Goal: Task Accomplishment & Management: Use online tool/utility

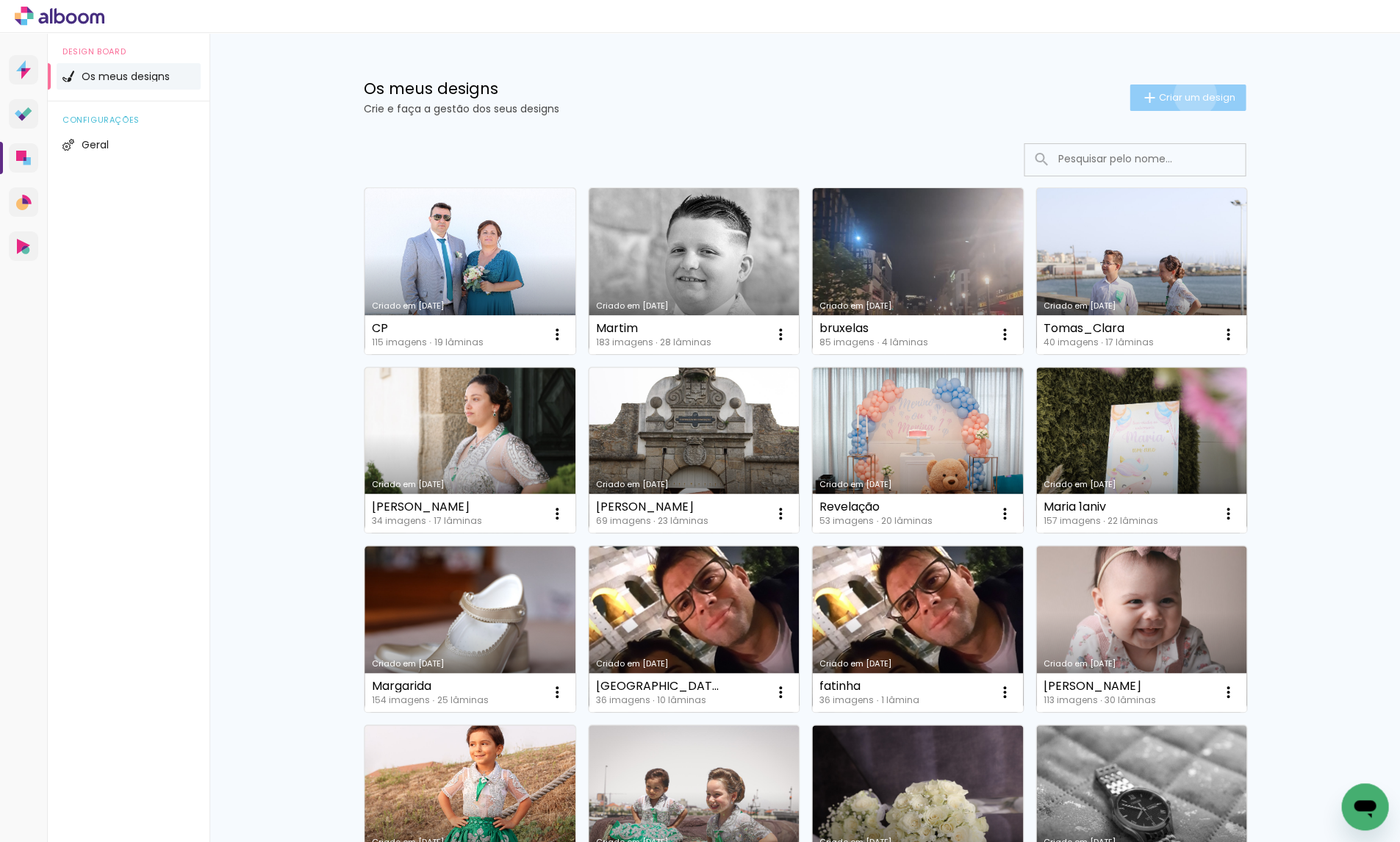
click at [1191, 95] on span "Criar um design" at bounding box center [1196, 97] width 77 height 9
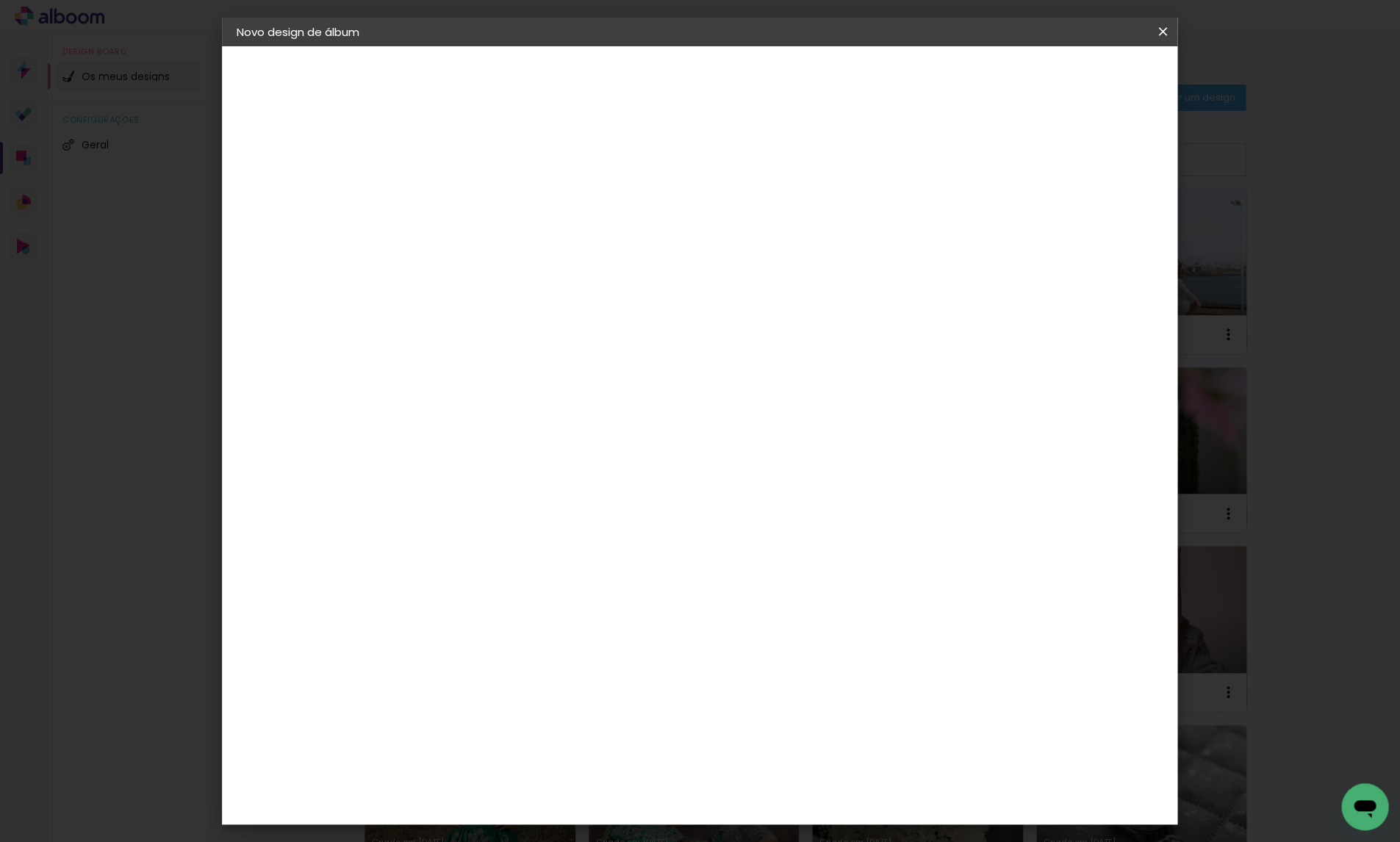
click at [1165, 31] on iron-icon at bounding box center [1162, 31] width 18 height 14
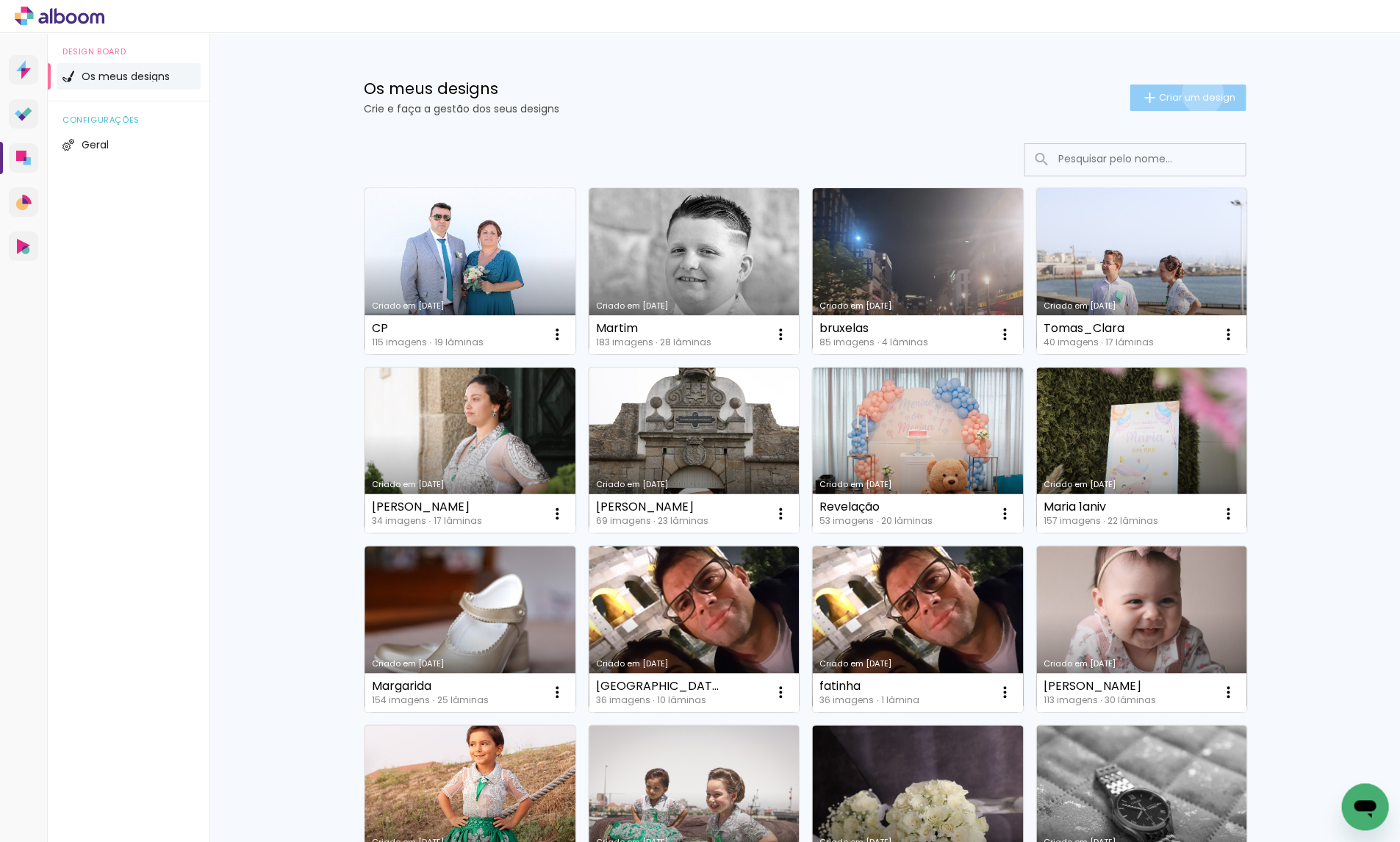
click at [1199, 93] on span "Criar um design" at bounding box center [1196, 97] width 77 height 9
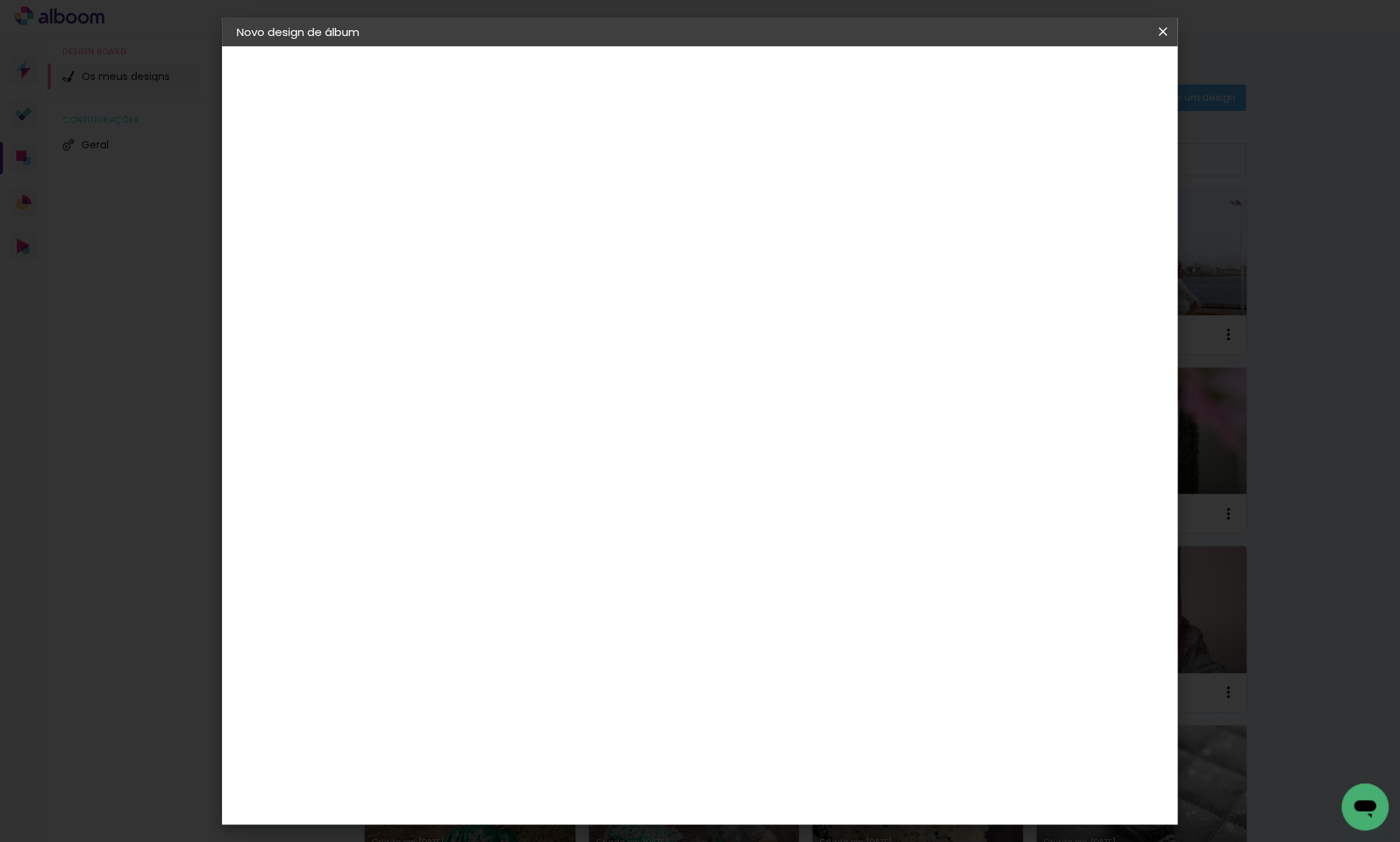
click at [477, 199] on input at bounding box center [477, 196] width 0 height 23
type input "RAFAEL"
type paper-input "RAFAEL"
click at [0, 0] on slot "Avançar" at bounding box center [0, 0] width 0 height 0
drag, startPoint x: 1021, startPoint y: 224, endPoint x: 1035, endPoint y: 157, distance: 68.4
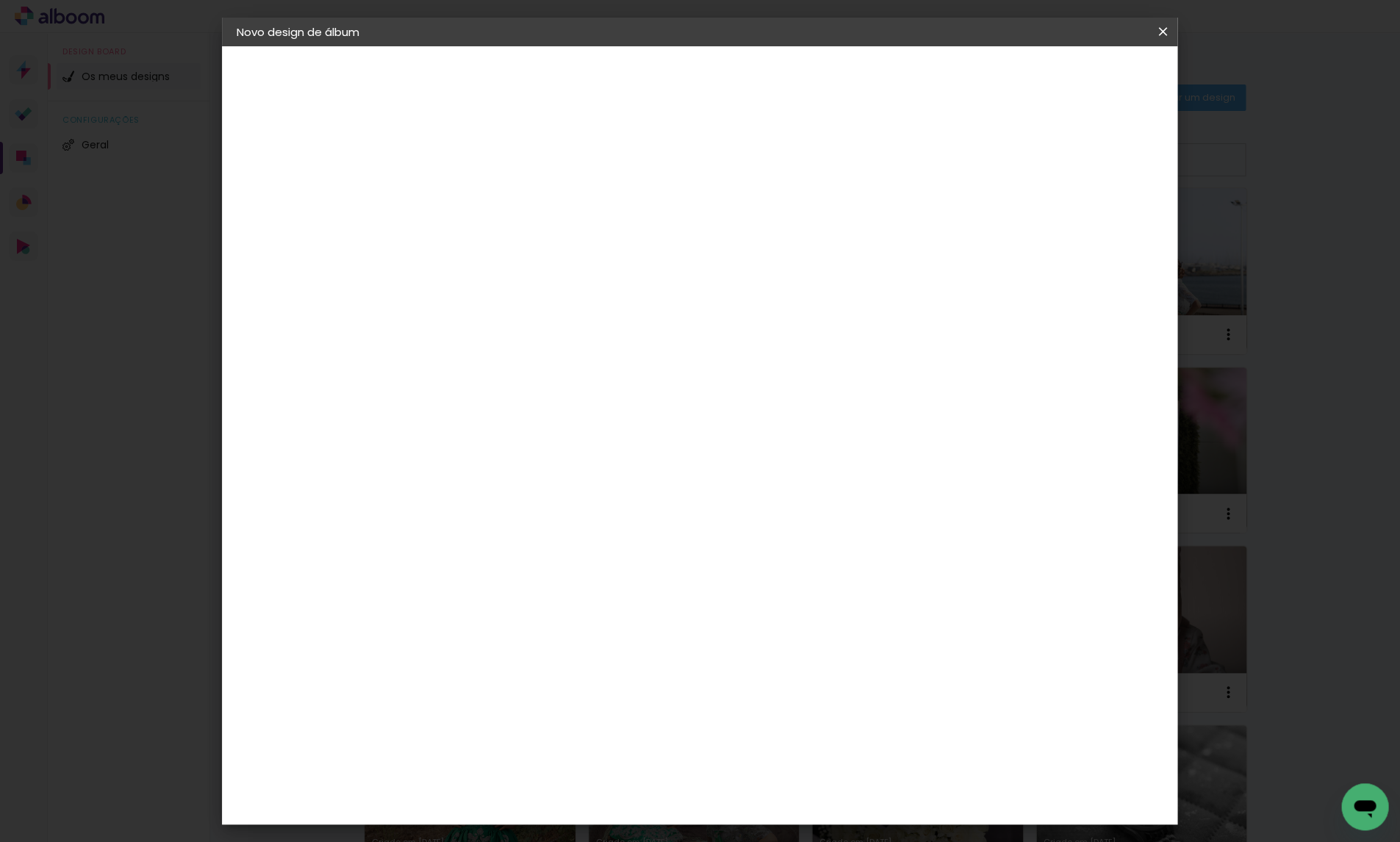
click at [652, 222] on paper-item "Tamanho Livre" at bounding box center [600, 225] width 105 height 38
drag, startPoint x: 1102, startPoint y: 77, endPoint x: 1077, endPoint y: 111, distance: 42.2
click at [0, 0] on slot "Avançar" at bounding box center [0, 0] width 0 height 0
click at [1081, 77] on span "Iniciar design" at bounding box center [1049, 77] width 67 height 10
click at [1096, 88] on paper-button "Iniciar design" at bounding box center [1048, 77] width 96 height 25
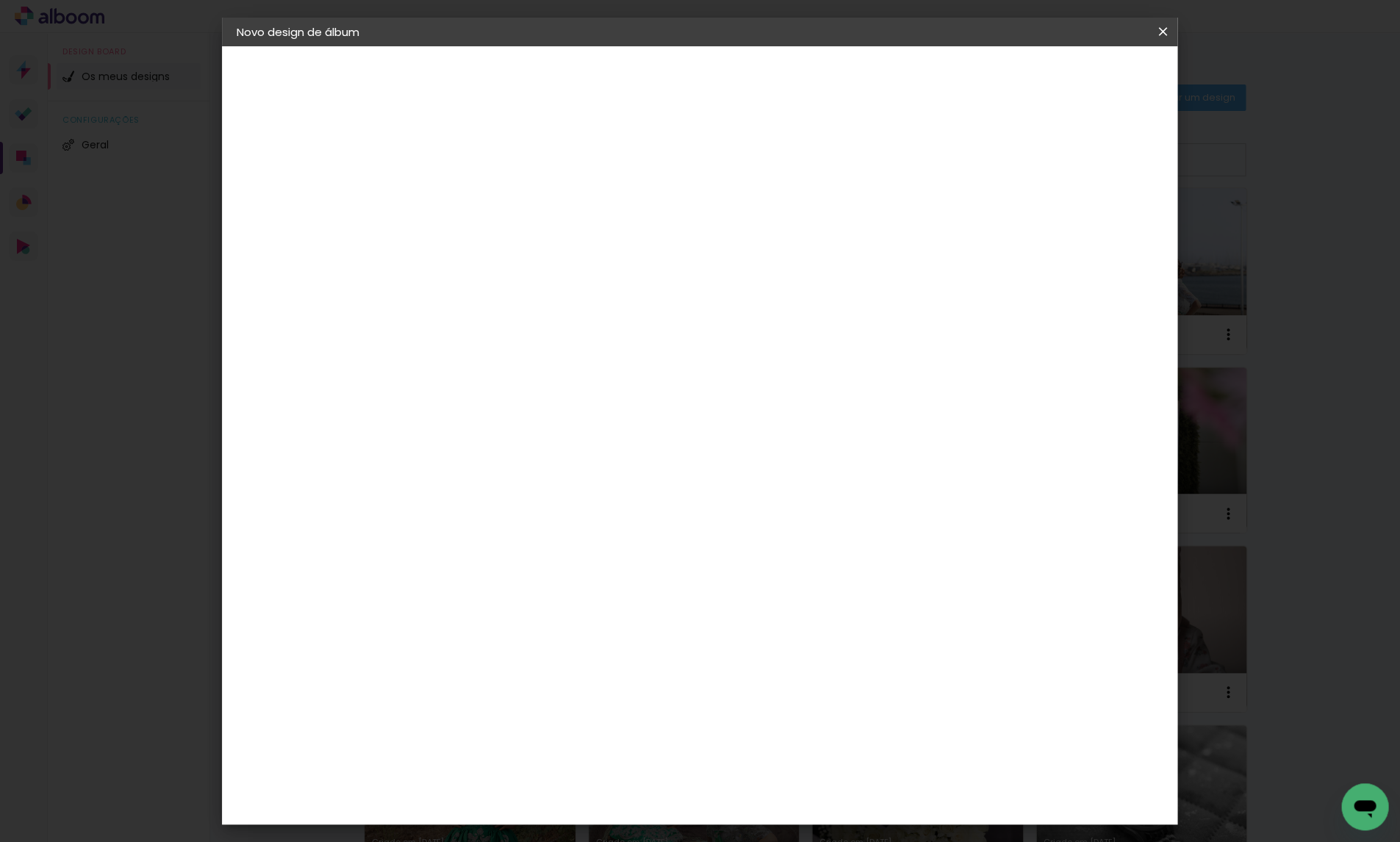
click at [1081, 73] on span "Iniciar design" at bounding box center [1049, 77] width 67 height 10
click at [1081, 77] on span "Iniciar design" at bounding box center [1049, 77] width 67 height 10
click at [1081, 81] on span "Iniciar design" at bounding box center [1049, 77] width 67 height 10
click at [1081, 76] on span "Iniciar design" at bounding box center [1049, 77] width 67 height 10
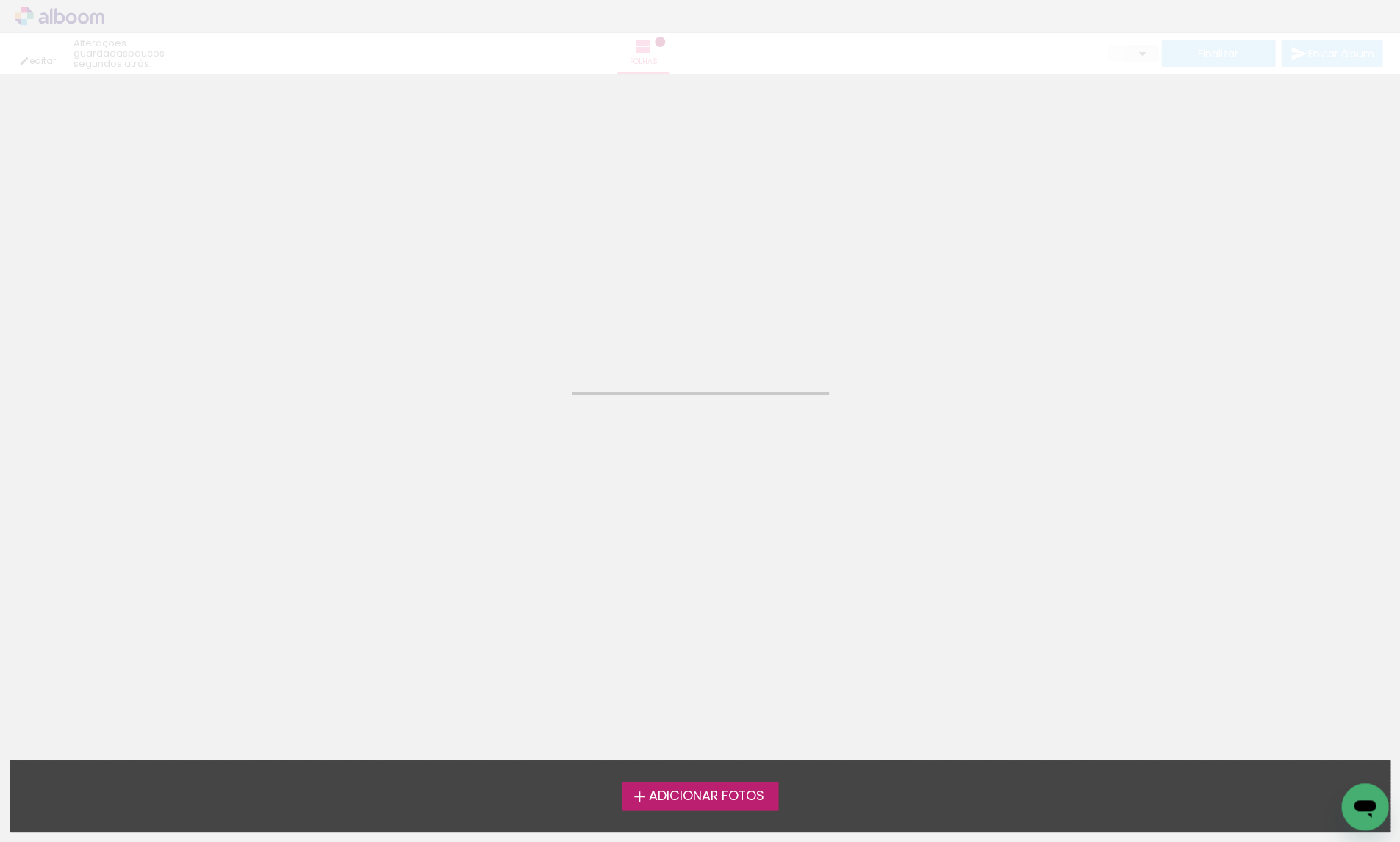
click at [670, 794] on span "Adicionar Fotos" at bounding box center [705, 797] width 115 height 13
click at [0, 0] on input "file" at bounding box center [0, 0] width 0 height 0
type input "30"
type input "60"
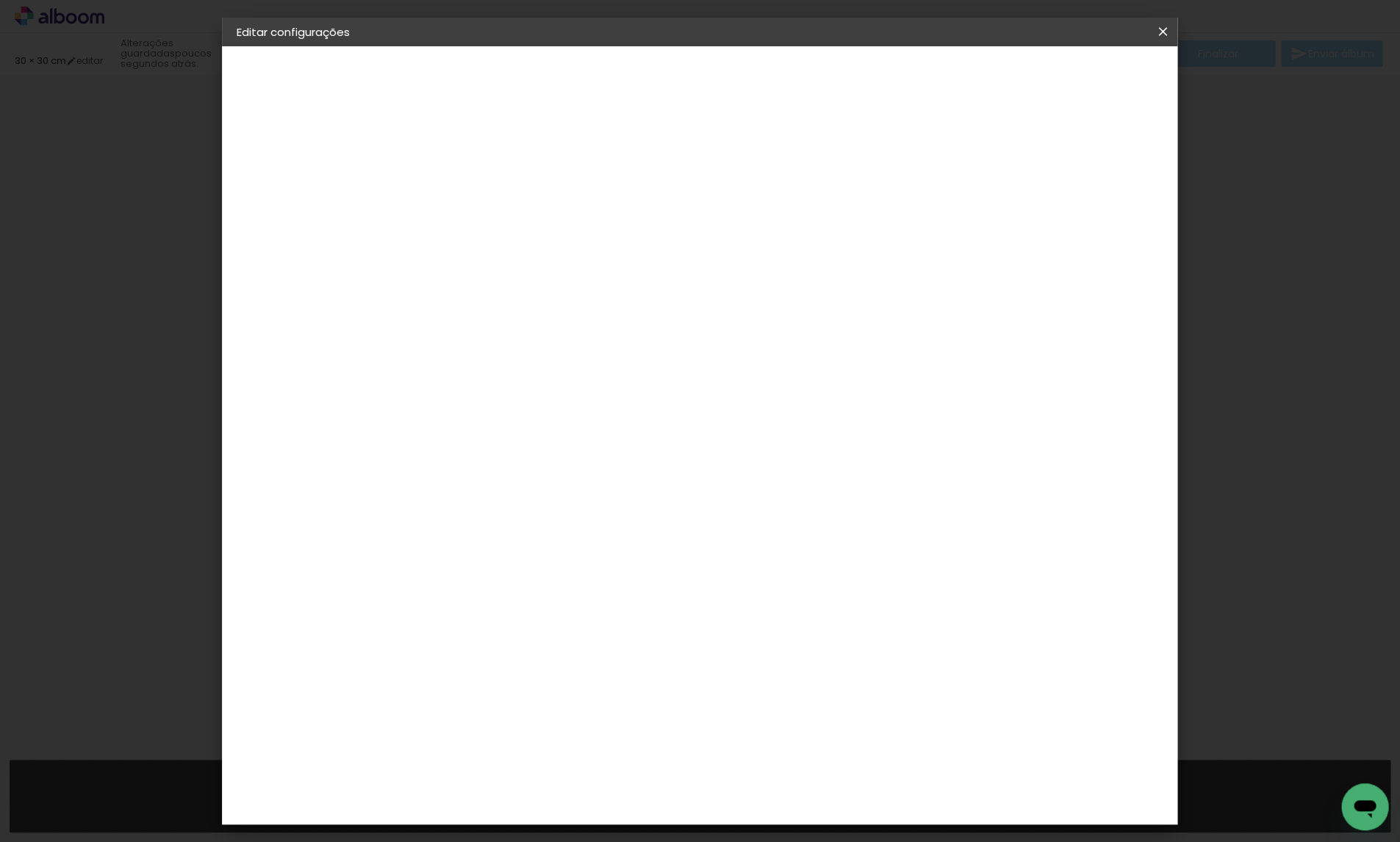
drag, startPoint x: 1157, startPoint y: 33, endPoint x: 950, endPoint y: 380, distance: 404.1
click at [1158, 32] on iron-icon at bounding box center [1162, 31] width 18 height 14
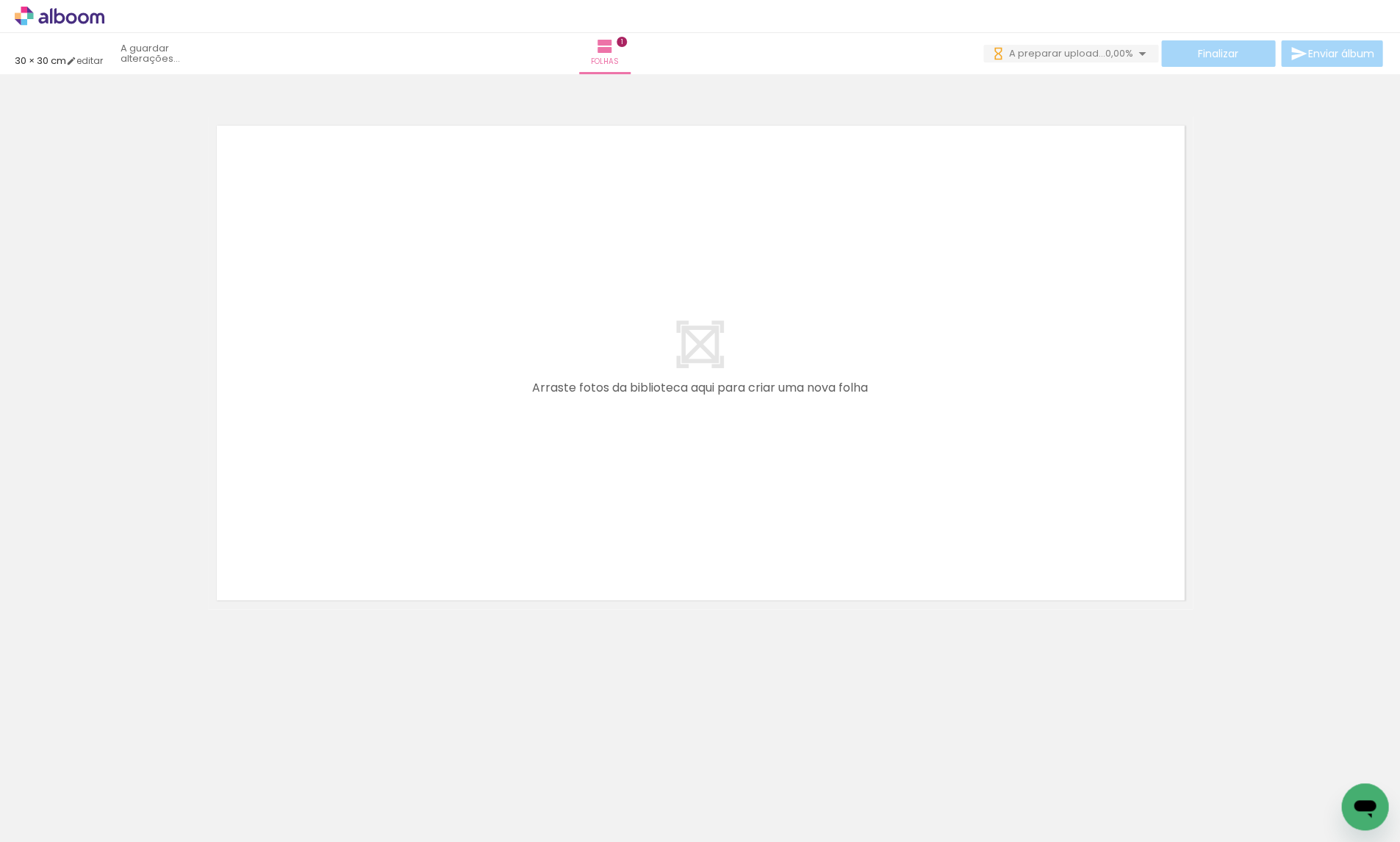
drag, startPoint x: 573, startPoint y: 806, endPoint x: 636, endPoint y: 504, distance: 308.5
click at [636, 504] on quentale-workspace at bounding box center [700, 421] width 1400 height 842
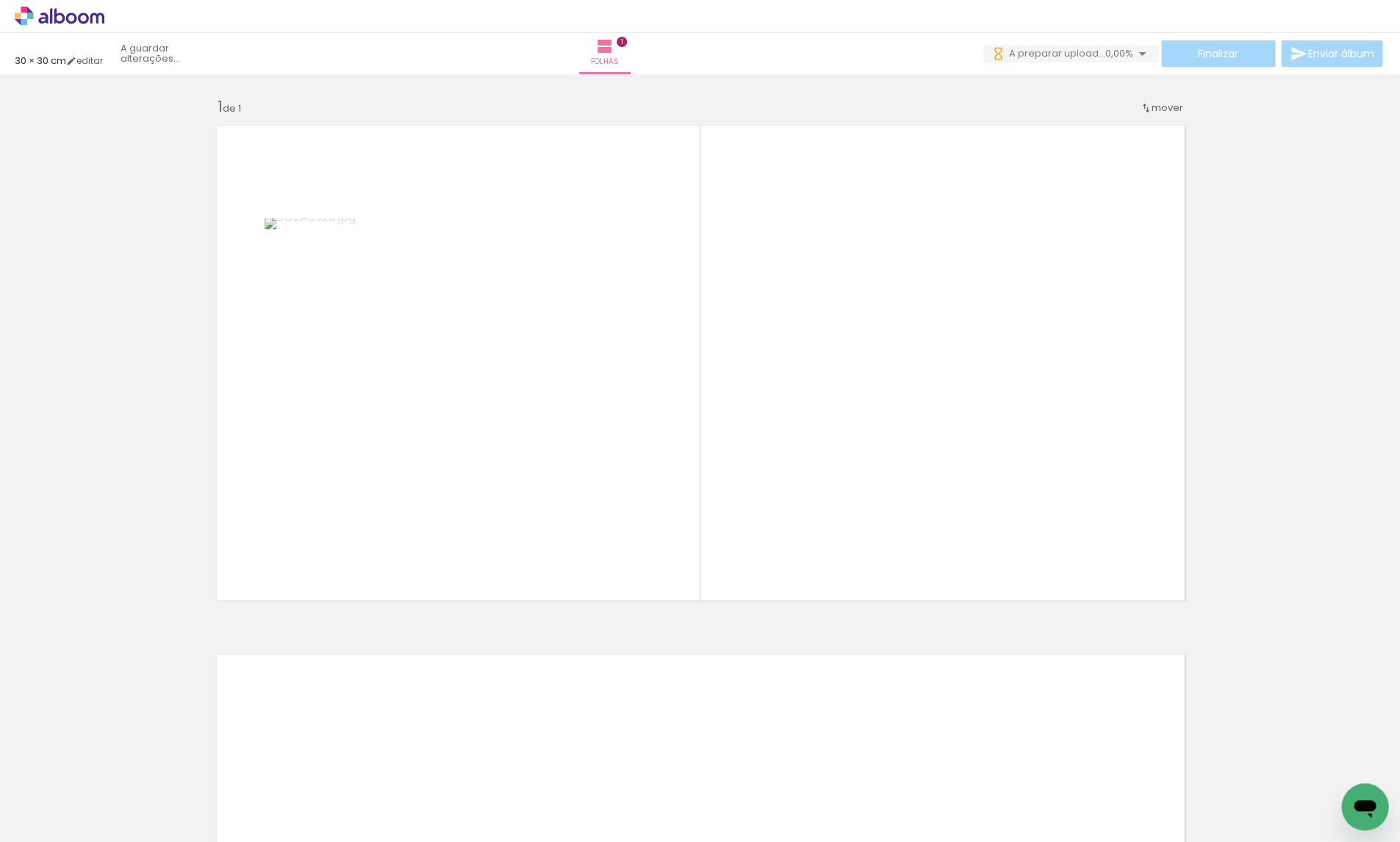
scroll to position [0, 752]
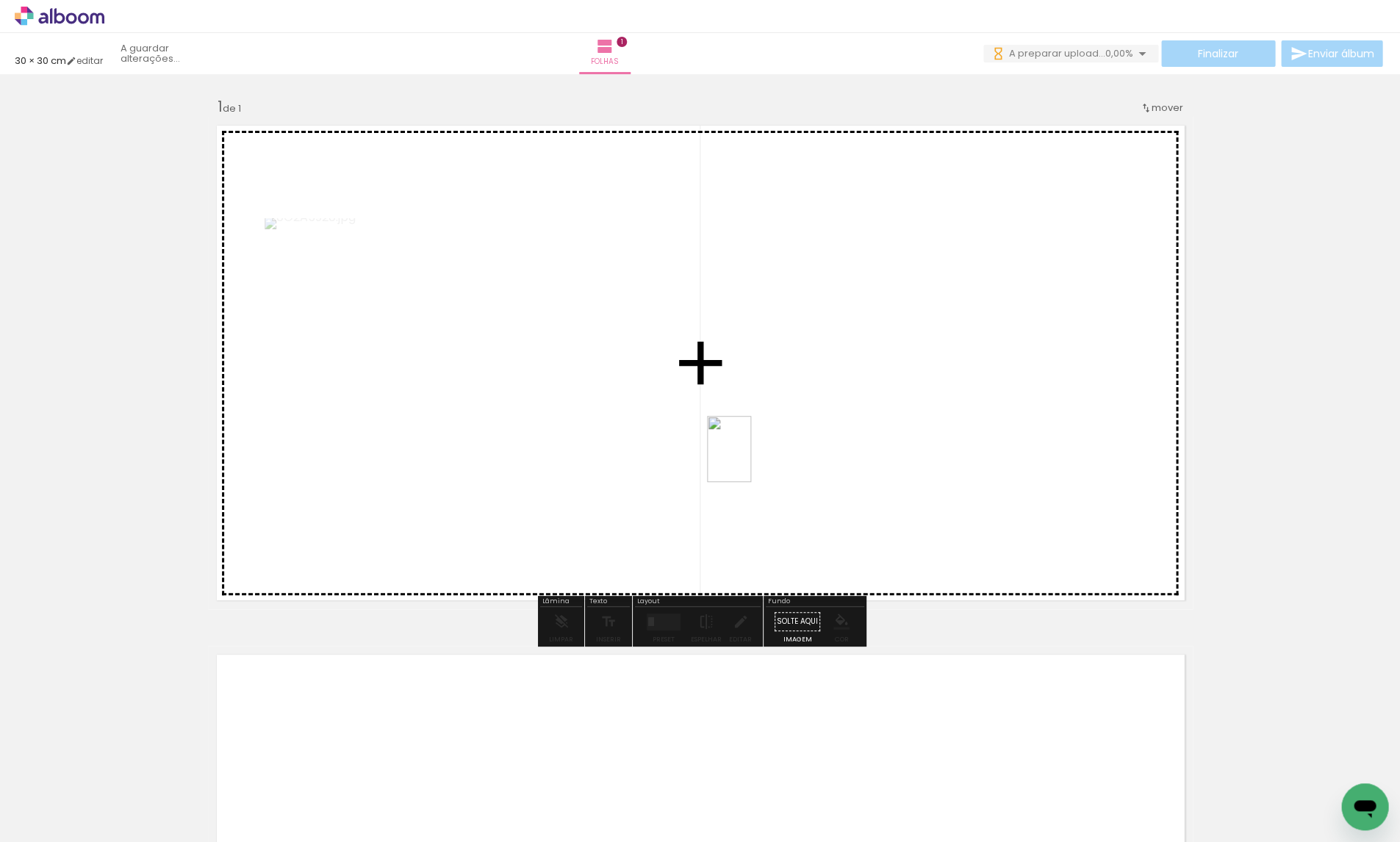
drag, startPoint x: 805, startPoint y: 811, endPoint x: 751, endPoint y: 460, distance: 355.1
click at [751, 460] on quentale-workspace at bounding box center [700, 421] width 1400 height 842
drag, startPoint x: 950, startPoint y: 771, endPoint x: 958, endPoint y: 397, distance: 374.1
click at [958, 397] on quentale-workspace at bounding box center [700, 421] width 1400 height 842
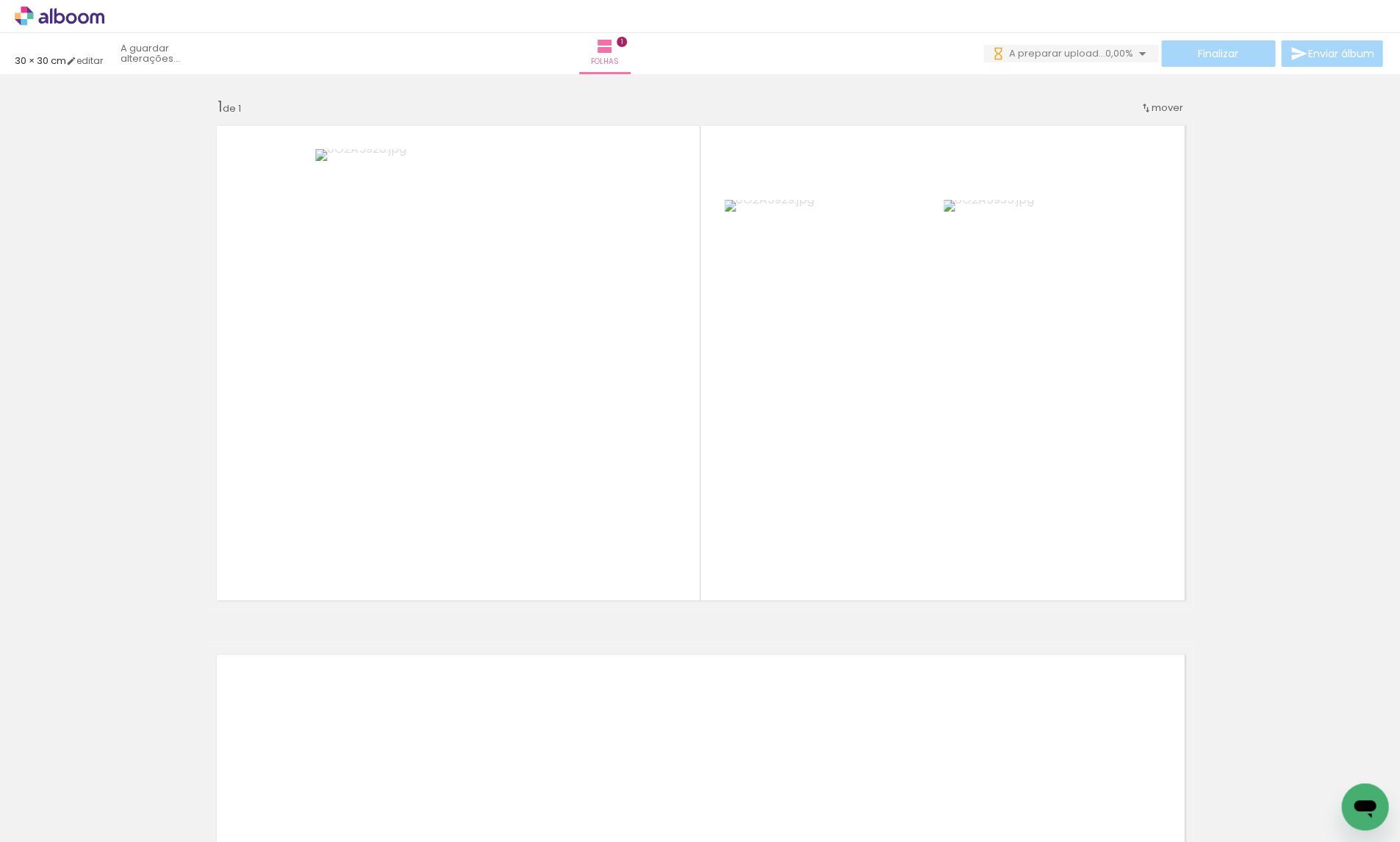
scroll to position [0, 1126]
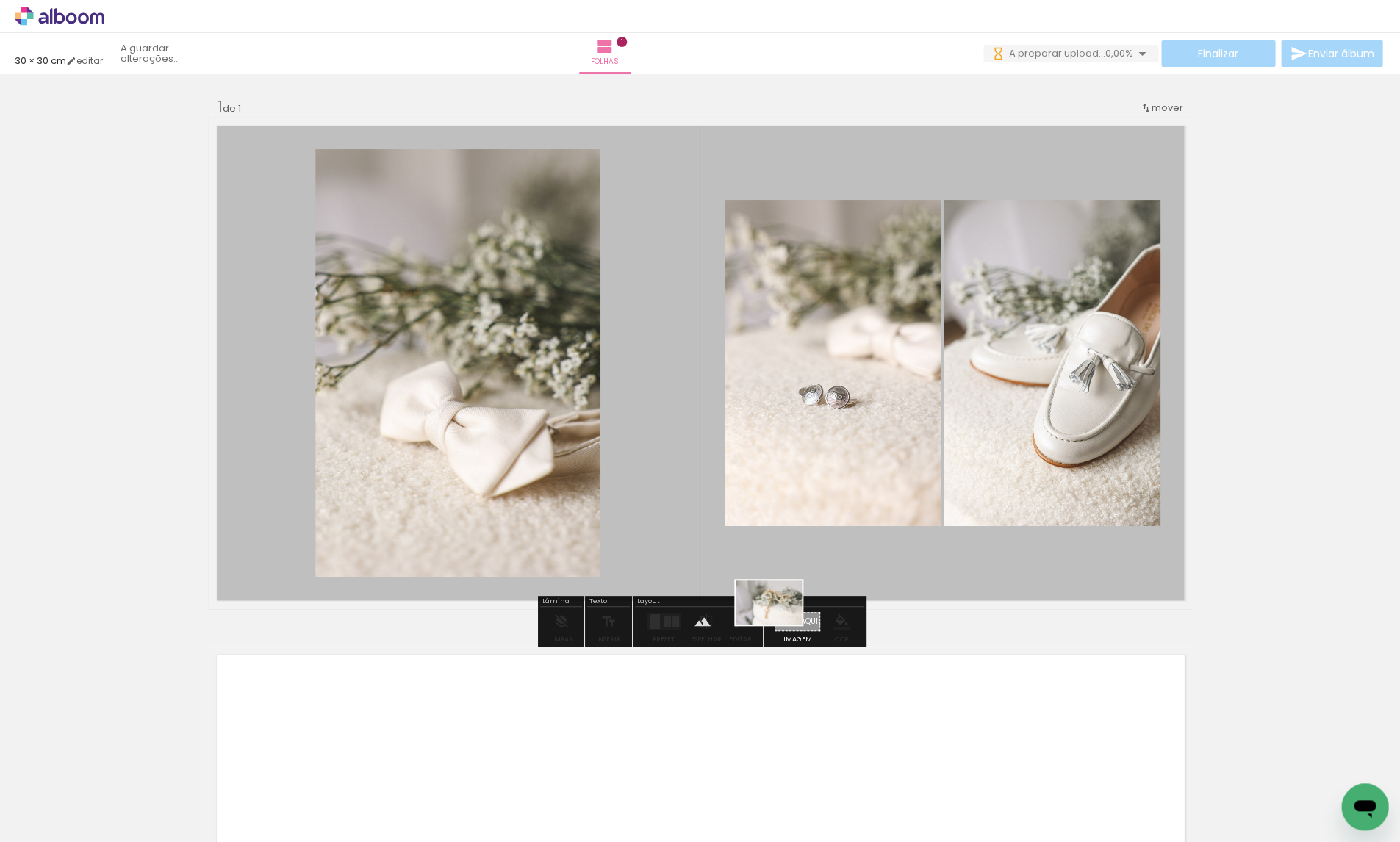
drag, startPoint x: 853, startPoint y: 795, endPoint x: 779, endPoint y: 625, distance: 185.4
click at [779, 625] on quentale-workspace at bounding box center [700, 421] width 1400 height 842
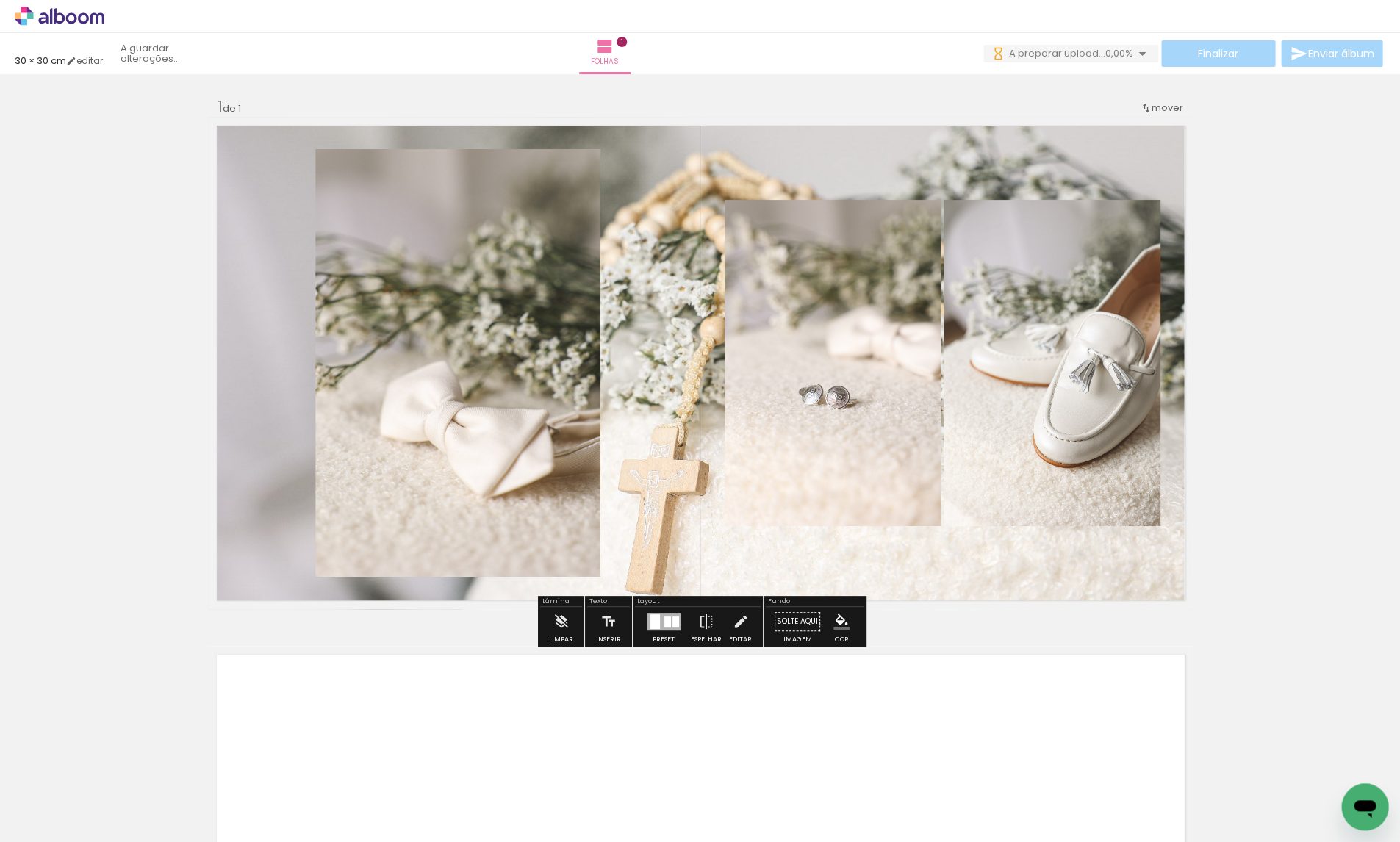
click at [684, 538] on quentale-layouter at bounding box center [700, 363] width 985 height 492
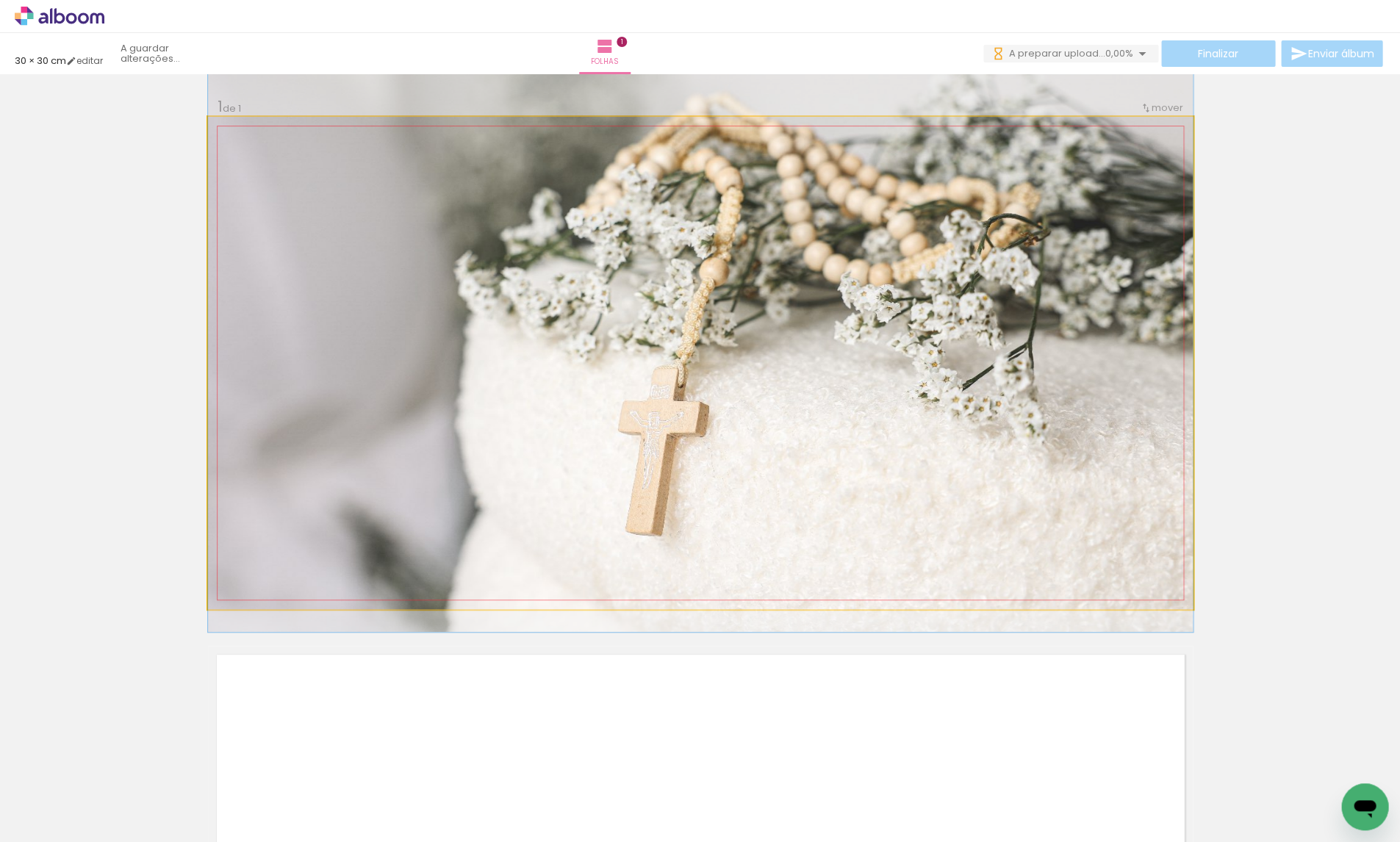
drag, startPoint x: 672, startPoint y: 556, endPoint x: 671, endPoint y: 495, distance: 61.0
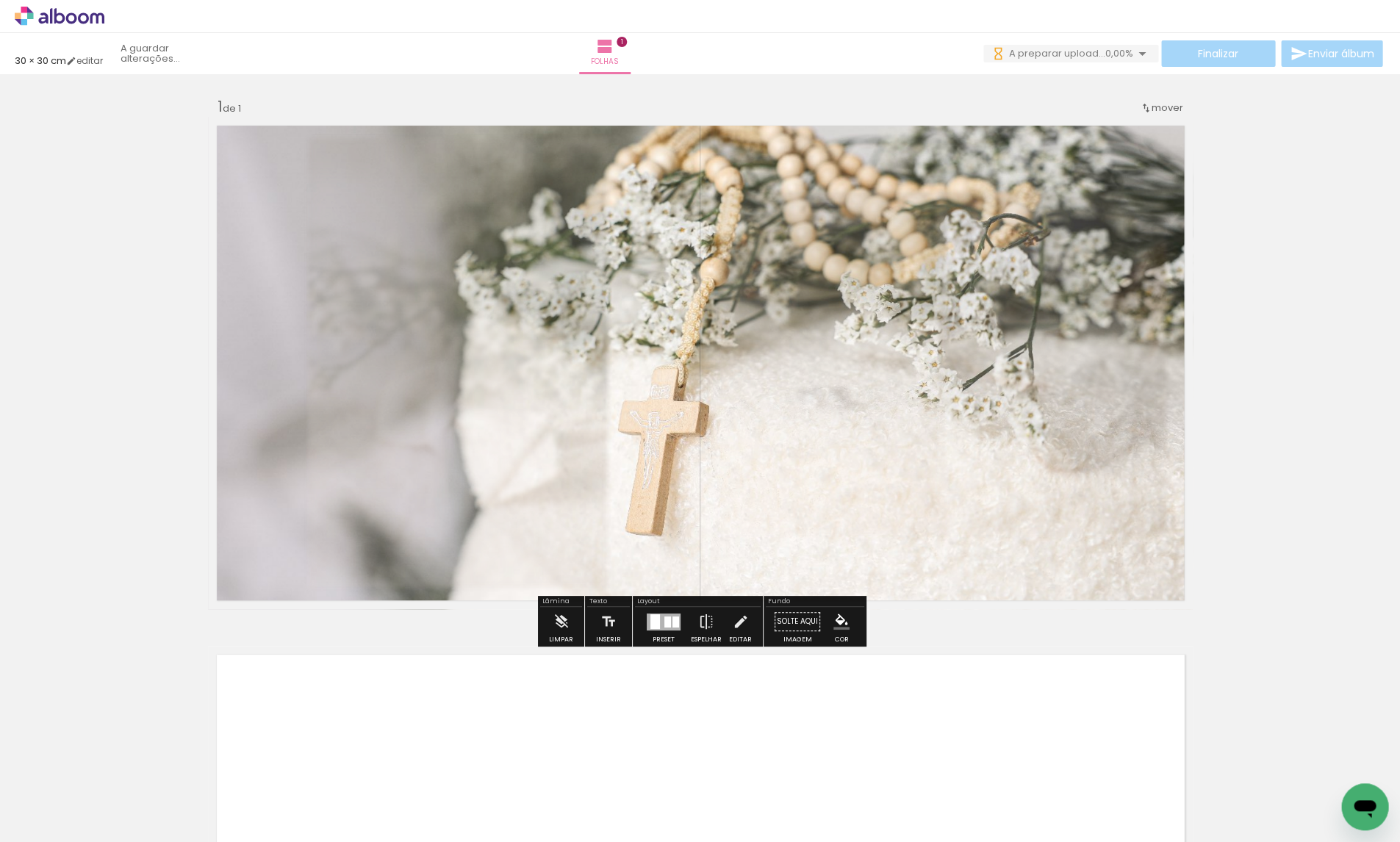
click at [0, 0] on slot "P&B" at bounding box center [0, 0] width 0 height 0
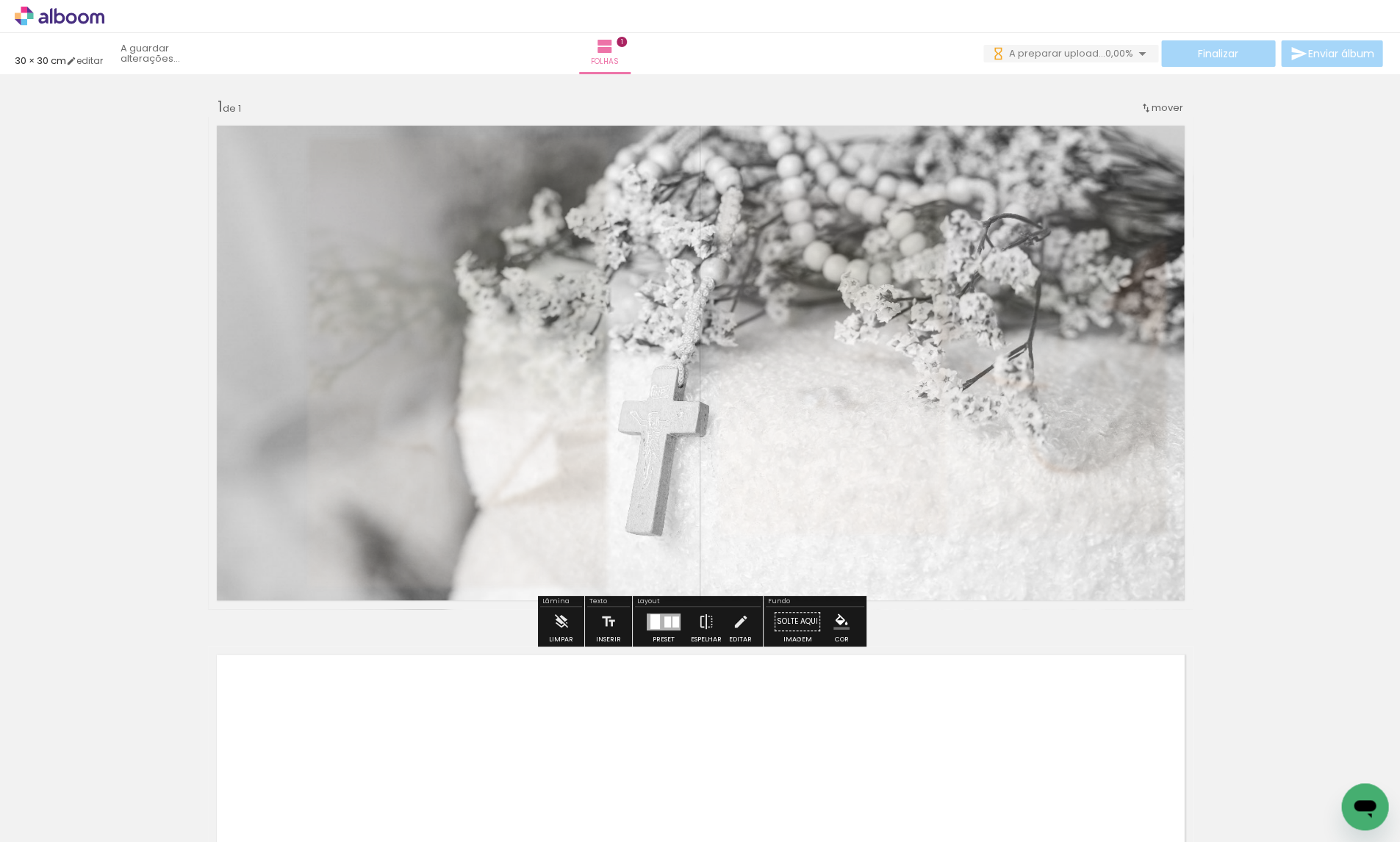
drag, startPoint x: 416, startPoint y: 155, endPoint x: 426, endPoint y: 155, distance: 10.0
type paper-slider "100"
click at [426, 155] on div at bounding box center [425, 155] width 24 height 24
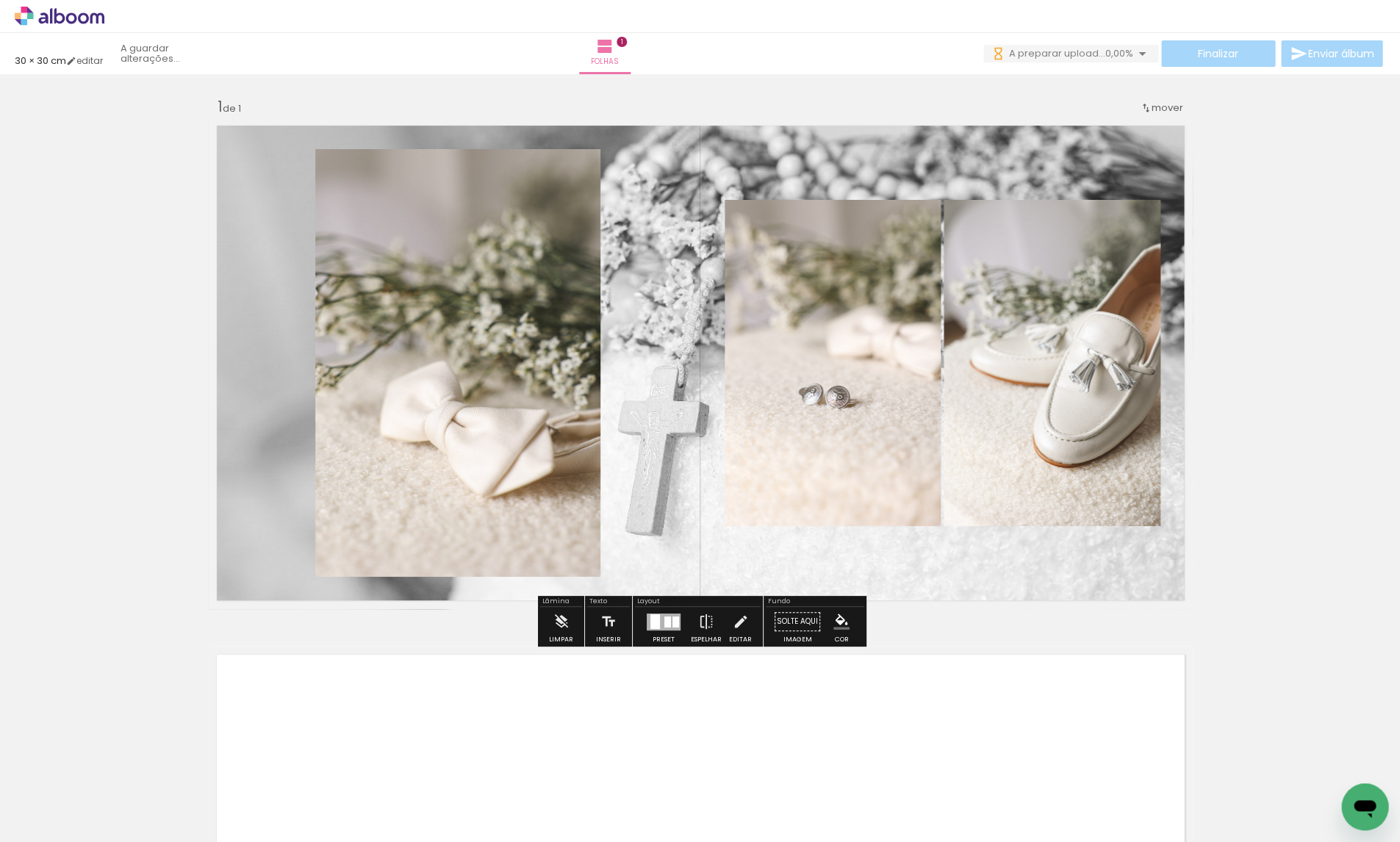
click at [1329, 247] on div "Inserir folha 1 de 1" at bounding box center [700, 608] width 1400 height 1059
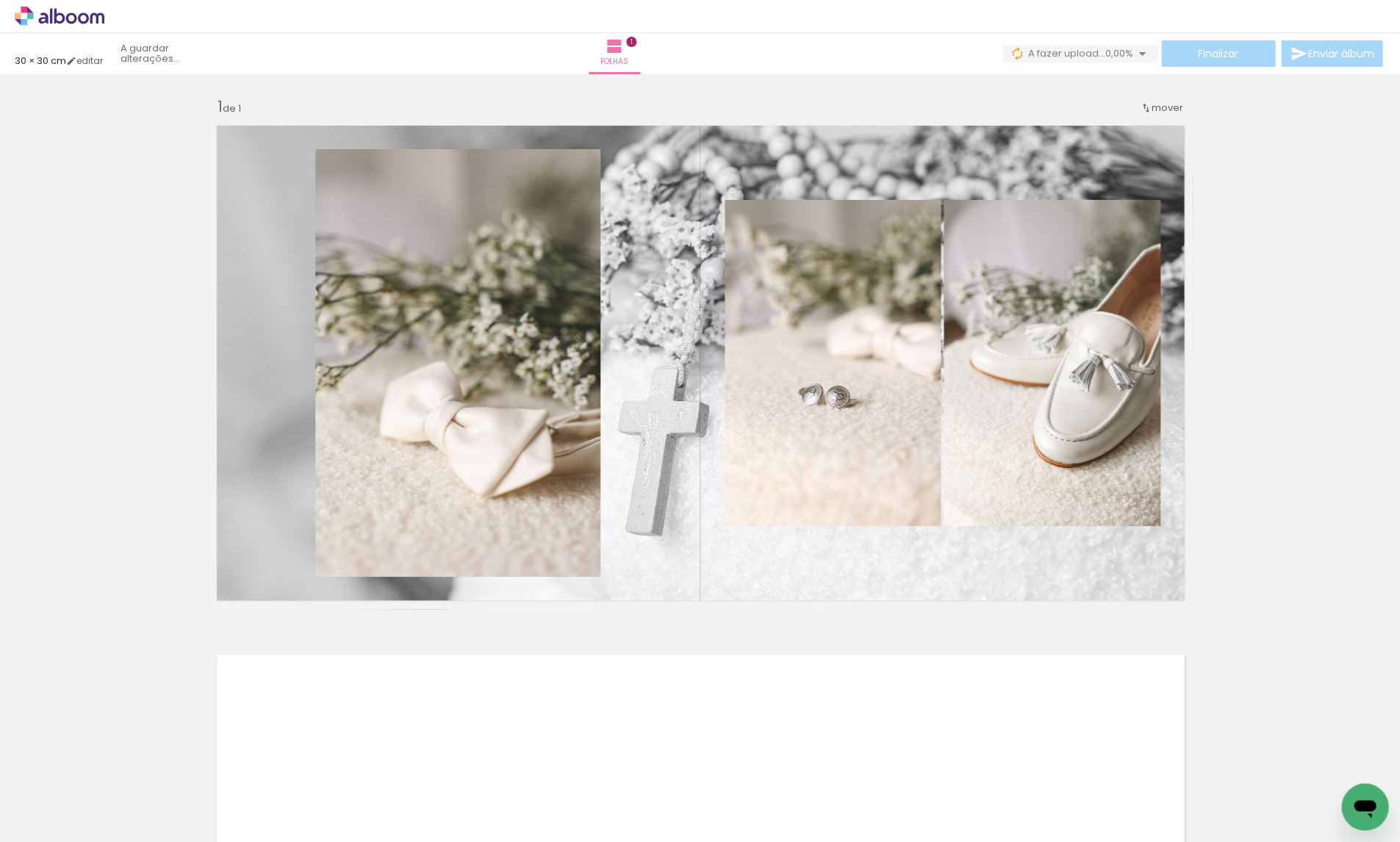
scroll to position [0, 864]
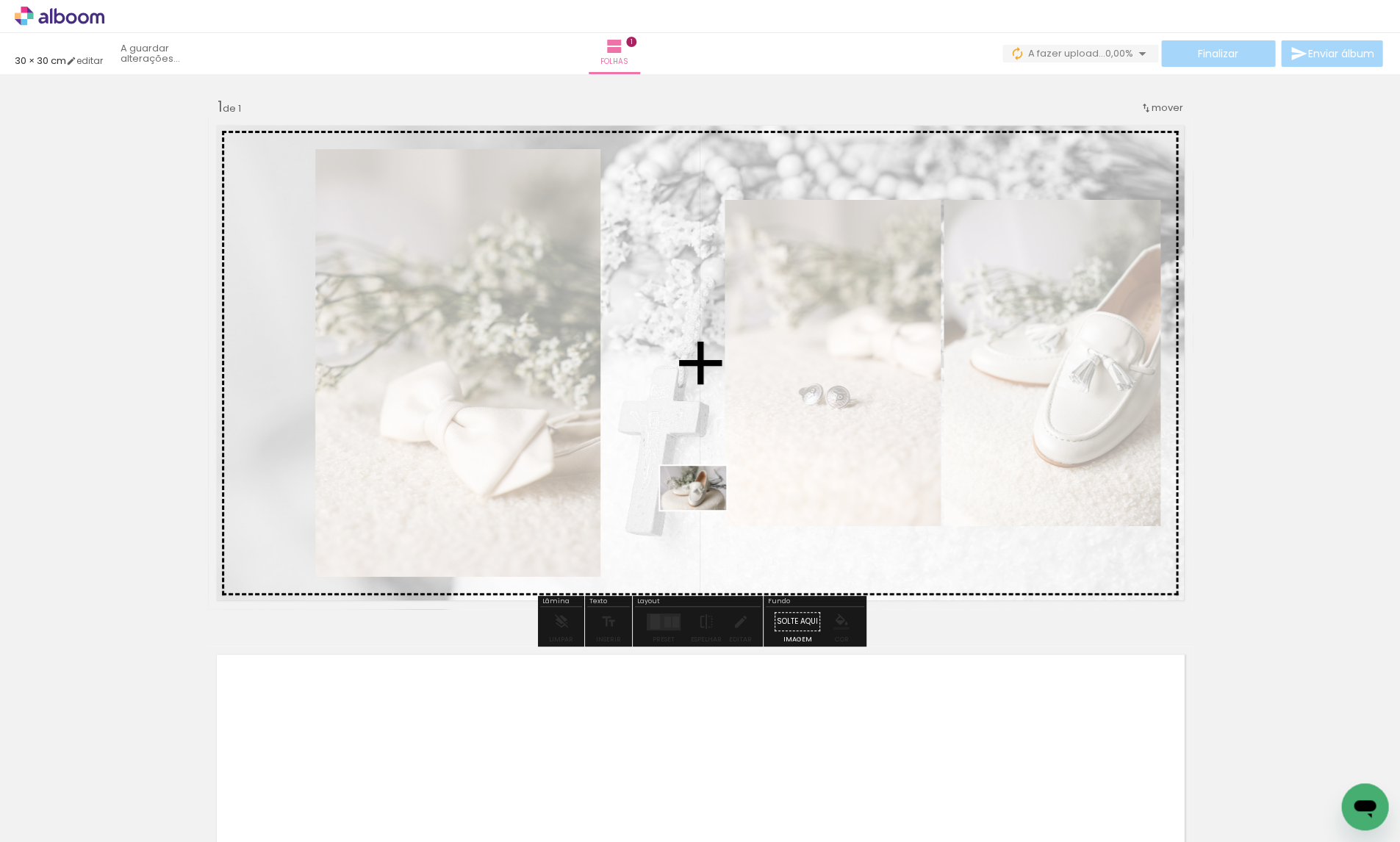
drag, startPoint x: 940, startPoint y: 800, endPoint x: 704, endPoint y: 510, distance: 373.9
click at [704, 510] on quentale-workspace at bounding box center [700, 421] width 1400 height 842
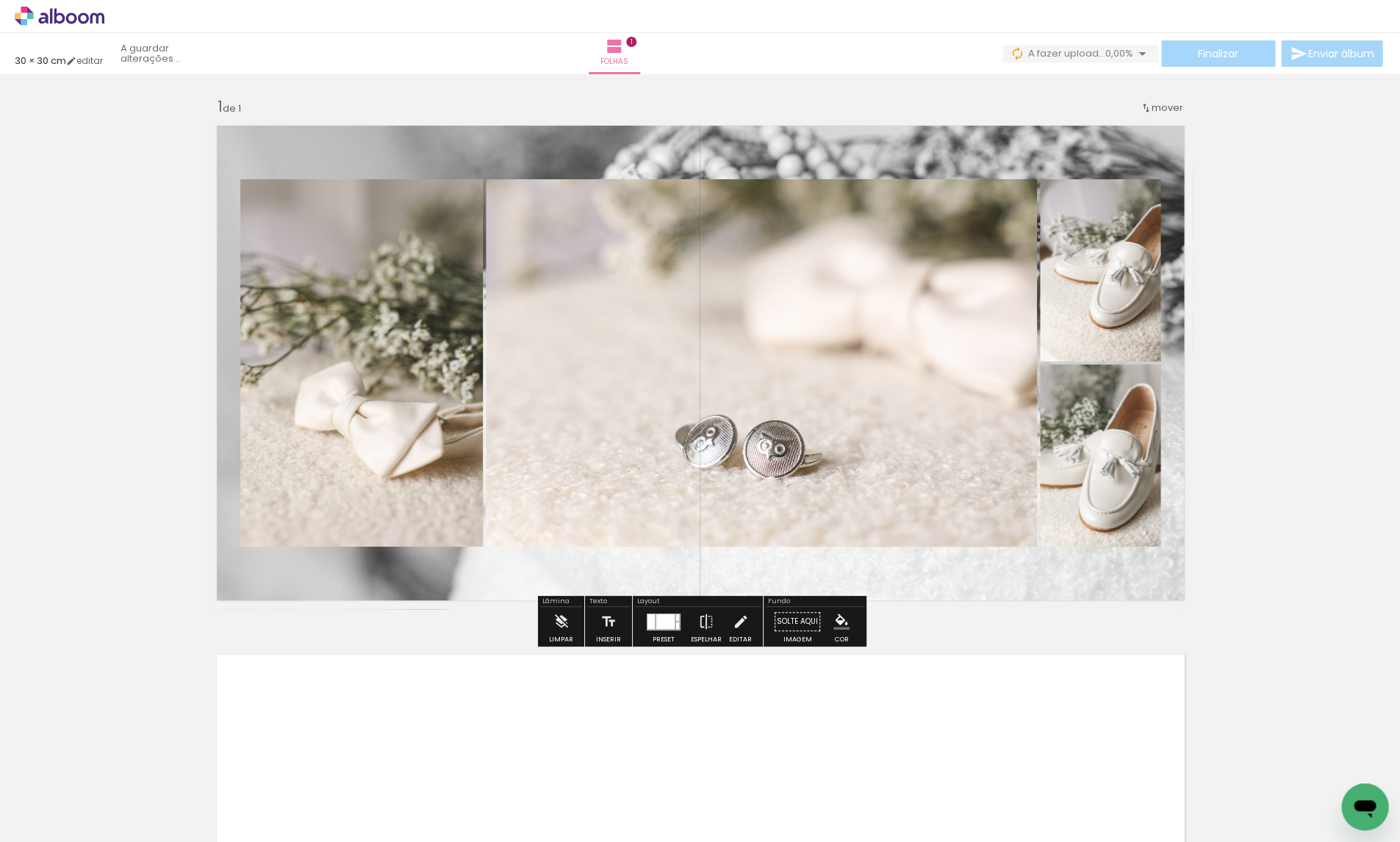
scroll to position [0, 1293]
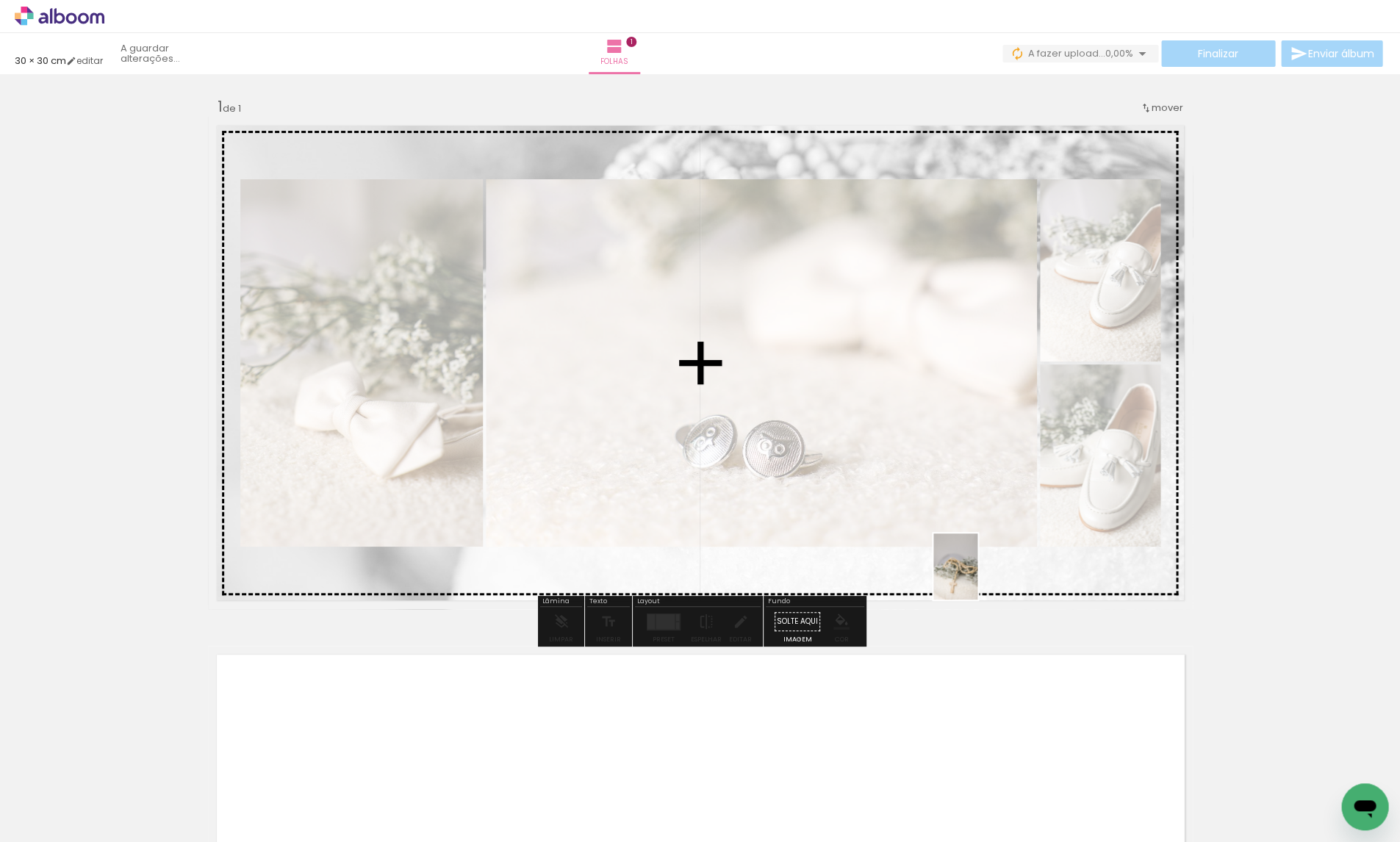
drag, startPoint x: 874, startPoint y: 733, endPoint x: 976, endPoint y: 578, distance: 185.6
click at [976, 578] on quentale-workspace at bounding box center [700, 421] width 1400 height 842
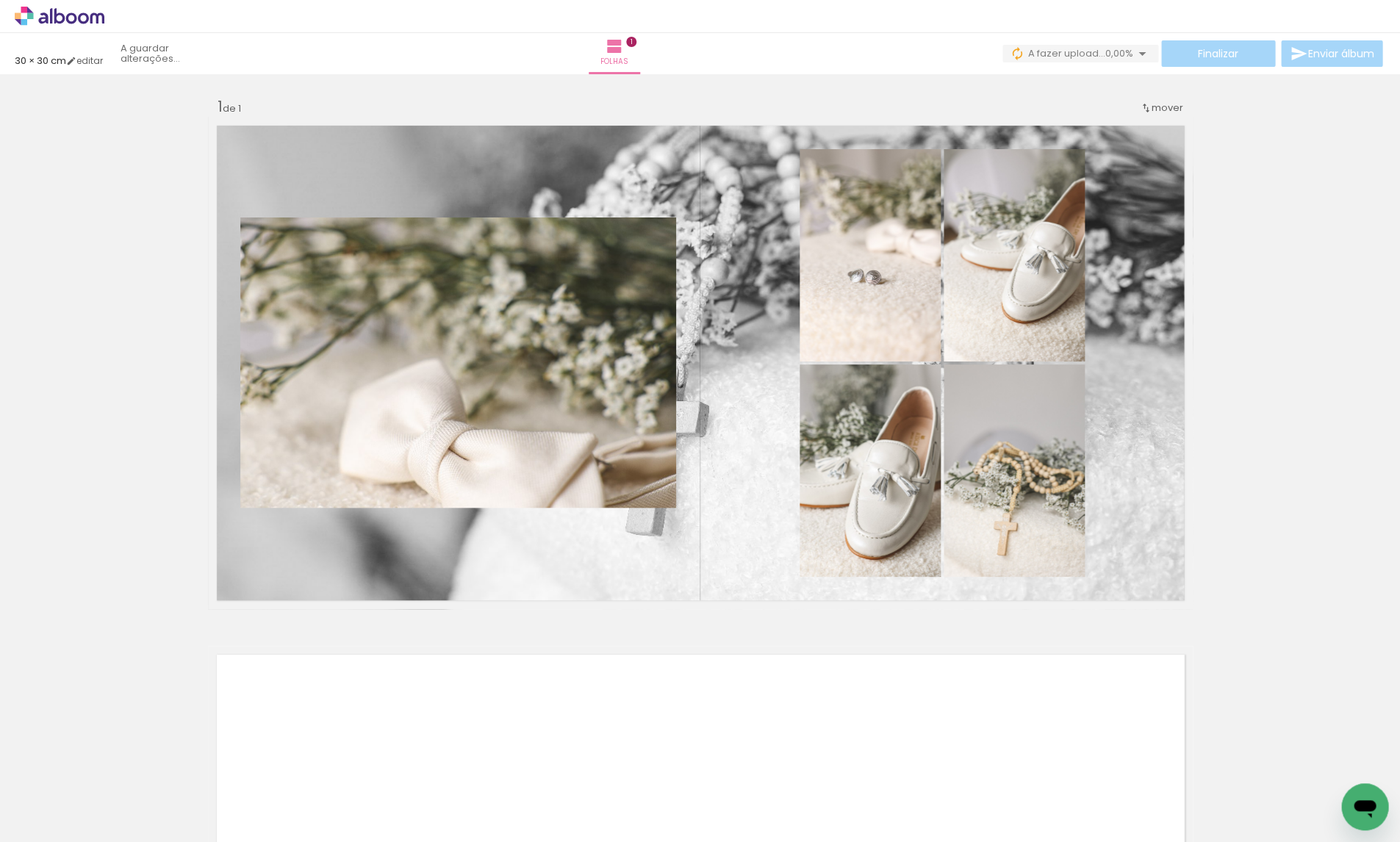
scroll to position [0, 1649]
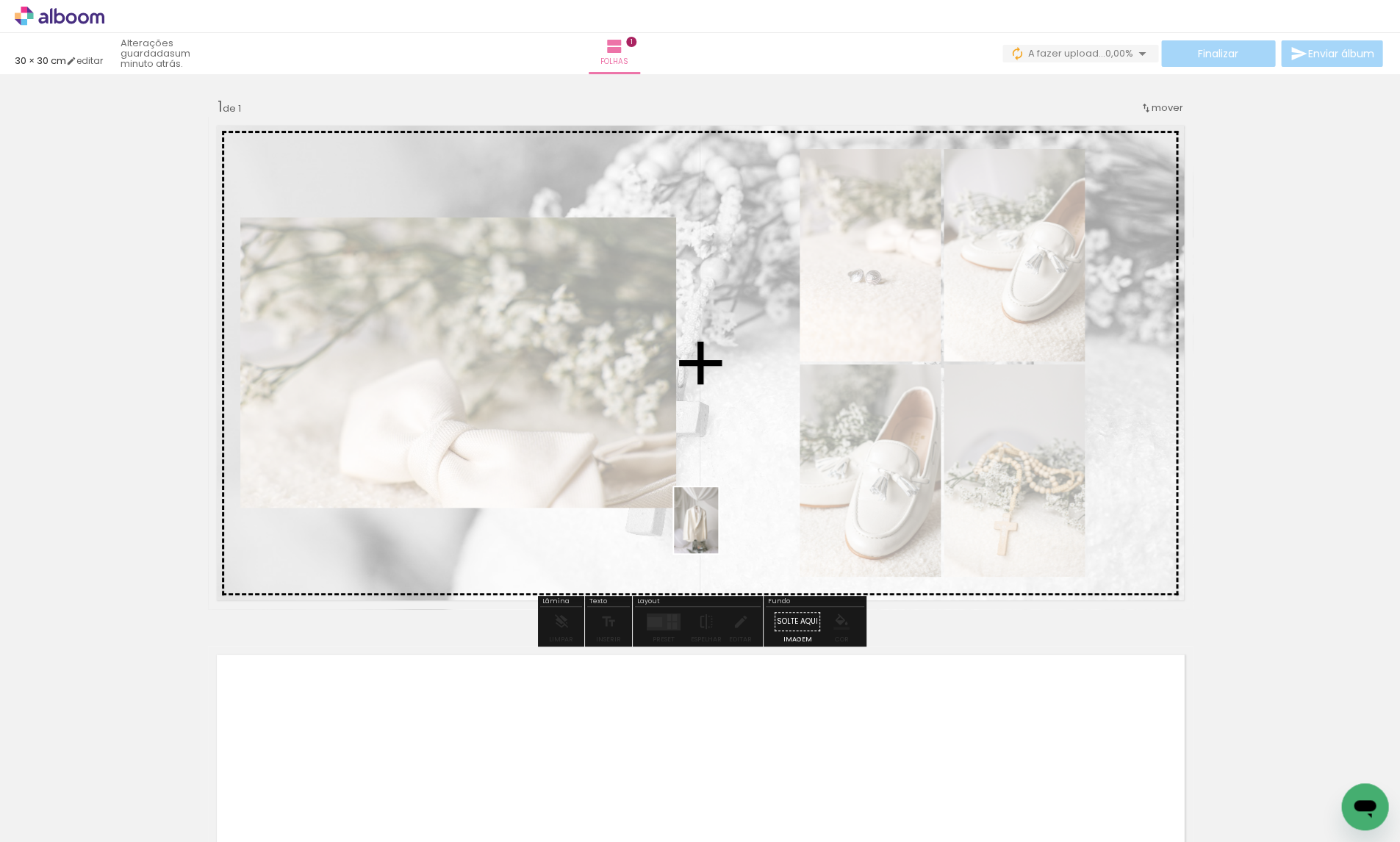
drag, startPoint x: 876, startPoint y: 784, endPoint x: 718, endPoint y: 532, distance: 297.4
click at [718, 532] on quentale-workspace at bounding box center [700, 421] width 1400 height 842
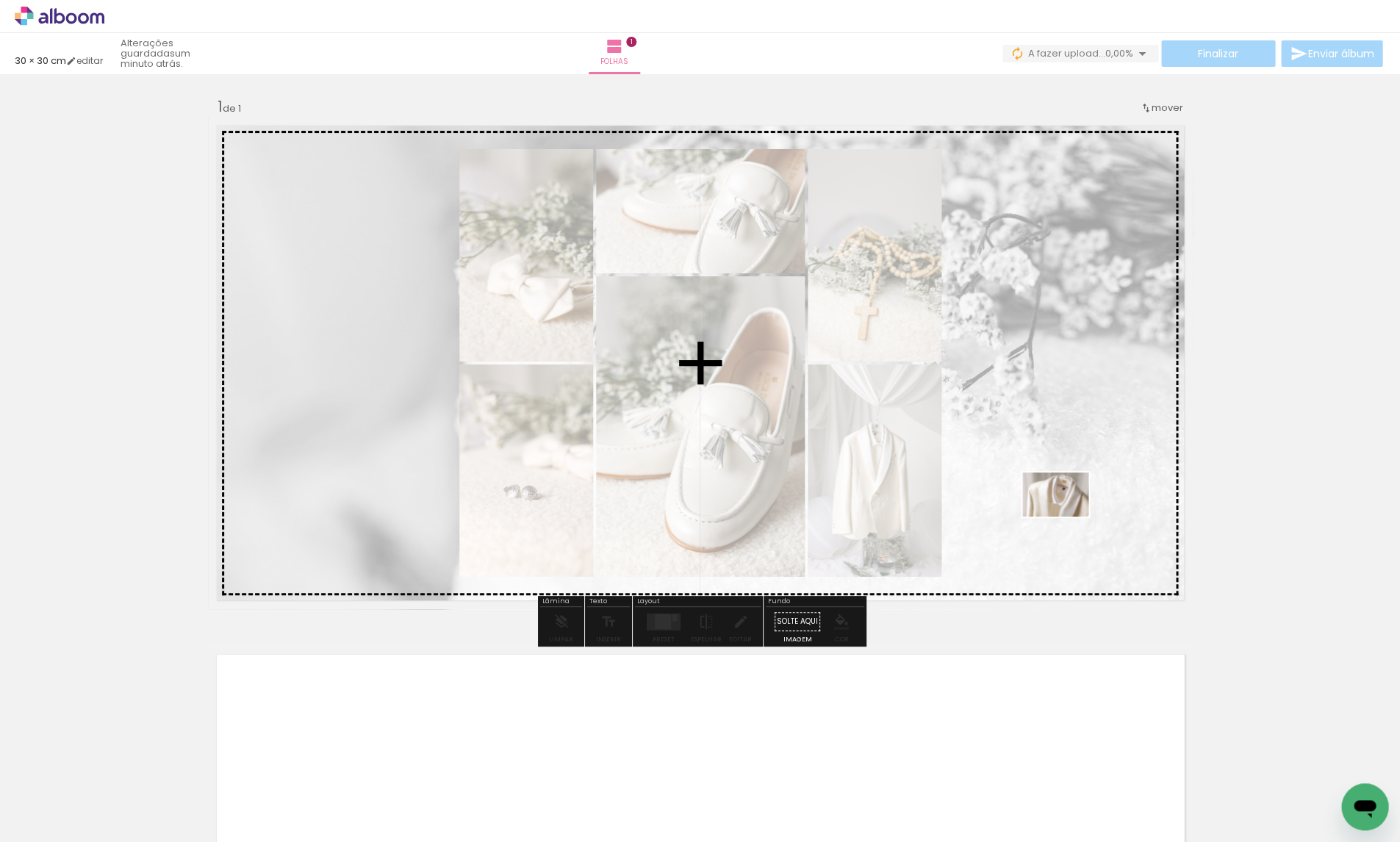
click at [1067, 517] on quentale-workspace at bounding box center [700, 421] width 1400 height 842
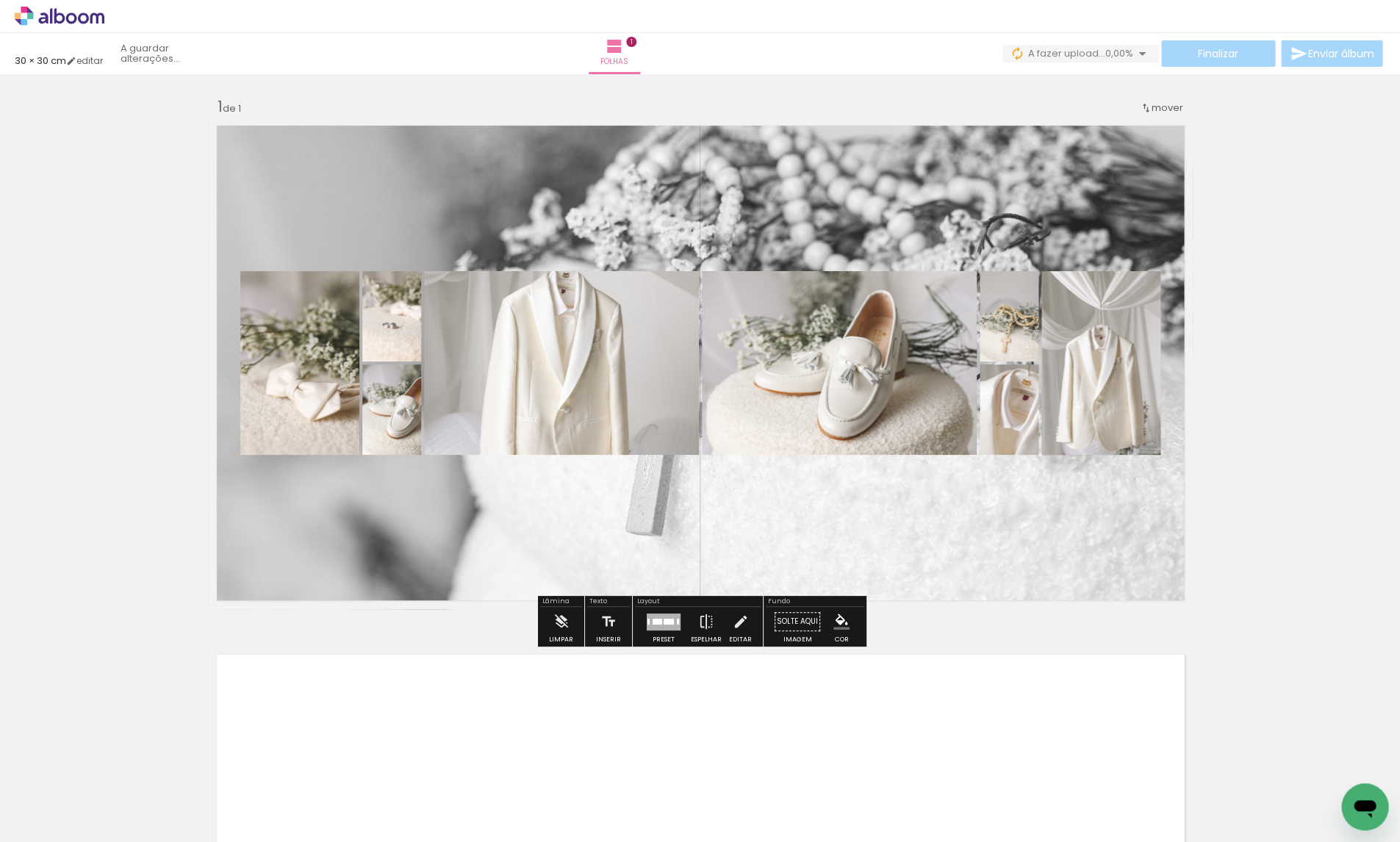
drag, startPoint x: 1053, startPoint y: 701, endPoint x: 1050, endPoint y: 568, distance: 133.0
click at [1050, 568] on quentale-workspace at bounding box center [700, 421] width 1400 height 842
click at [663, 622] on div at bounding box center [668, 621] width 10 height 6
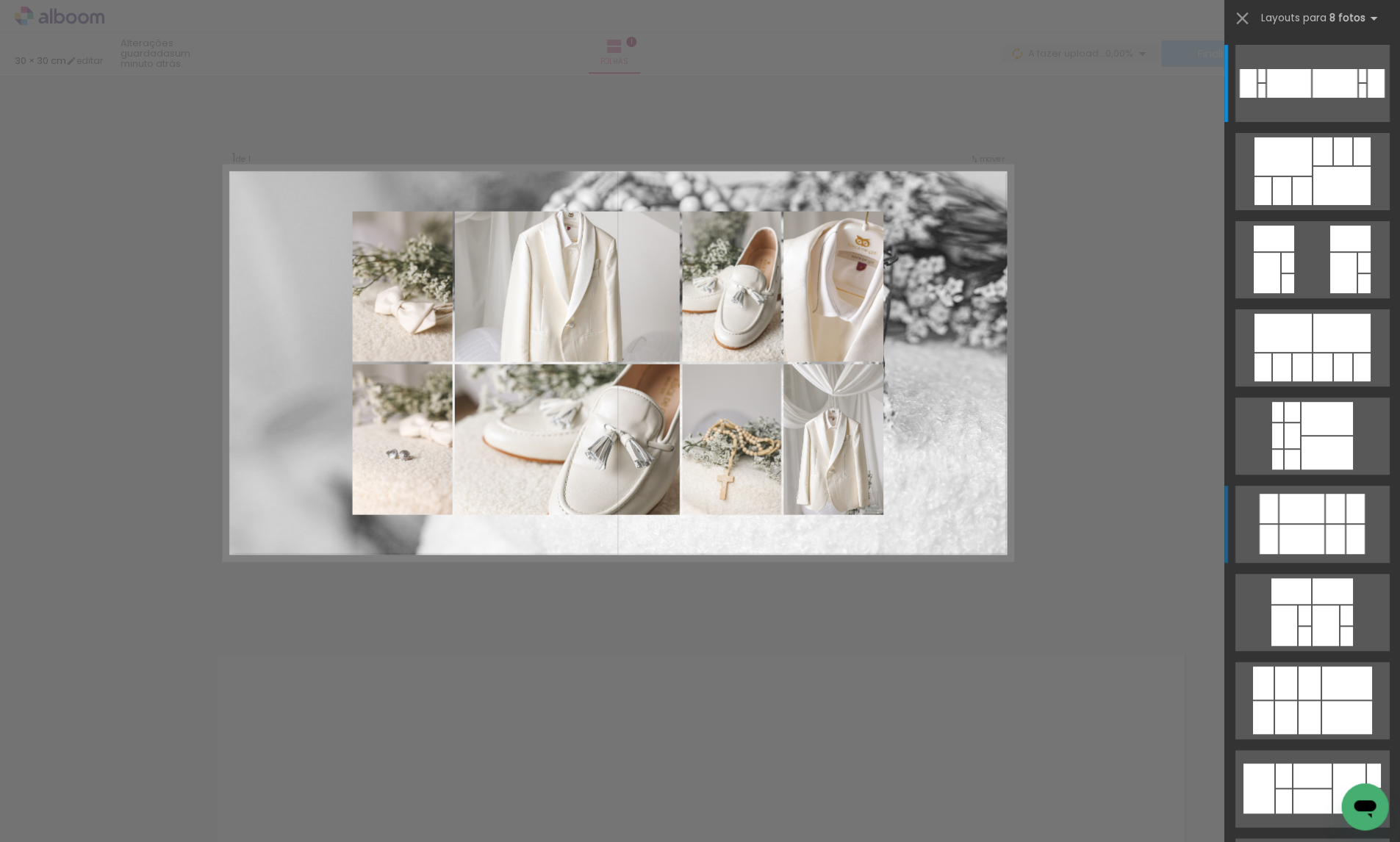
click at [1311, 516] on div at bounding box center [1300, 508] width 45 height 29
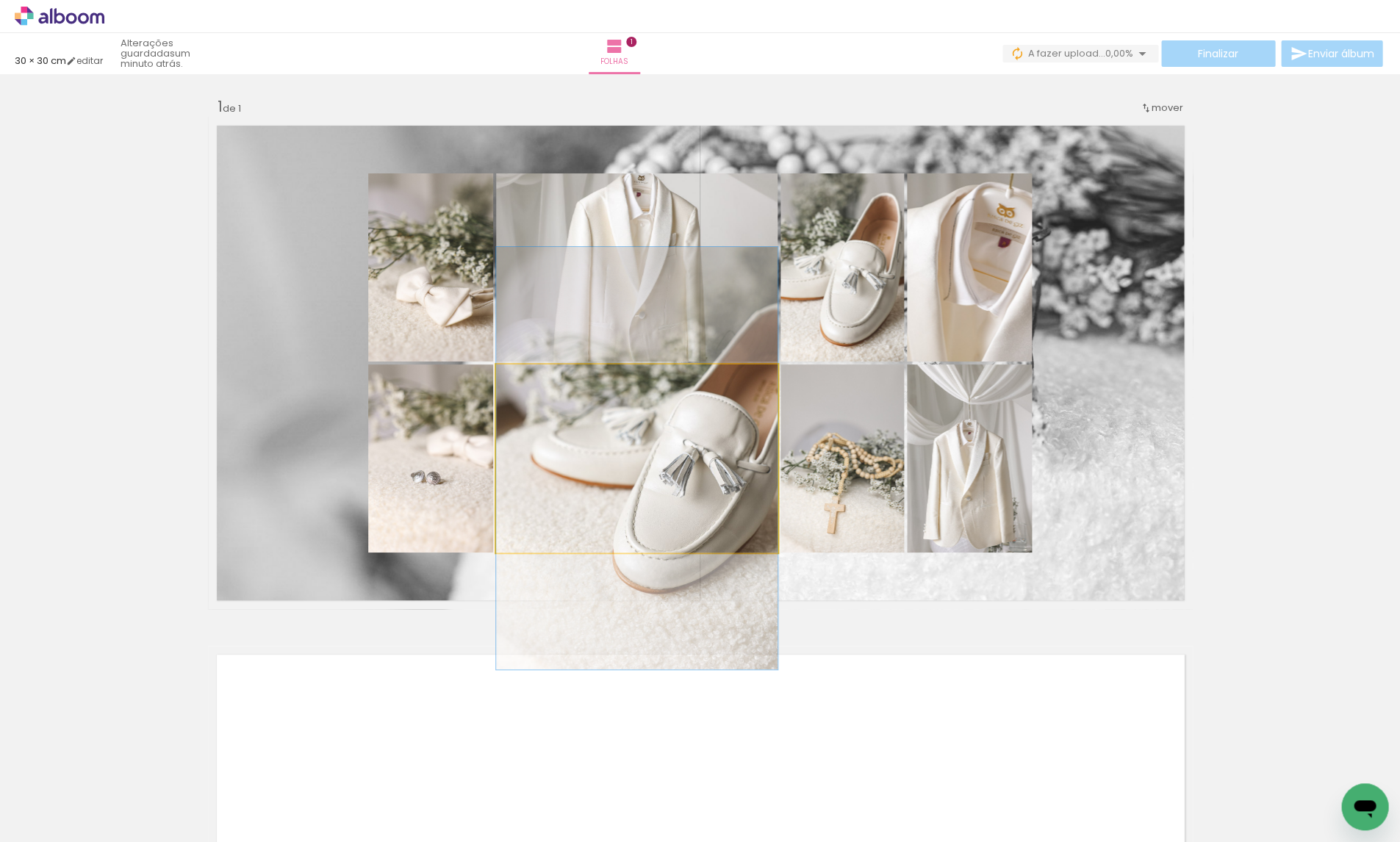
click at [737, 491] on quentale-photo at bounding box center [637, 458] width 282 height 188
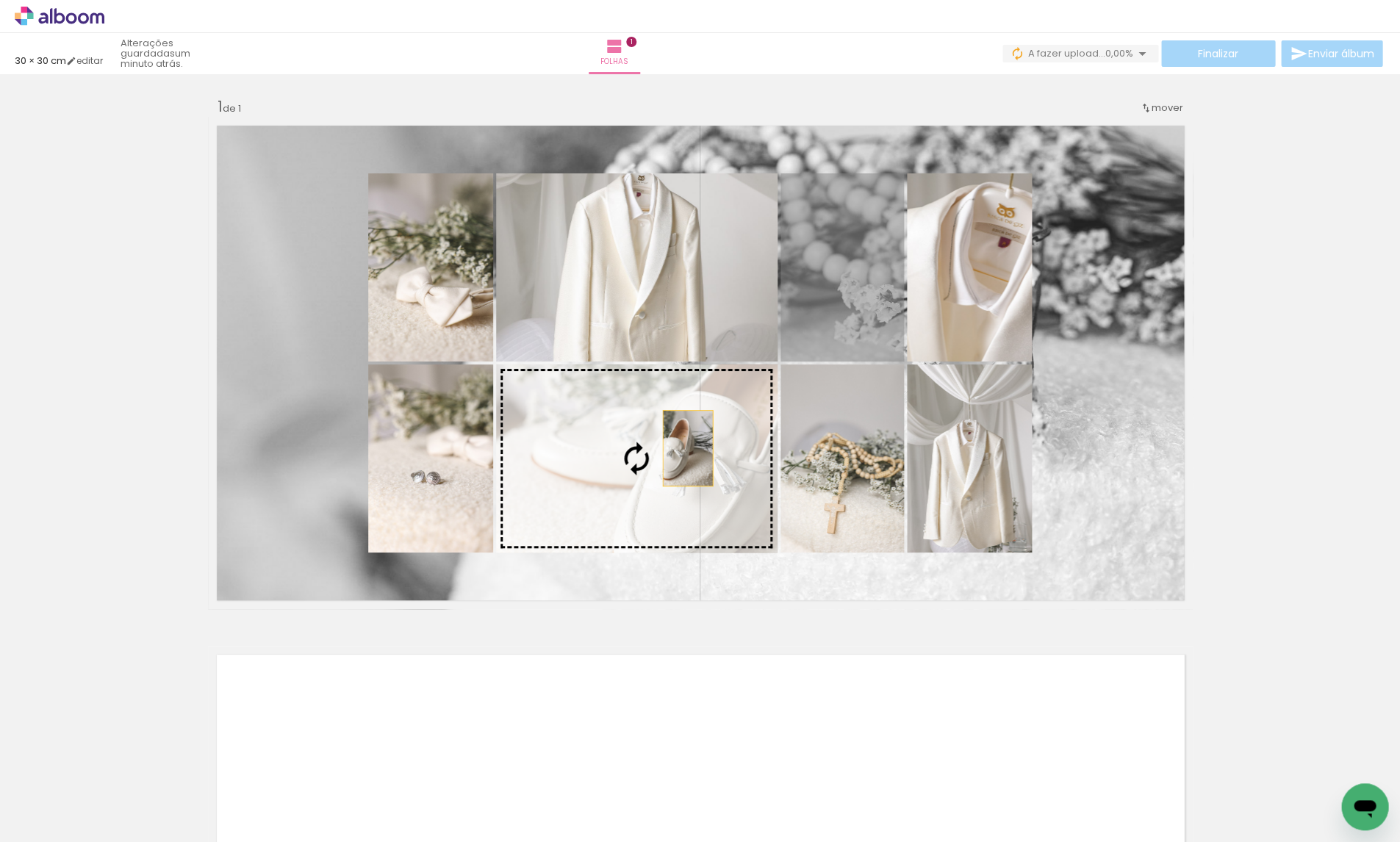
drag, startPoint x: 841, startPoint y: 269, endPoint x: 687, endPoint y: 448, distance: 236.1
click at [0, 0] on slot at bounding box center [0, 0] width 0 height 0
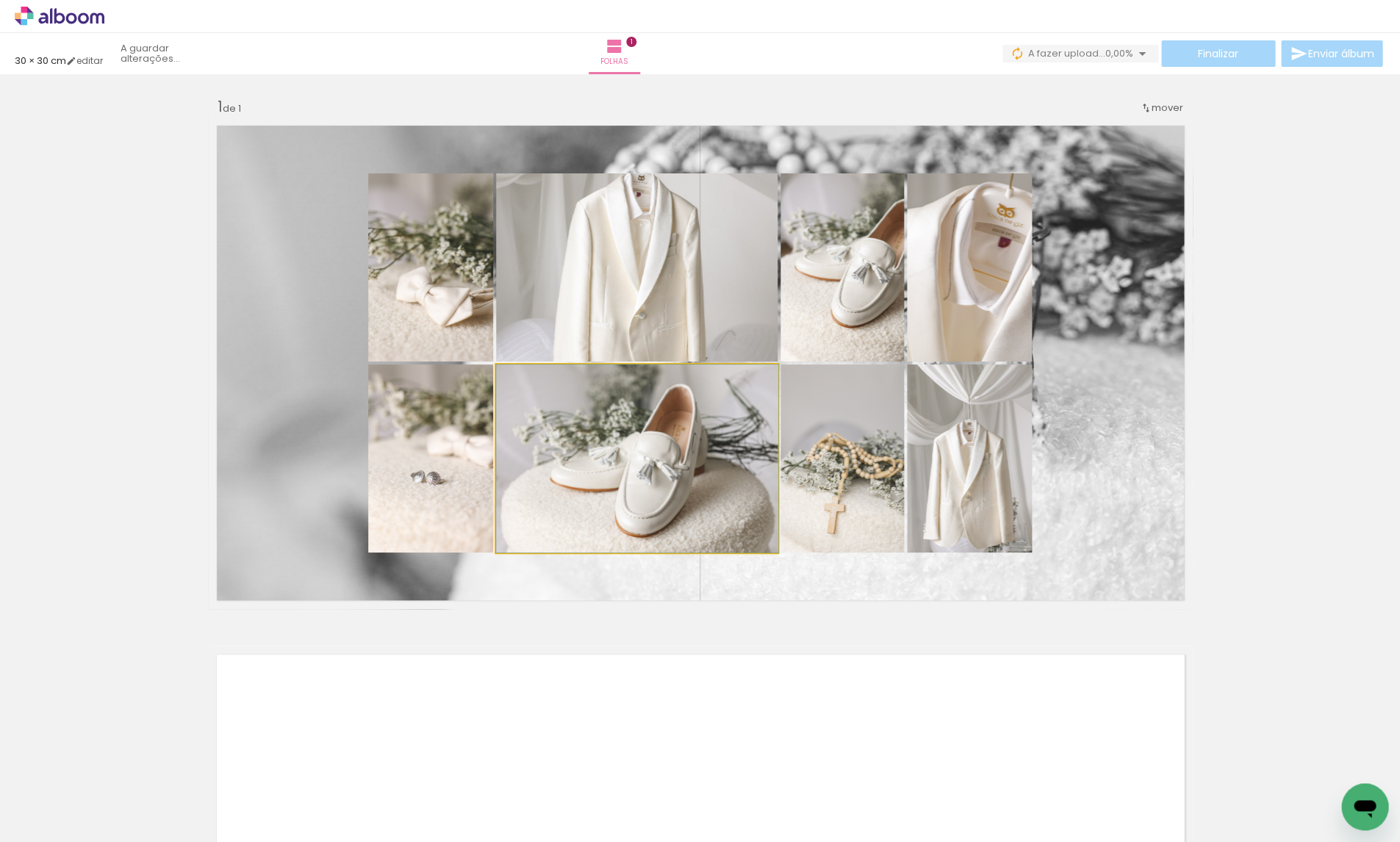
drag, startPoint x: 710, startPoint y: 491, endPoint x: 711, endPoint y: 482, distance: 9.1
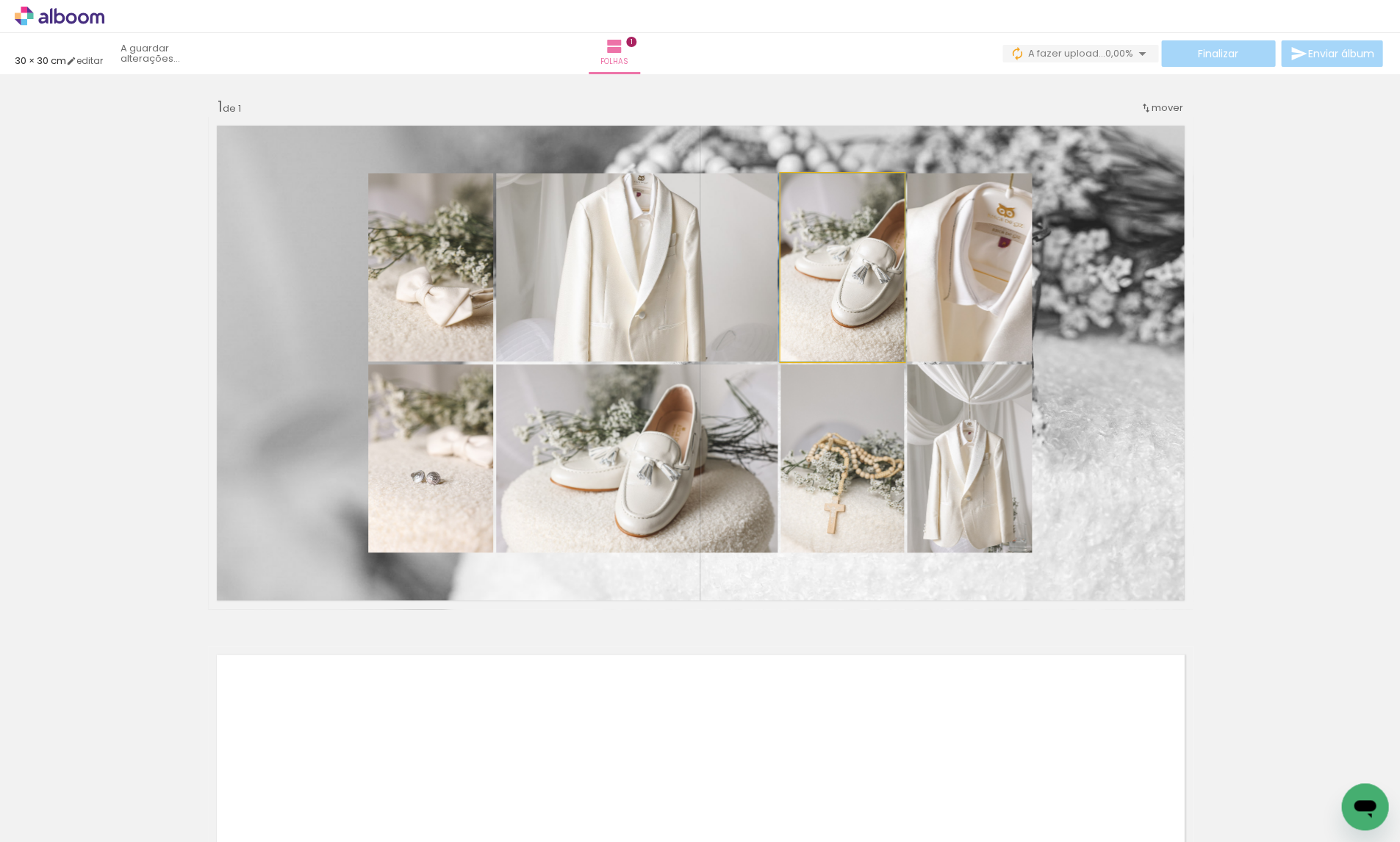
drag, startPoint x: 843, startPoint y: 268, endPoint x: 960, endPoint y: 264, distance: 117.1
click at [847, 267] on div at bounding box center [841, 267] width 125 height 188
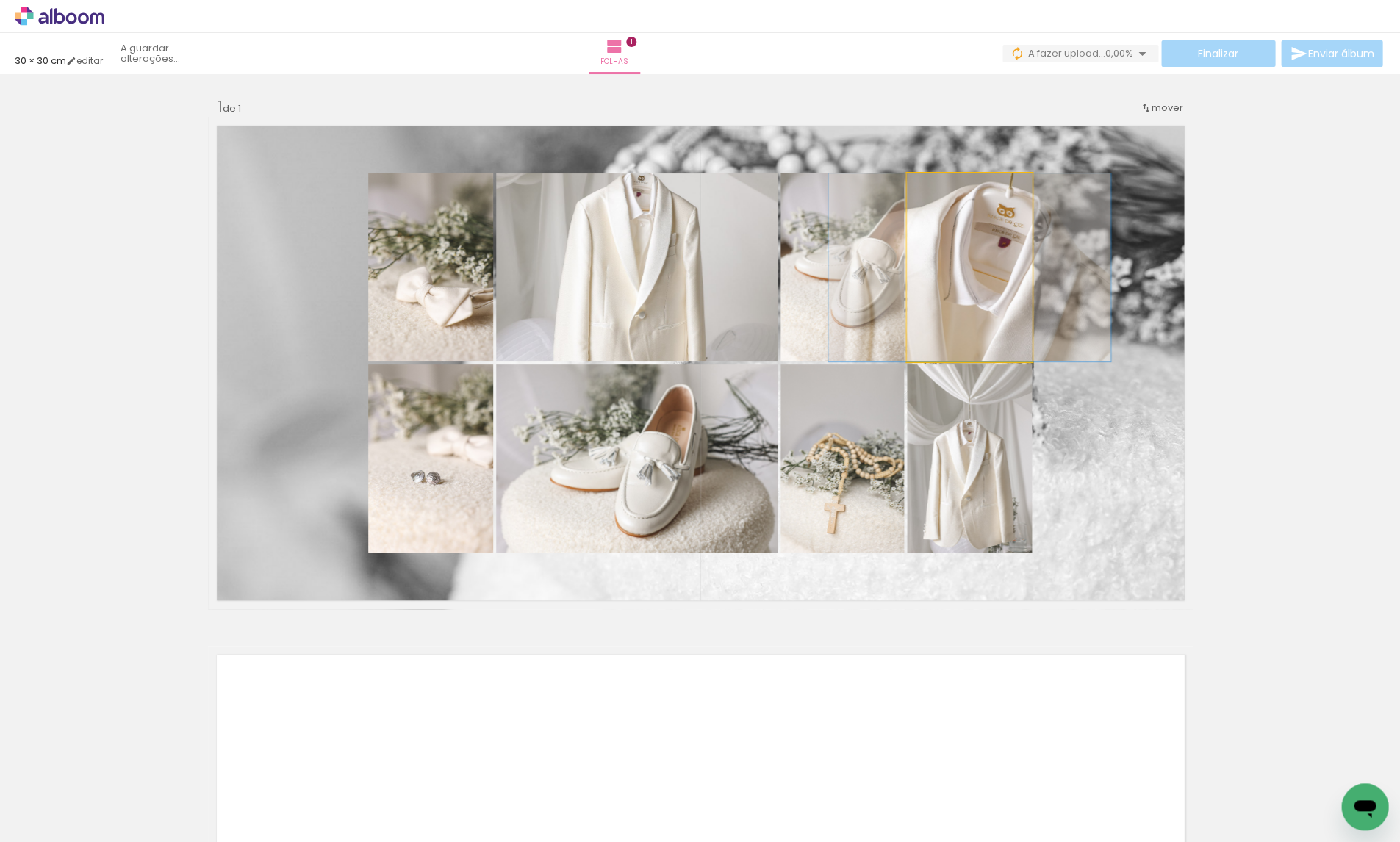
click at [963, 264] on quentale-photo at bounding box center [969, 267] width 125 height 188
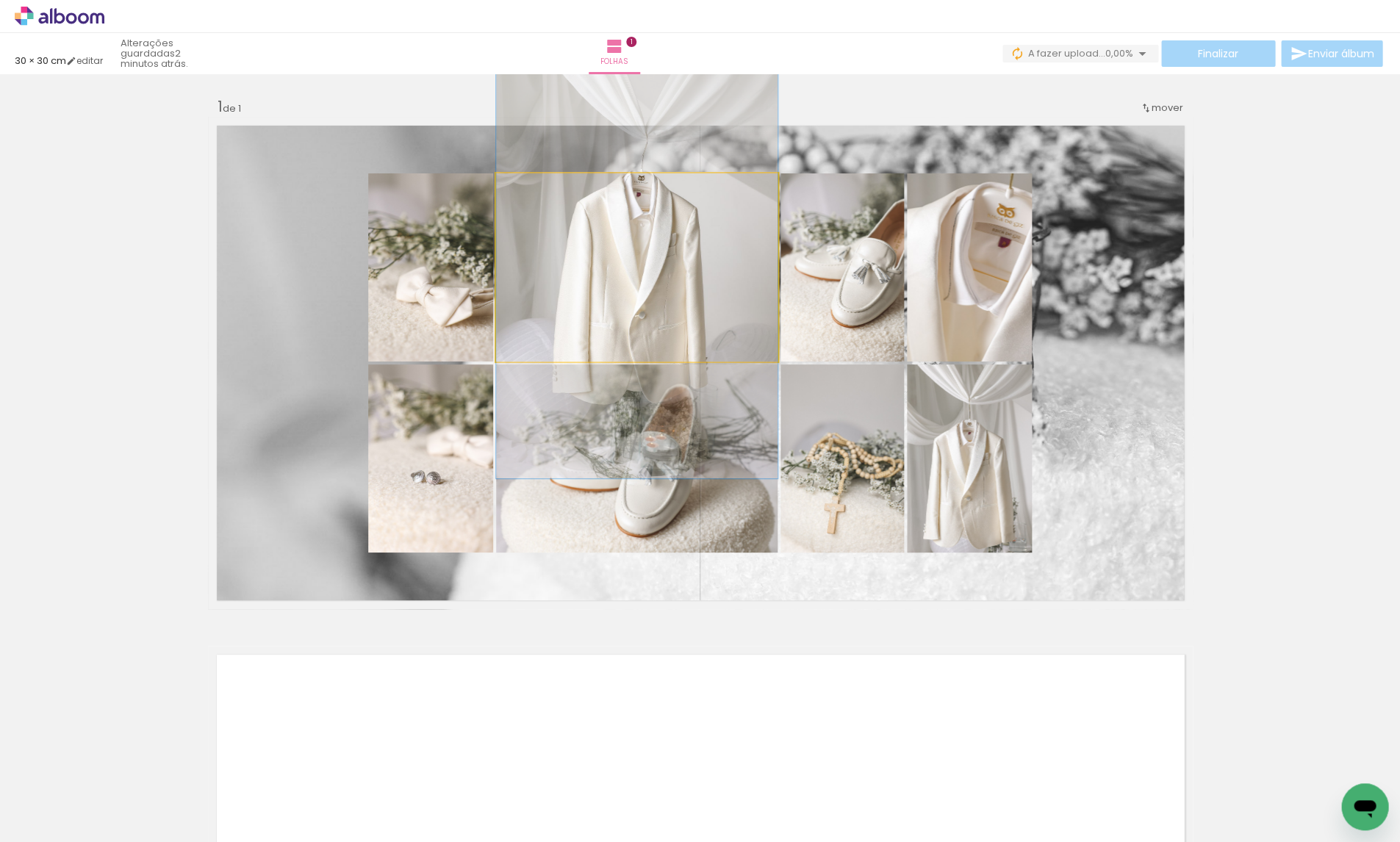
drag, startPoint x: 622, startPoint y: 281, endPoint x: 876, endPoint y: 485, distance: 325.8
click at [630, 283] on div at bounding box center [637, 267] width 282 height 422
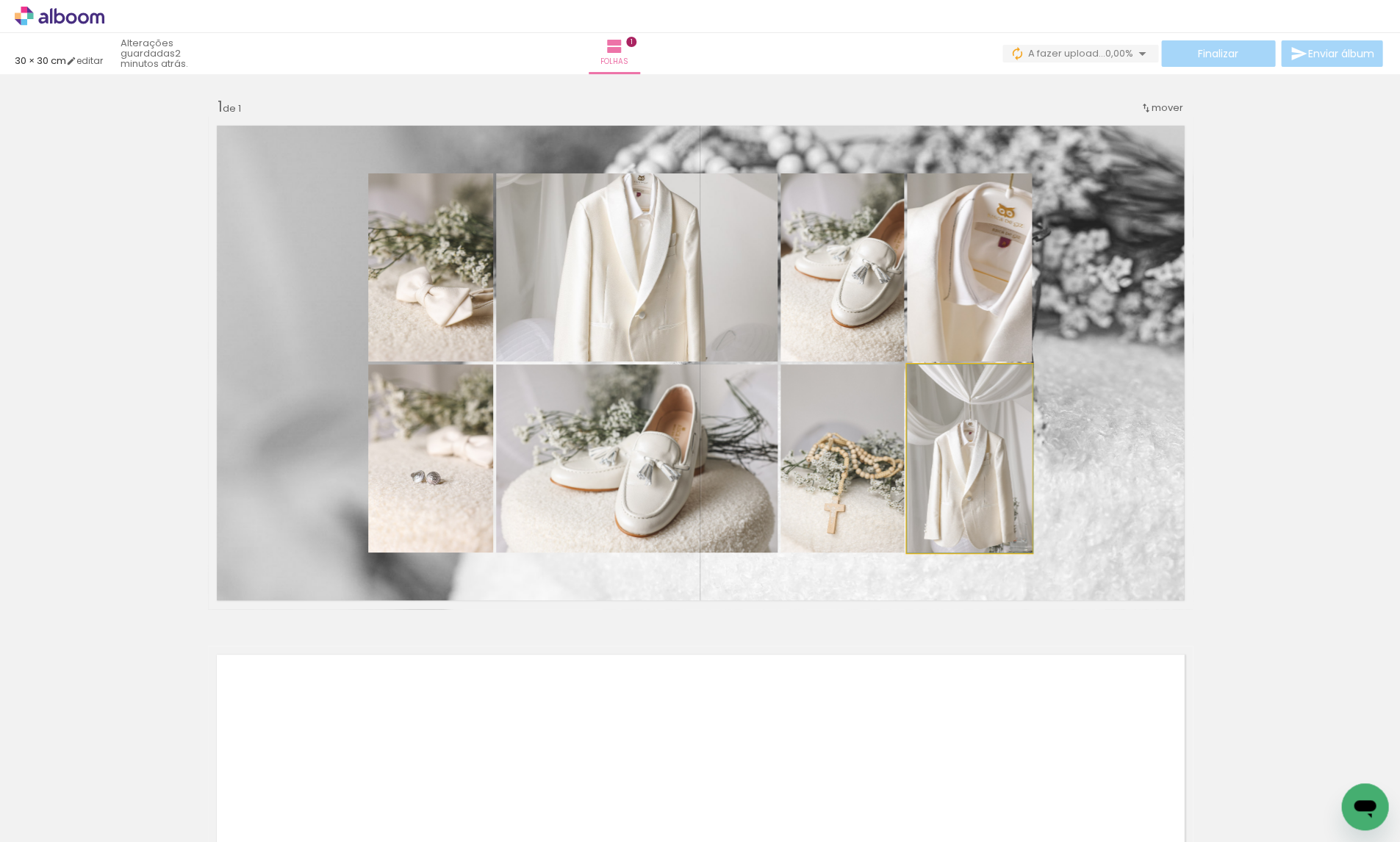
drag, startPoint x: 934, startPoint y: 513, endPoint x: 934, endPoint y: 491, distance: 22.0
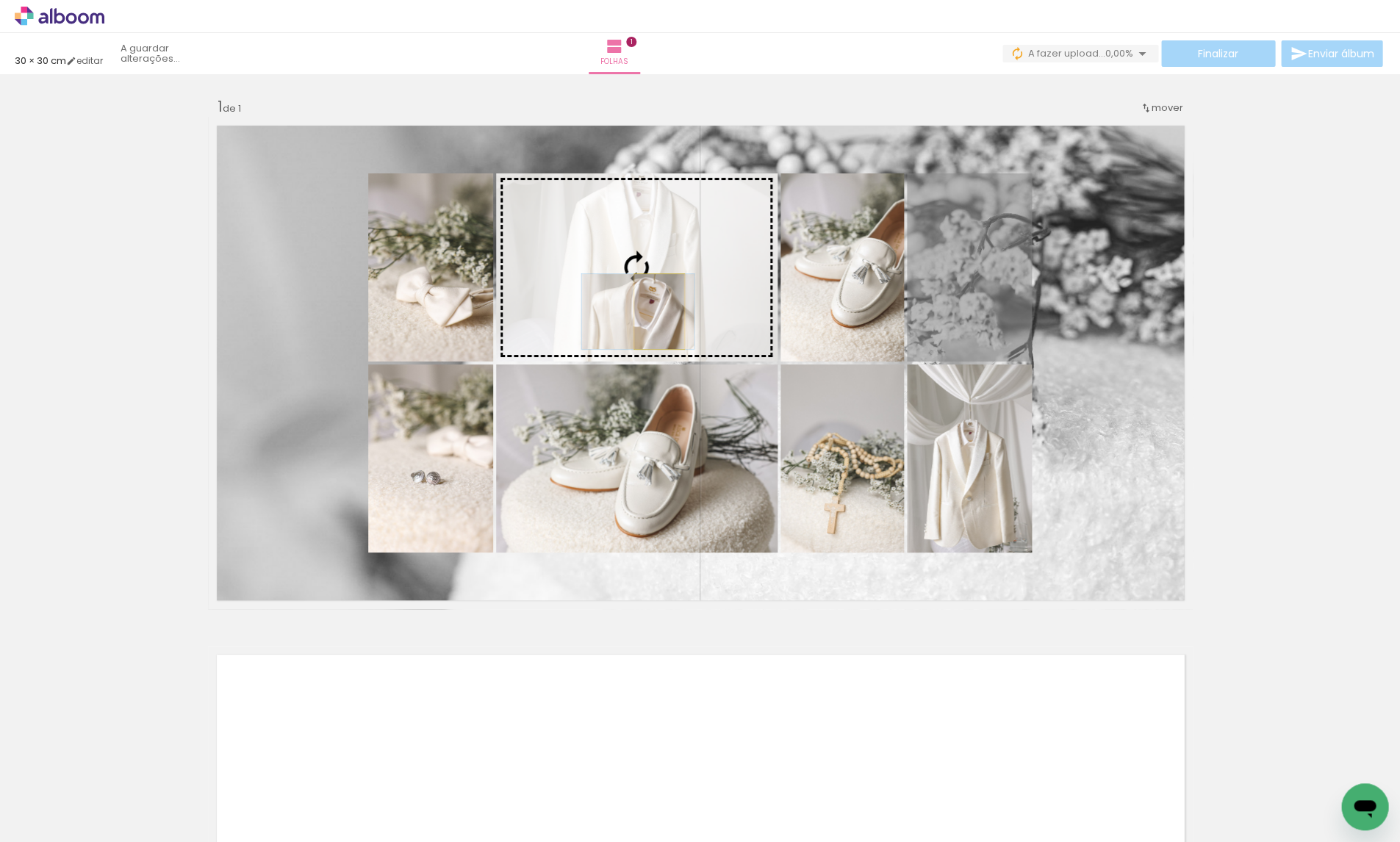
drag, startPoint x: 967, startPoint y: 312, endPoint x: 658, endPoint y: 311, distance: 309.0
click at [0, 0] on slot at bounding box center [0, 0] width 0 height 0
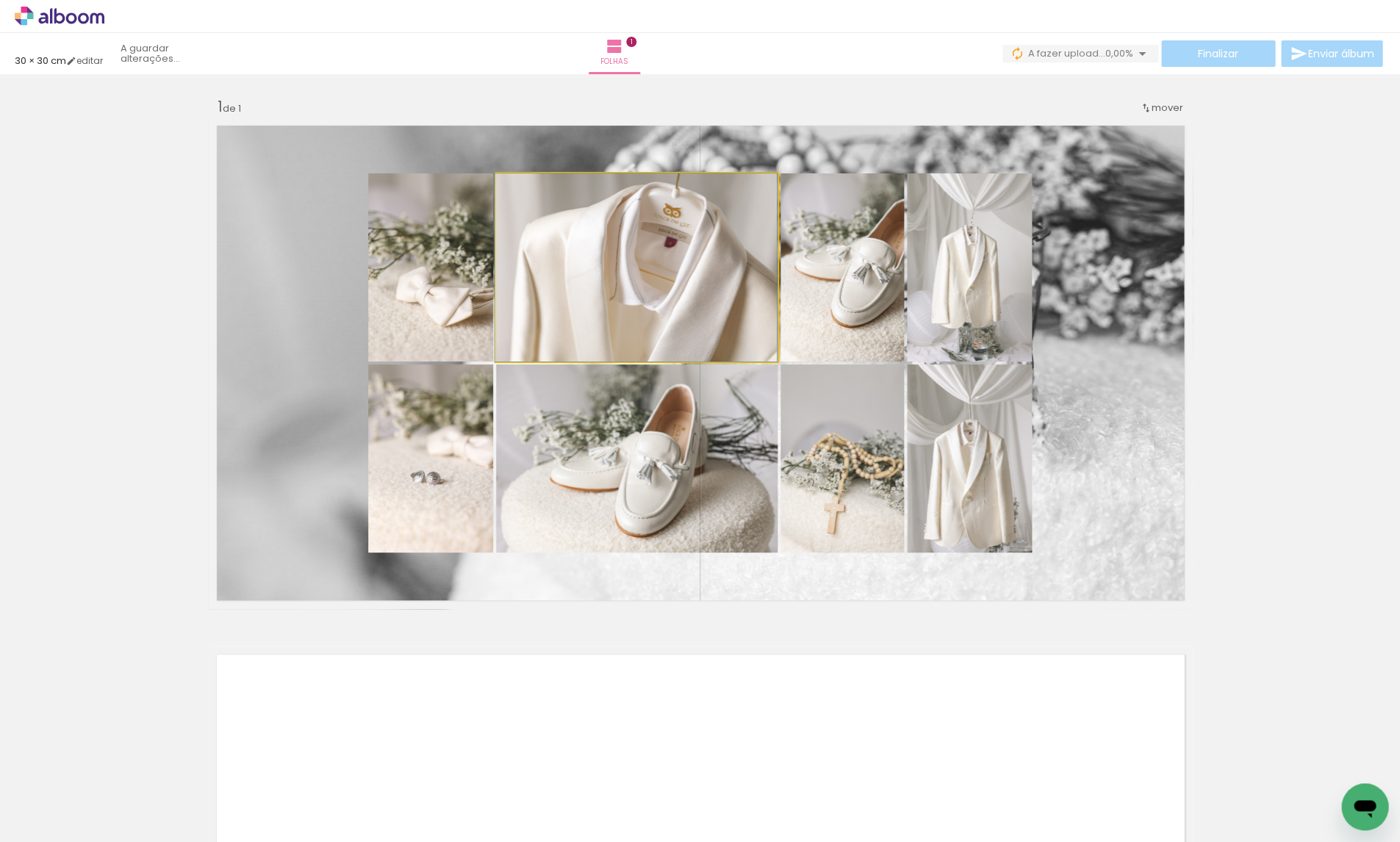
drag, startPoint x: 679, startPoint y: 331, endPoint x: 680, endPoint y: 363, distance: 32.0
click at [680, 363] on quentale-layouter at bounding box center [700, 363] width 985 height 492
drag, startPoint x: 419, startPoint y: 310, endPoint x: 401, endPoint y: 449, distance: 140.2
click at [419, 310] on div at bounding box center [430, 267] width 125 height 188
click at [401, 484] on div at bounding box center [430, 458] width 125 height 188
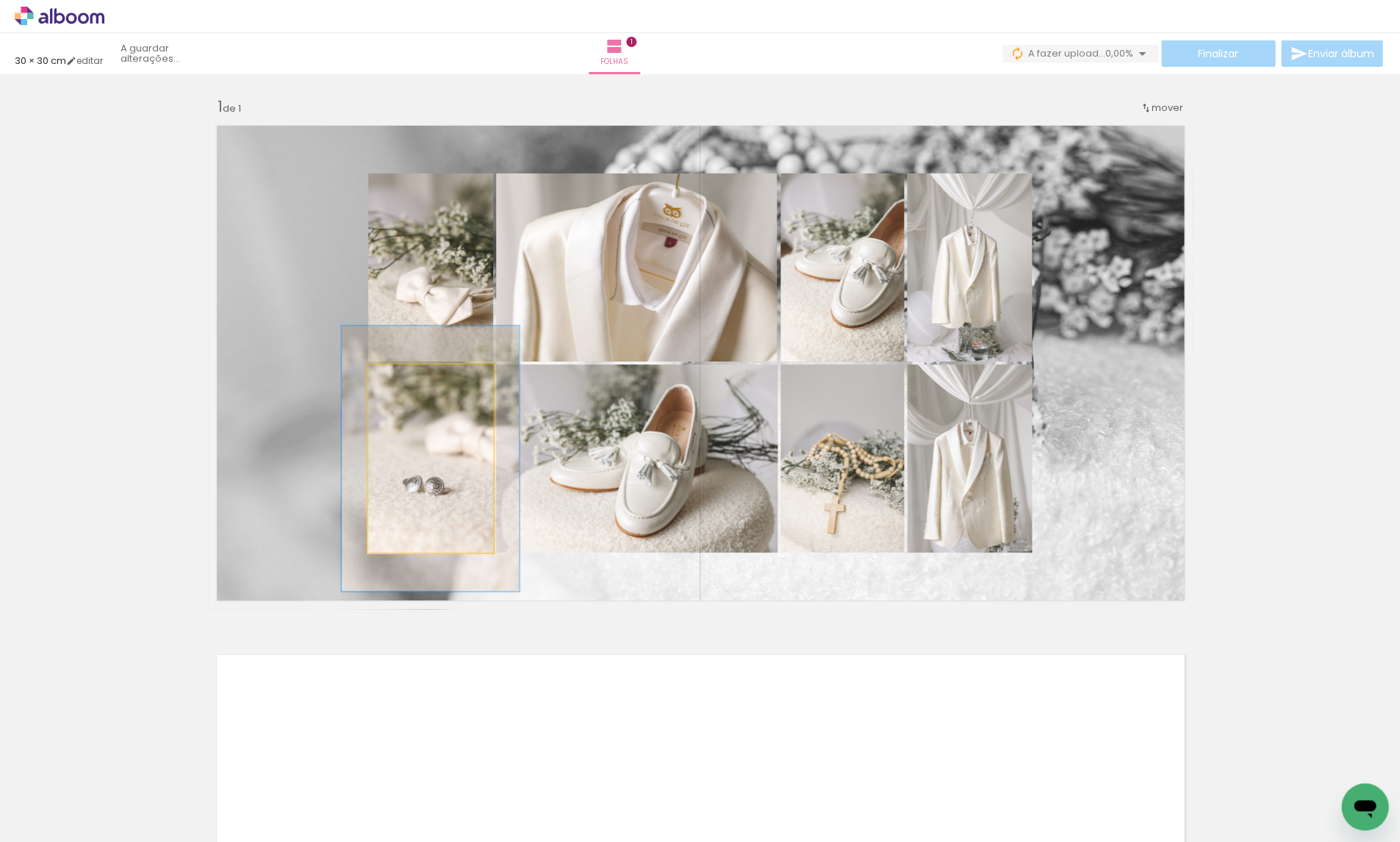
type paper-slider "141"
drag, startPoint x: 403, startPoint y: 377, endPoint x: 417, endPoint y: 434, distance: 58.7
click at [423, 379] on div at bounding box center [423, 380] width 13 height 13
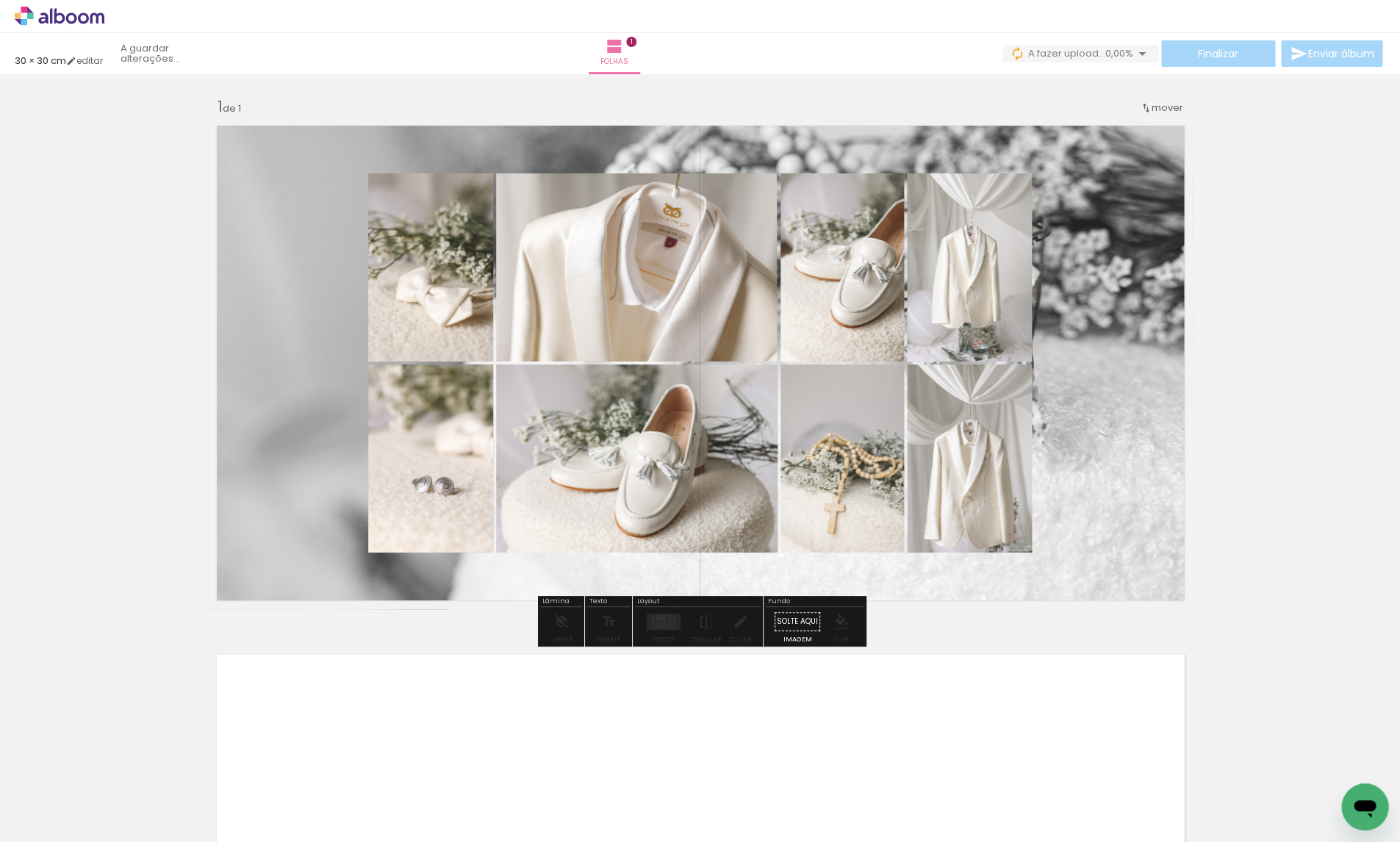
drag, startPoint x: 415, startPoint y: 471, endPoint x: 424, endPoint y: 471, distance: 9.0
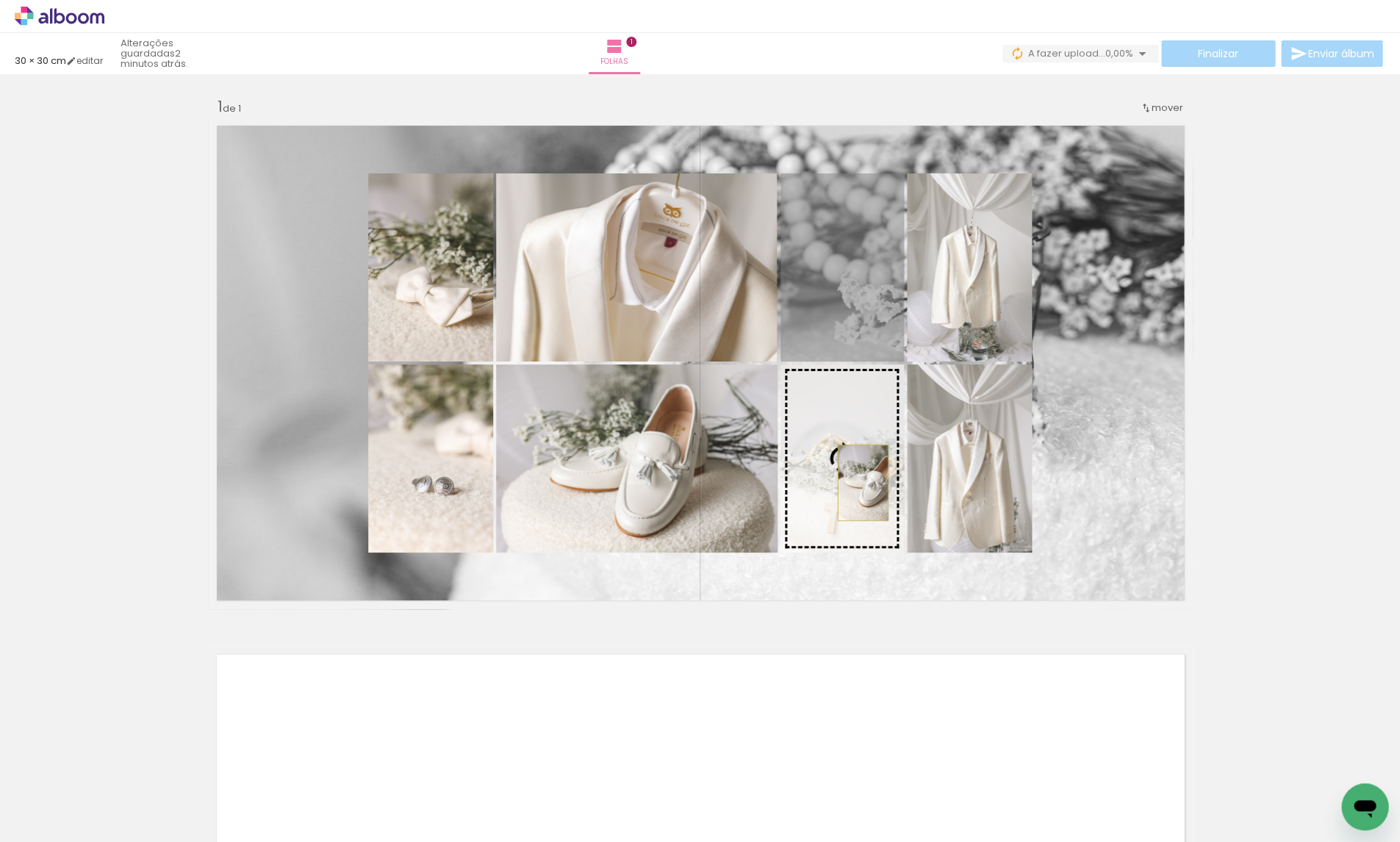
drag, startPoint x: 858, startPoint y: 320, endPoint x: 862, endPoint y: 483, distance: 163.0
click at [0, 0] on slot at bounding box center [0, 0] width 0 height 0
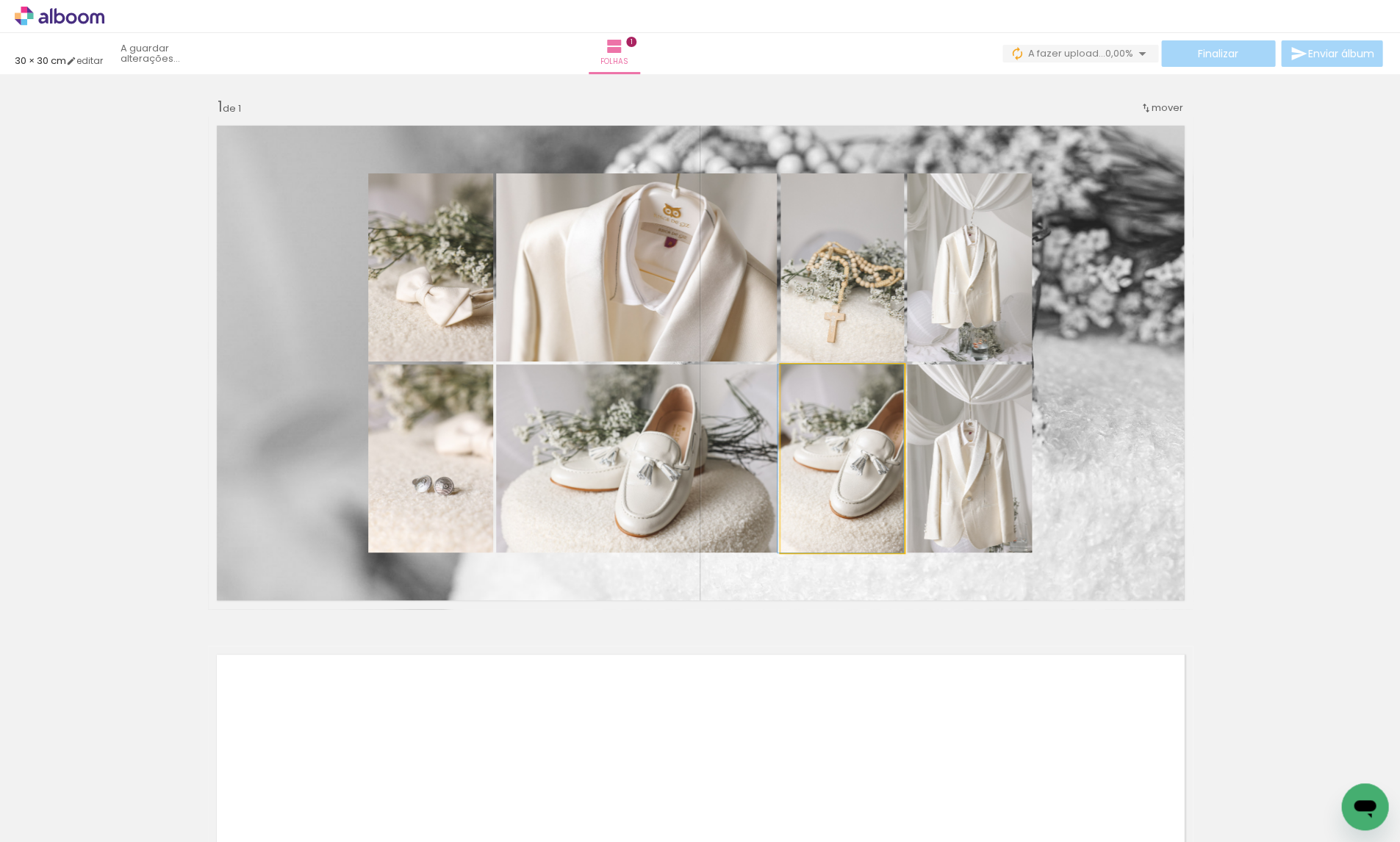
drag, startPoint x: 867, startPoint y: 489, endPoint x: 853, endPoint y: 490, distance: 14.0
drag, startPoint x: 997, startPoint y: 486, endPoint x: 996, endPoint y: 456, distance: 30.0
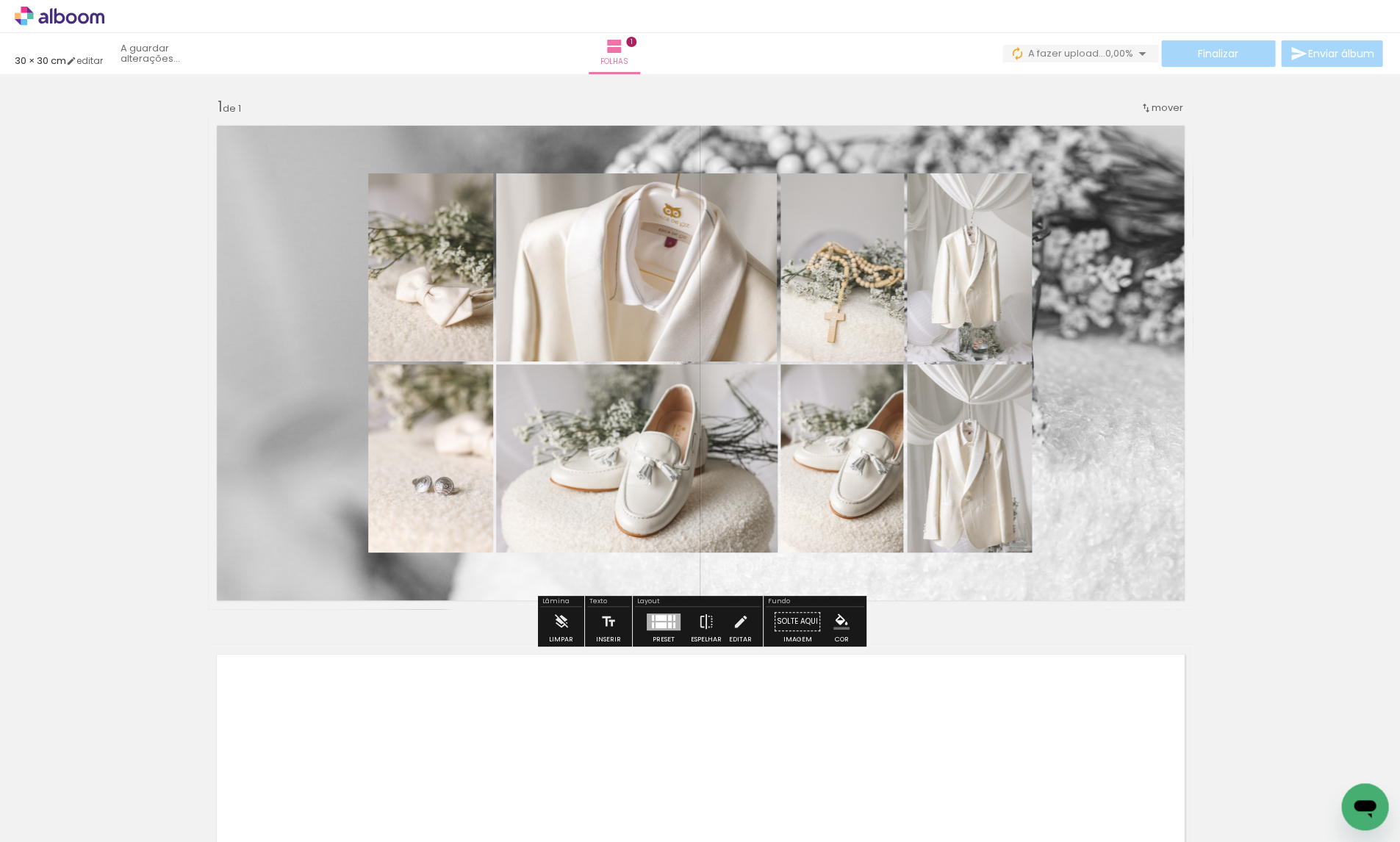
scroll to position [0, 1324]
click at [419, 247] on paper-item at bounding box center [414, 246] width 26 height 10
click at [414, 304] on iron-icon "color picker" at bounding box center [415, 305] width 18 height 14
click at [421, 174] on paper-item "#ffffff" at bounding box center [423, 178] width 14 height 14
click at [411, 436] on paper-item at bounding box center [414, 437] width 26 height 10
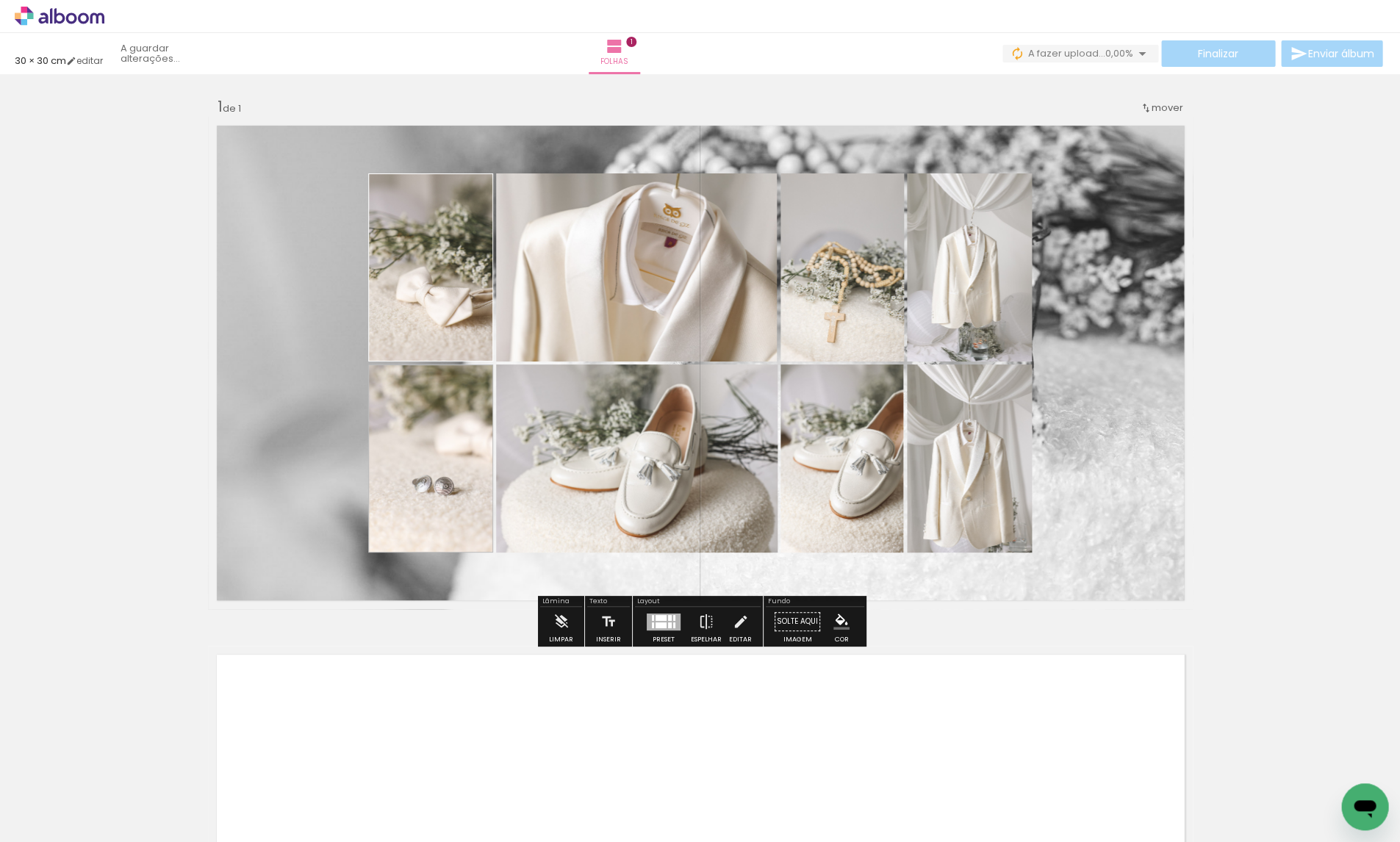
click at [412, 494] on iron-icon "color picker" at bounding box center [415, 496] width 18 height 14
click at [418, 361] on iron-dropdown "#ffebee #ffcdd2 #ef9a9a #e57373 #ef5350 #f44336 #e53935 #d32f2f #c62828 #b71c1c…" at bounding box center [298, 432] width 265 height 154
click at [420, 369] on paper-item "#ffffff" at bounding box center [423, 369] width 14 height 14
click at [648, 224] on paper-item at bounding box center [644, 224] width 26 height 10
click at [644, 286] on iron-icon "color picker" at bounding box center [646, 283] width 18 height 14
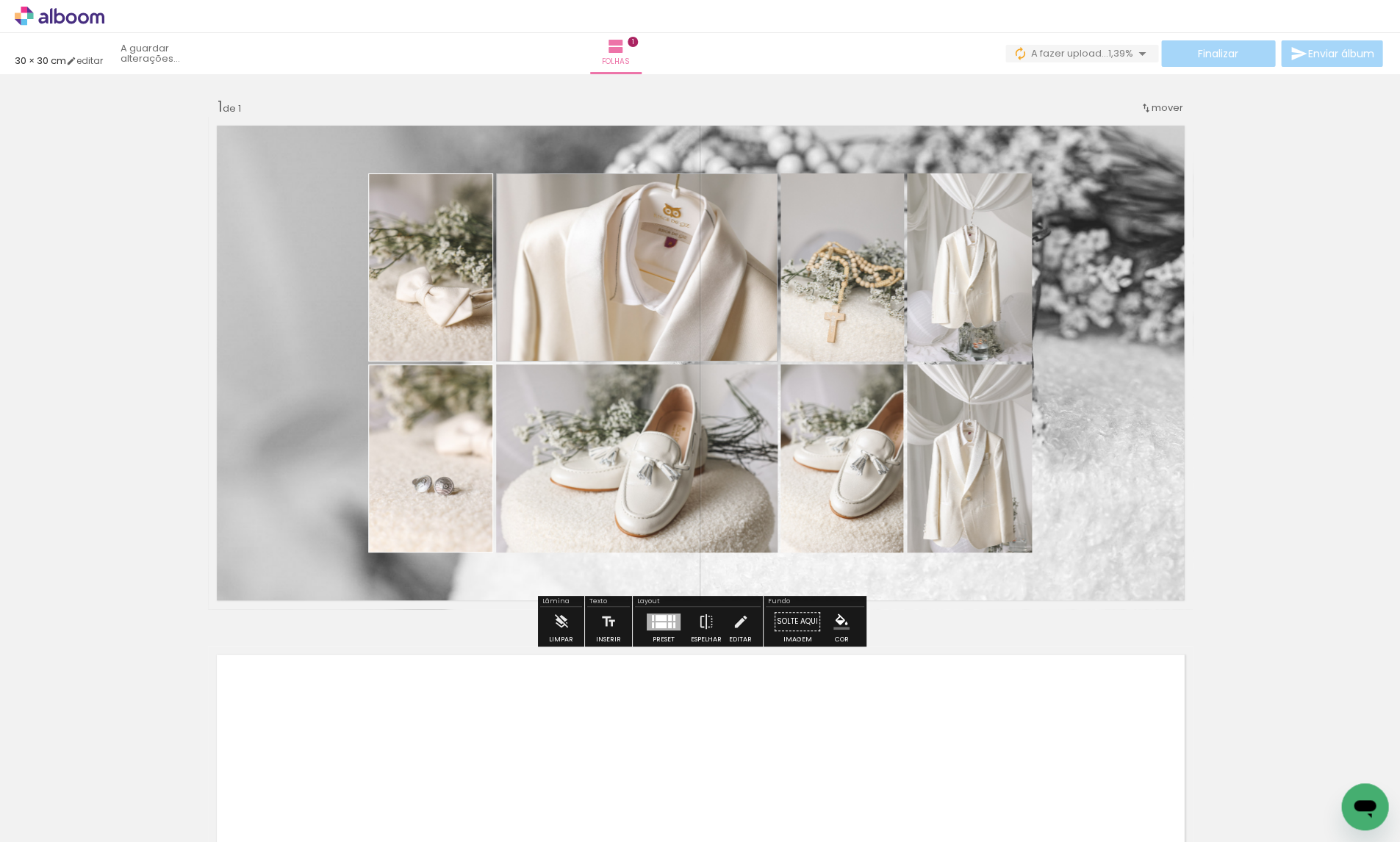
click at [652, 154] on paper-item "#ffffff" at bounding box center [653, 156] width 14 height 14
click at [644, 415] on paper-item at bounding box center [644, 415] width 26 height 10
click at [642, 474] on iron-icon "color picker" at bounding box center [646, 474] width 18 height 14
click at [649, 348] on paper-item "#ffffff" at bounding box center [653, 347] width 14 height 14
click at [828, 247] on paper-item at bounding box center [826, 246] width 26 height 10
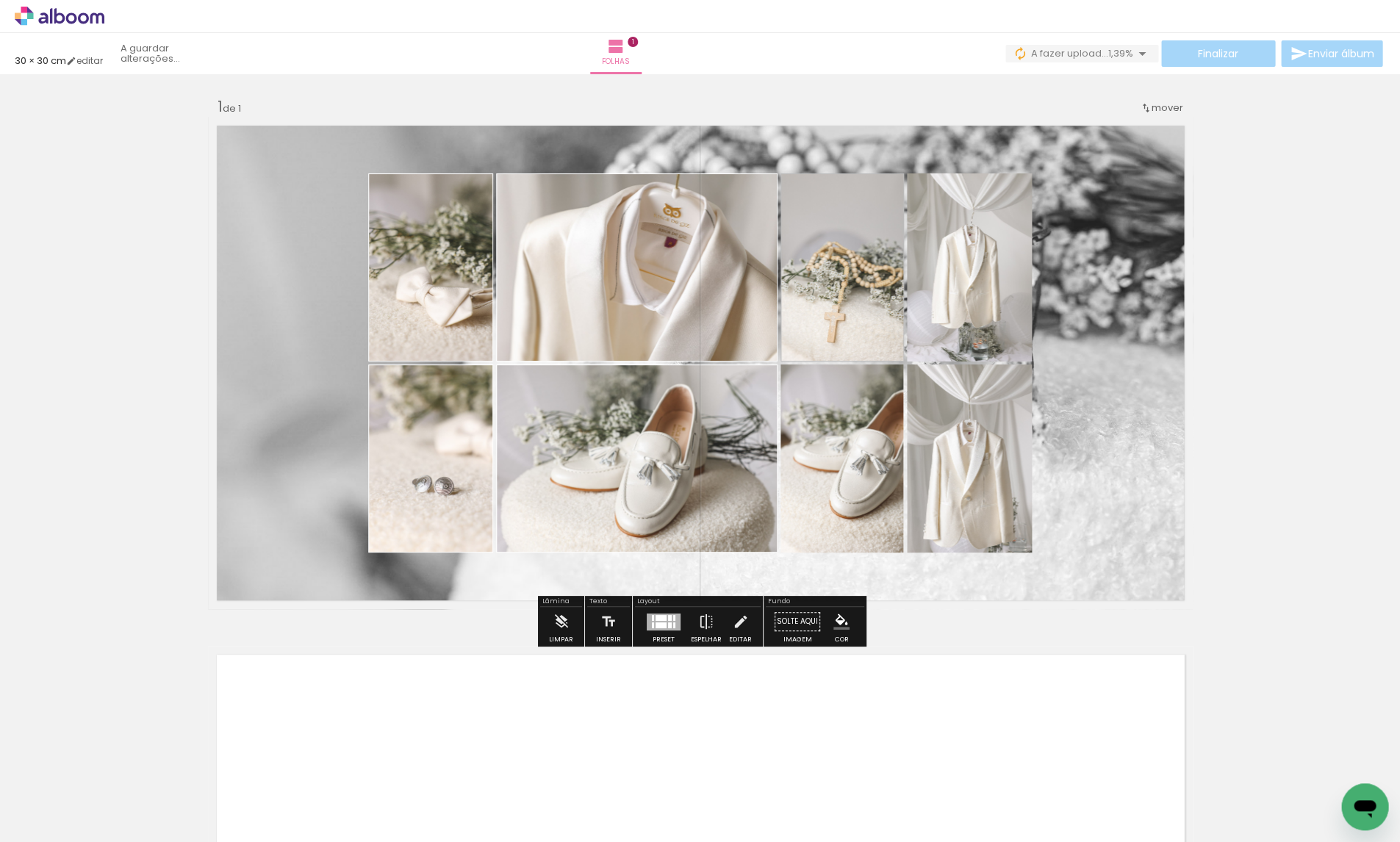
click at [827, 304] on iron-icon "color picker" at bounding box center [827, 305] width 18 height 14
click at [834, 177] on paper-item "#ffffff" at bounding box center [835, 178] width 14 height 14
click at [830, 437] on paper-item at bounding box center [826, 437] width 26 height 10
click at [829, 493] on iron-icon "color picker" at bounding box center [827, 496] width 18 height 14
click at [835, 371] on paper-item "#ffffff" at bounding box center [835, 369] width 14 height 14
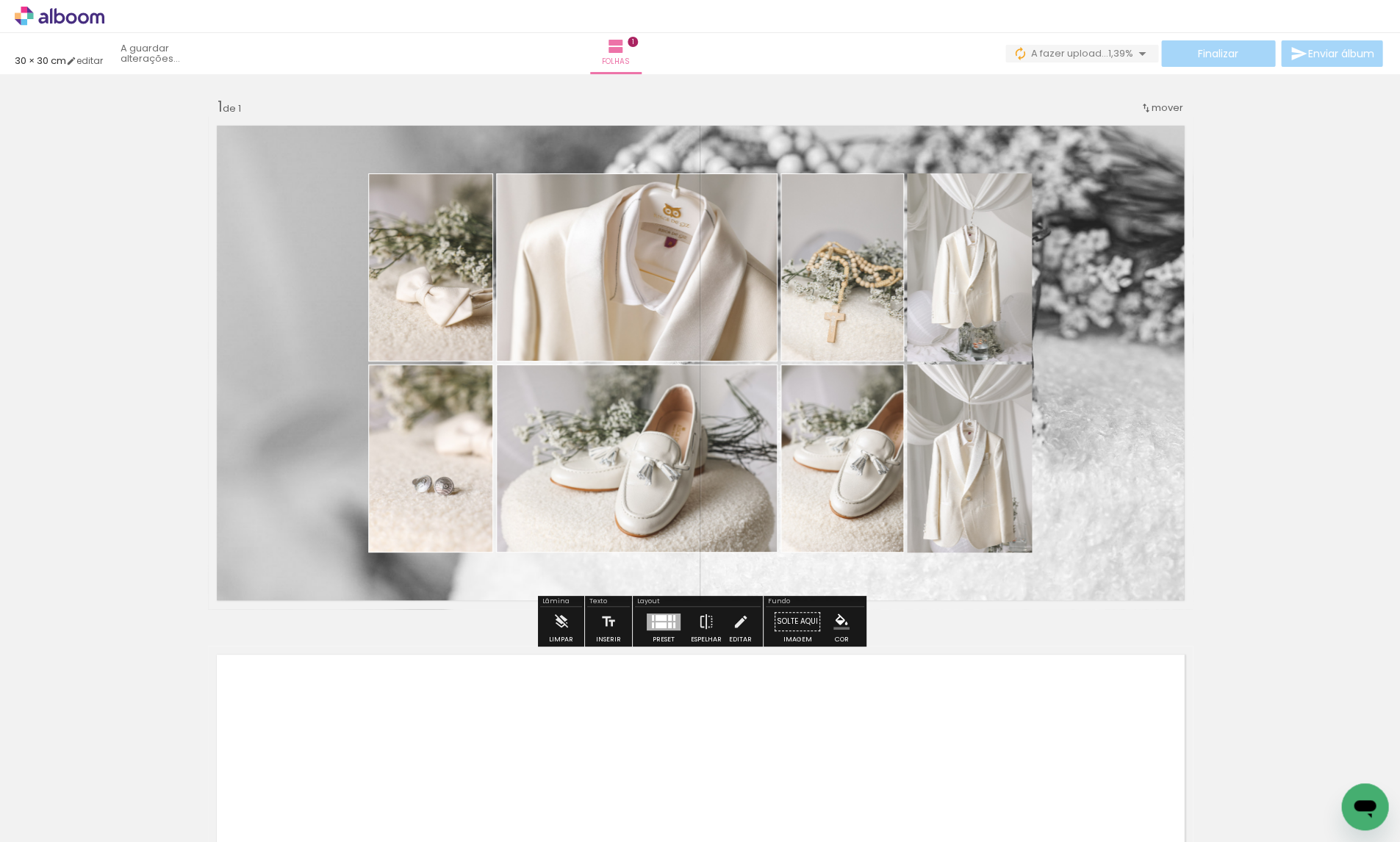
click at [948, 437] on paper-item at bounding box center [953, 437] width 26 height 10
click at [953, 492] on iron-icon "color picker" at bounding box center [954, 496] width 18 height 14
click at [963, 364] on paper-item "#ffffff" at bounding box center [961, 369] width 14 height 14
click at [947, 248] on paper-item at bounding box center [953, 246] width 26 height 10
click at [952, 304] on iron-icon "color picker" at bounding box center [954, 305] width 18 height 14
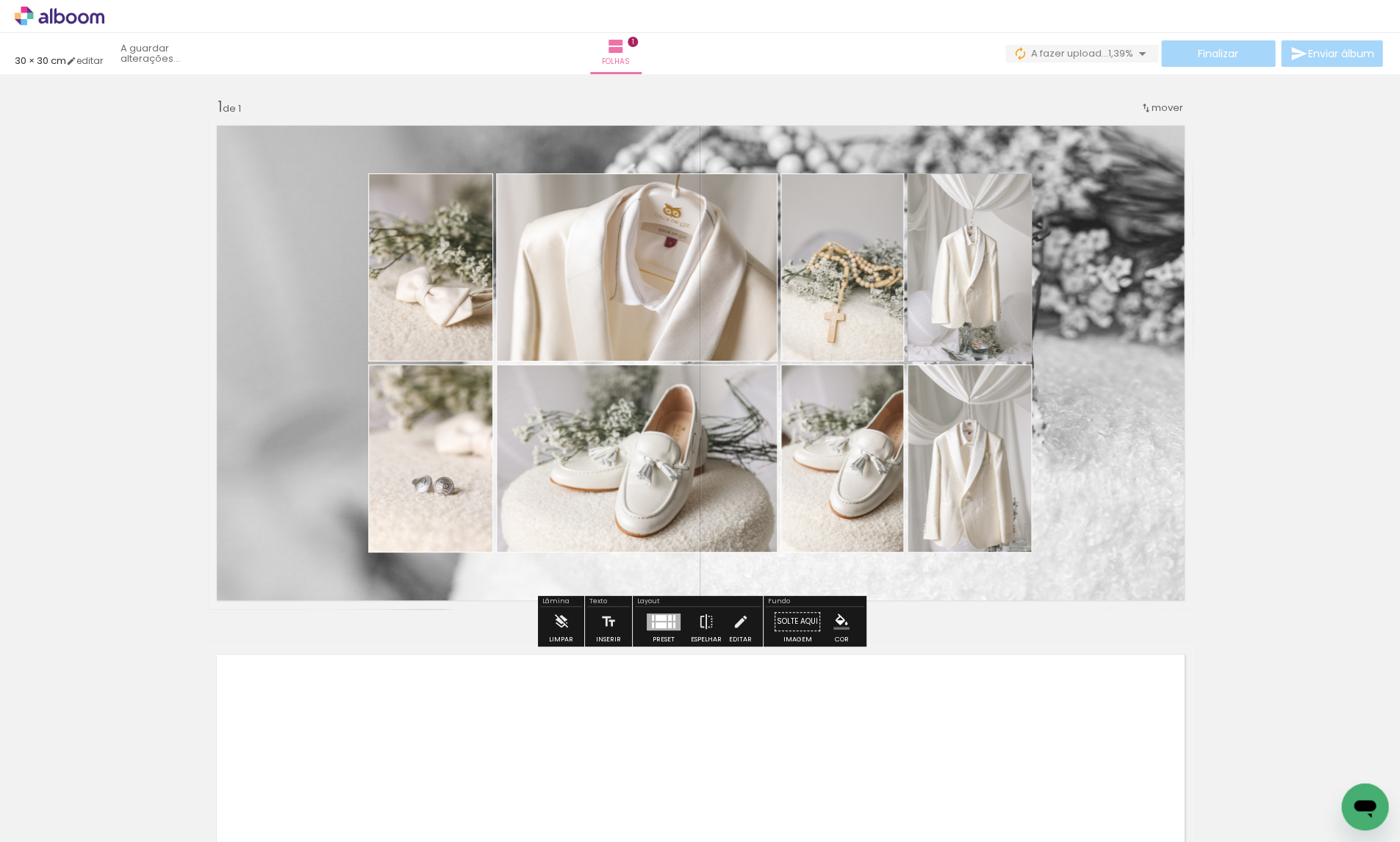
click at [960, 183] on paper-item "#ffffff" at bounding box center [961, 178] width 14 height 14
click at [1255, 304] on div "Inserir folha 1 de 1" at bounding box center [700, 608] width 1400 height 1059
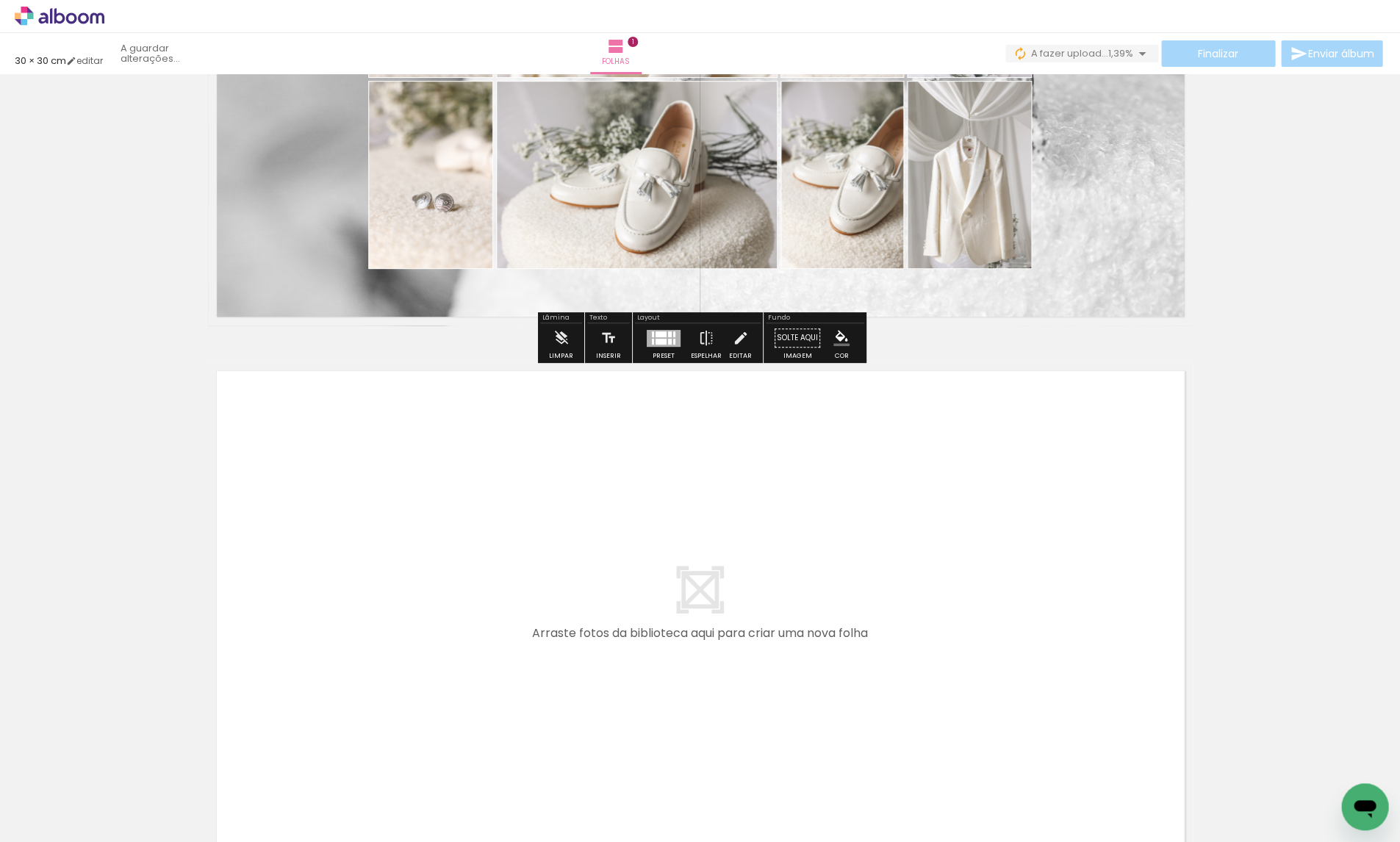
click at [789, 633] on quentale-layouter at bounding box center [700, 608] width 985 height 492
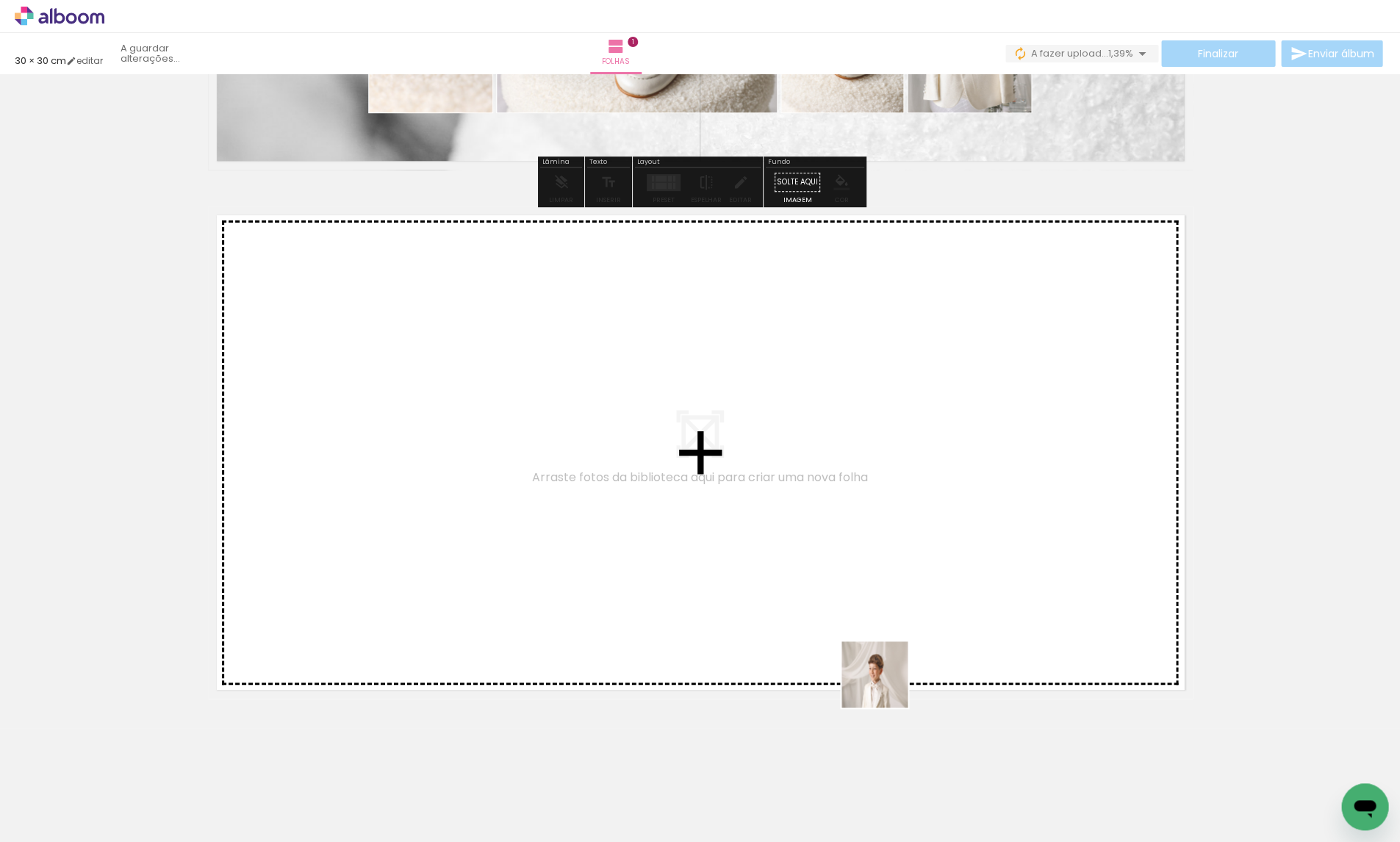
click at [894, 596] on quentale-workspace at bounding box center [700, 421] width 1400 height 842
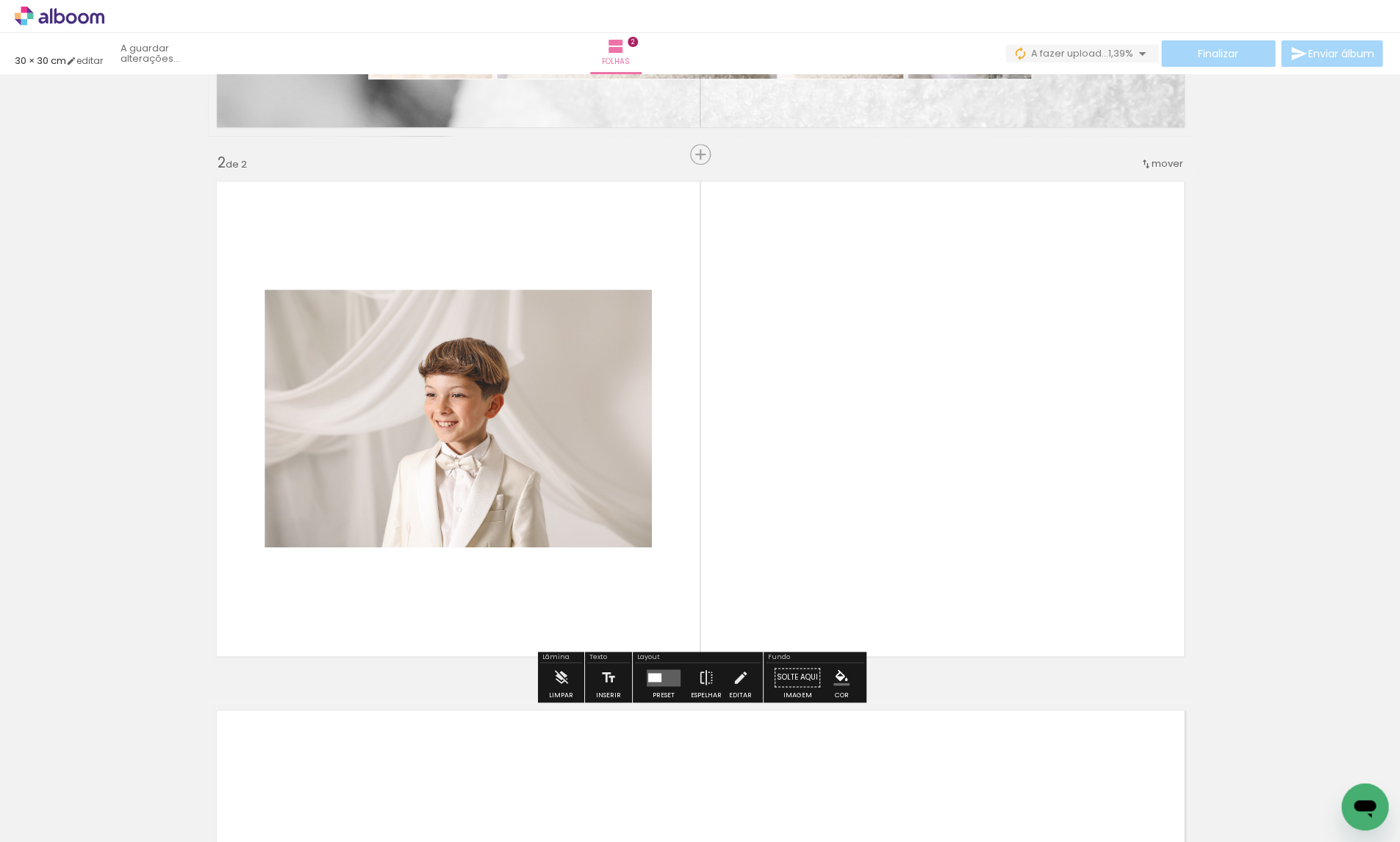
scroll to position [480, 0]
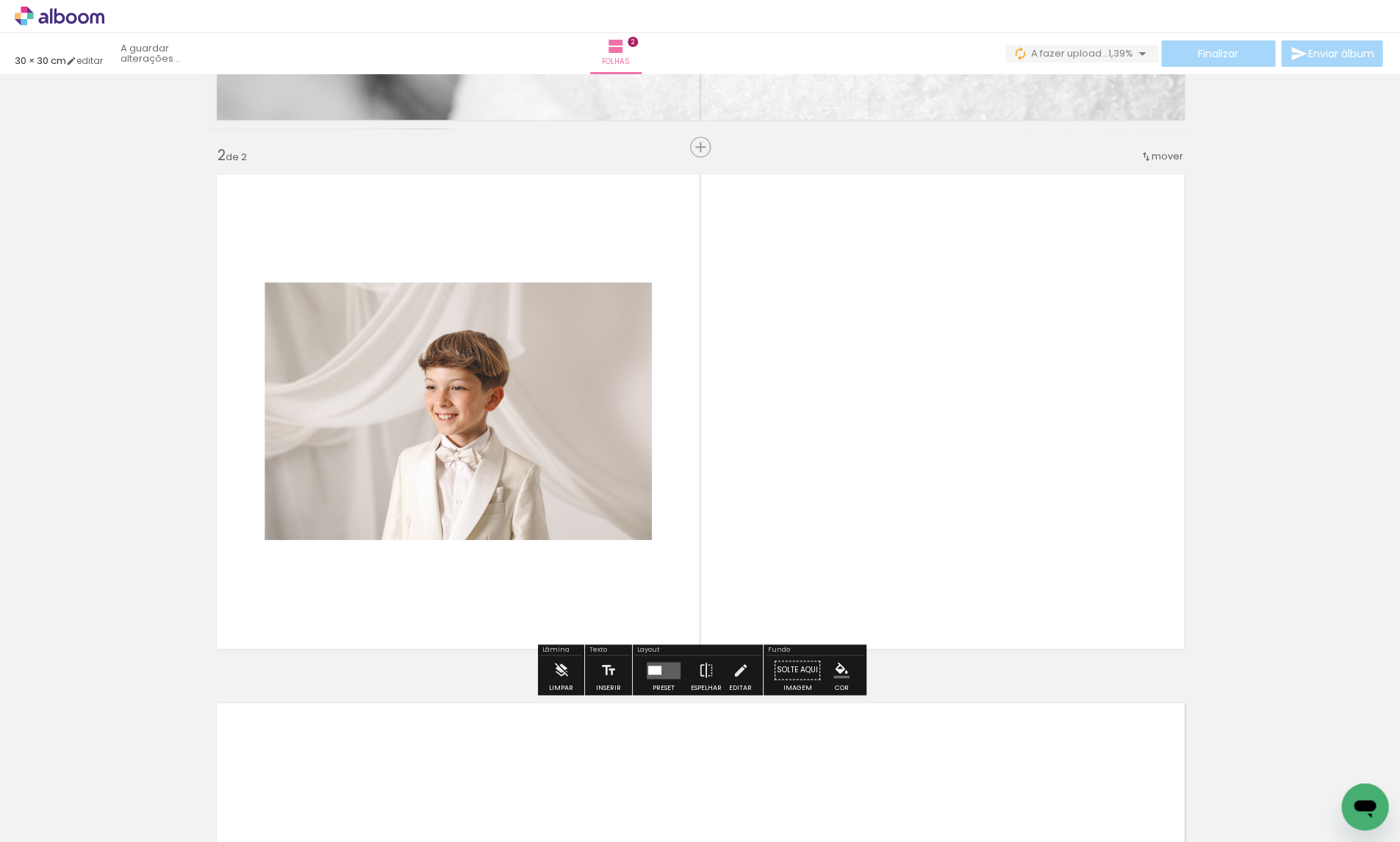
click at [652, 667] on div at bounding box center [655, 670] width 13 height 8
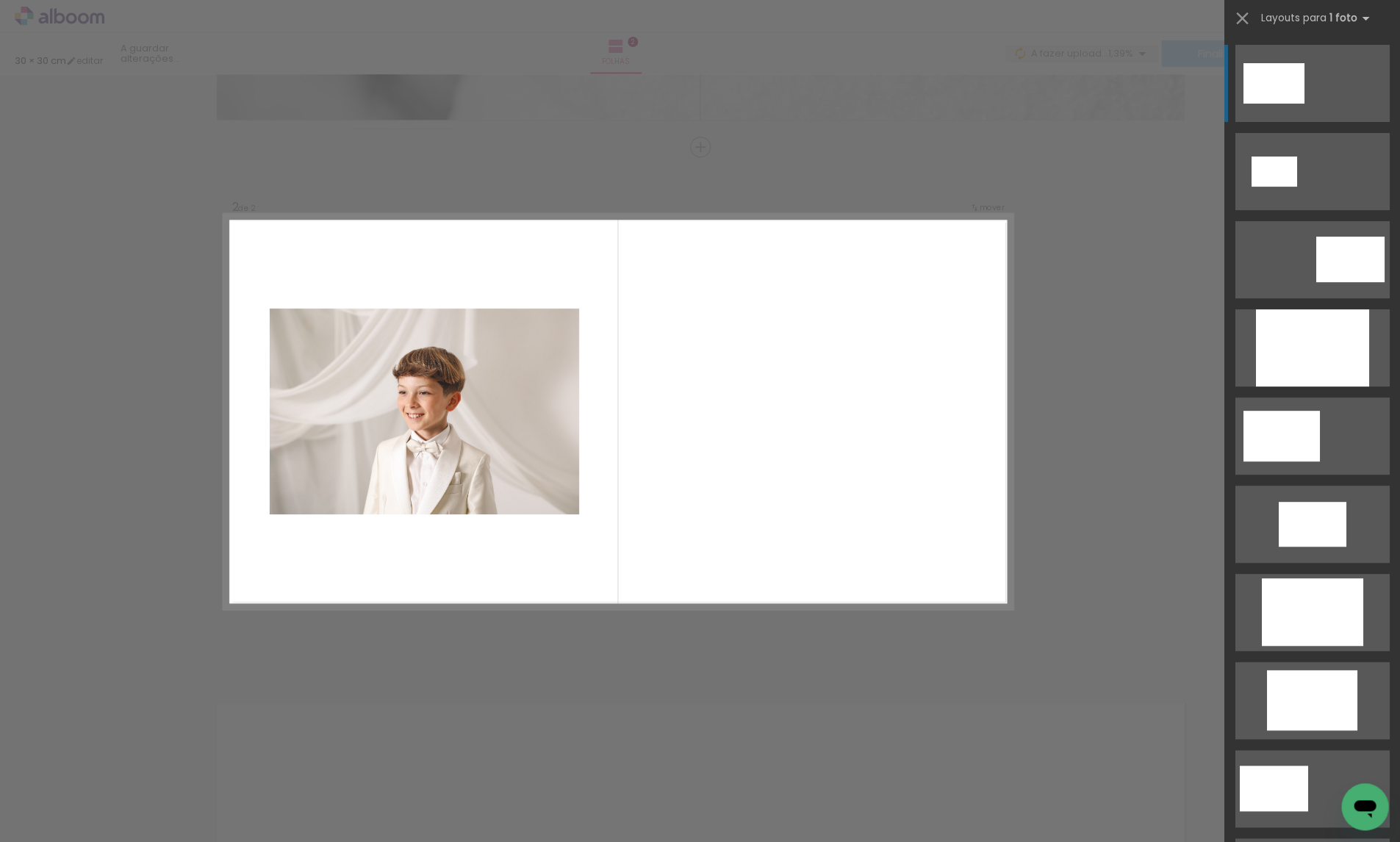
scroll to position [480, 0]
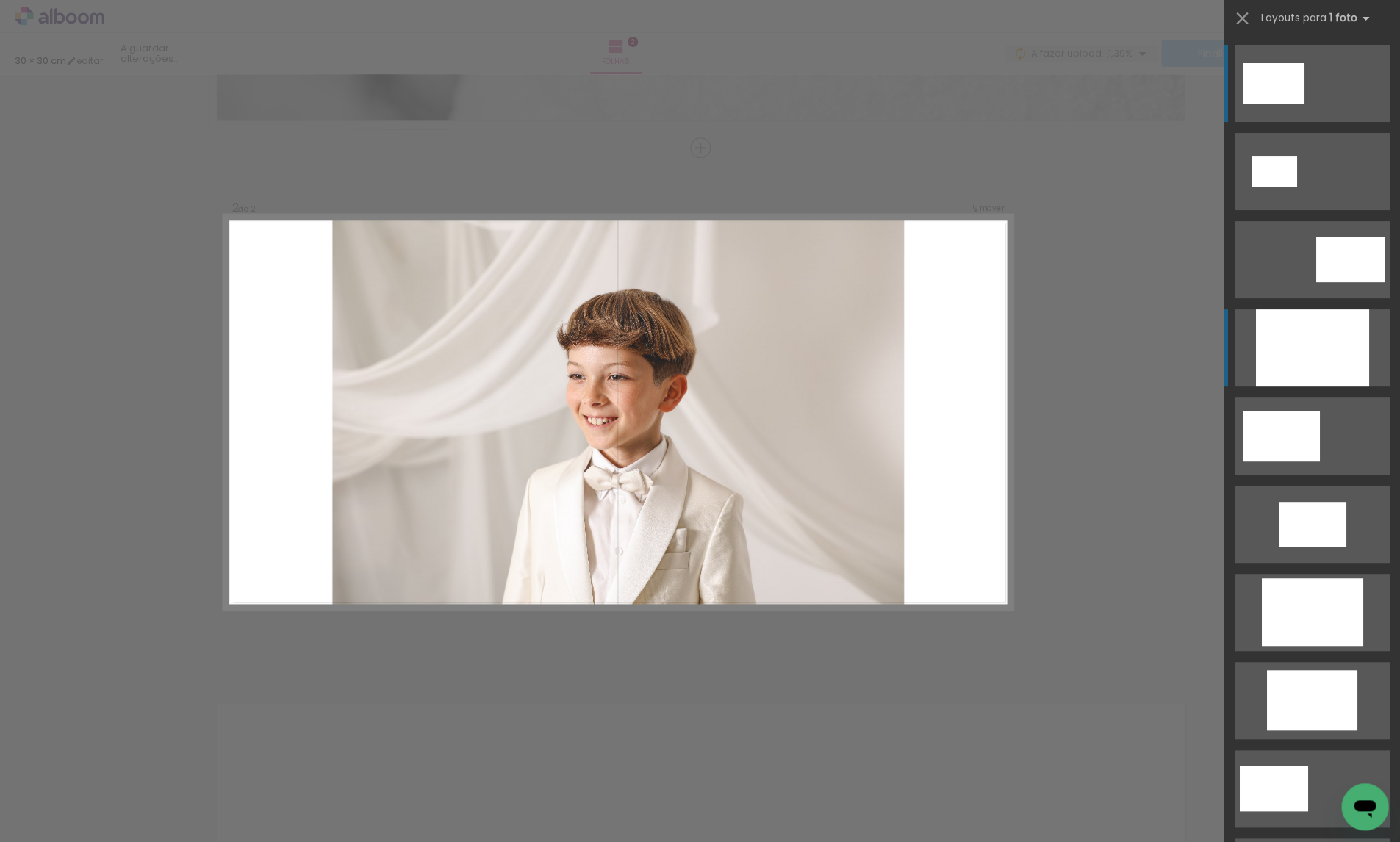
click at [1275, 345] on div at bounding box center [1311, 348] width 114 height 77
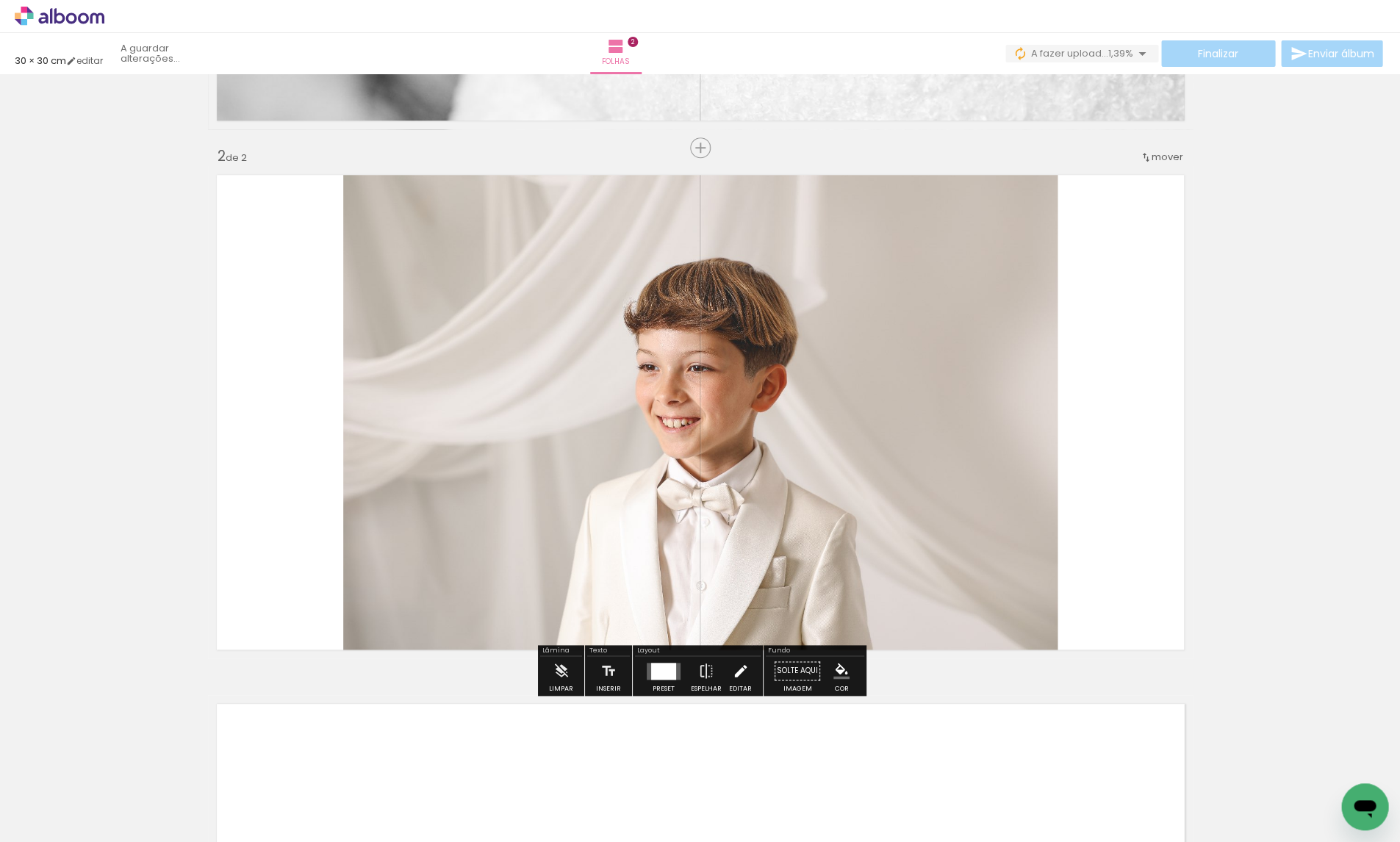
click at [743, 672] on iron-icon at bounding box center [739, 670] width 16 height 29
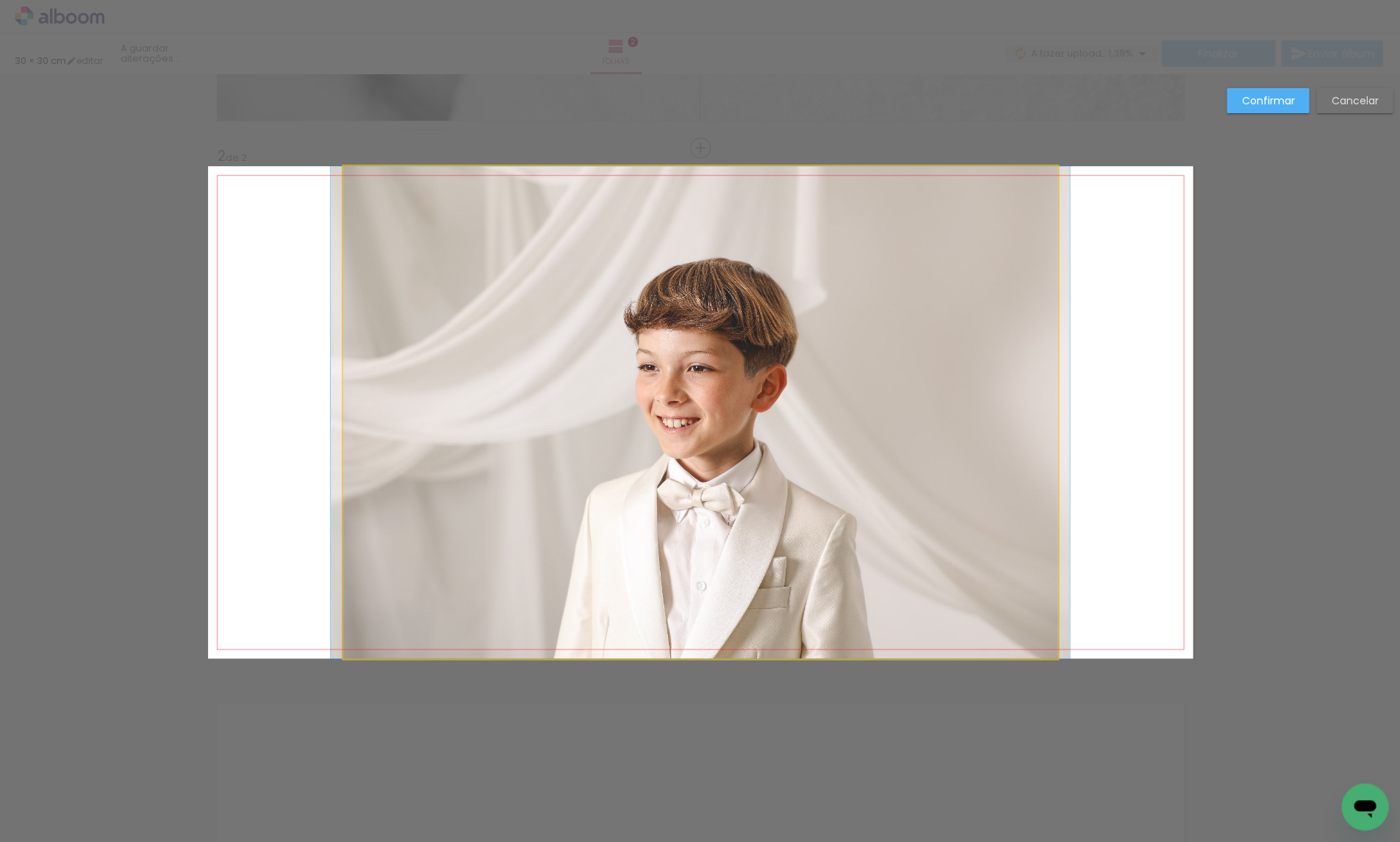
click at [749, 592] on album-spread "2 de 2" at bounding box center [700, 411] width 985 height 492
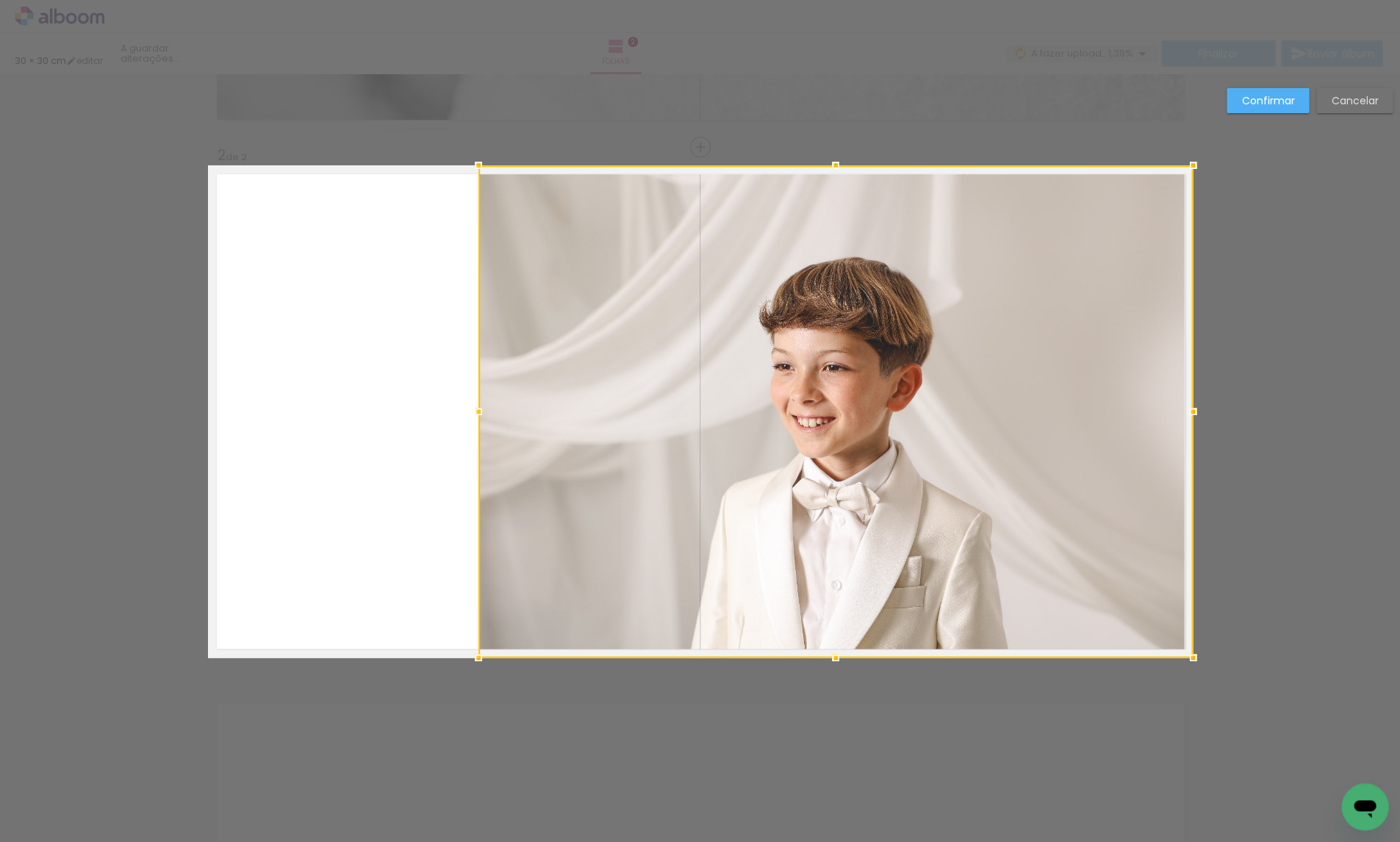
drag, startPoint x: 724, startPoint y: 576, endPoint x: 904, endPoint y: 580, distance: 180.0
click at [904, 580] on div at bounding box center [835, 411] width 714 height 492
click at [1256, 88] on paper-button "Confirmar" at bounding box center [1267, 101] width 82 height 25
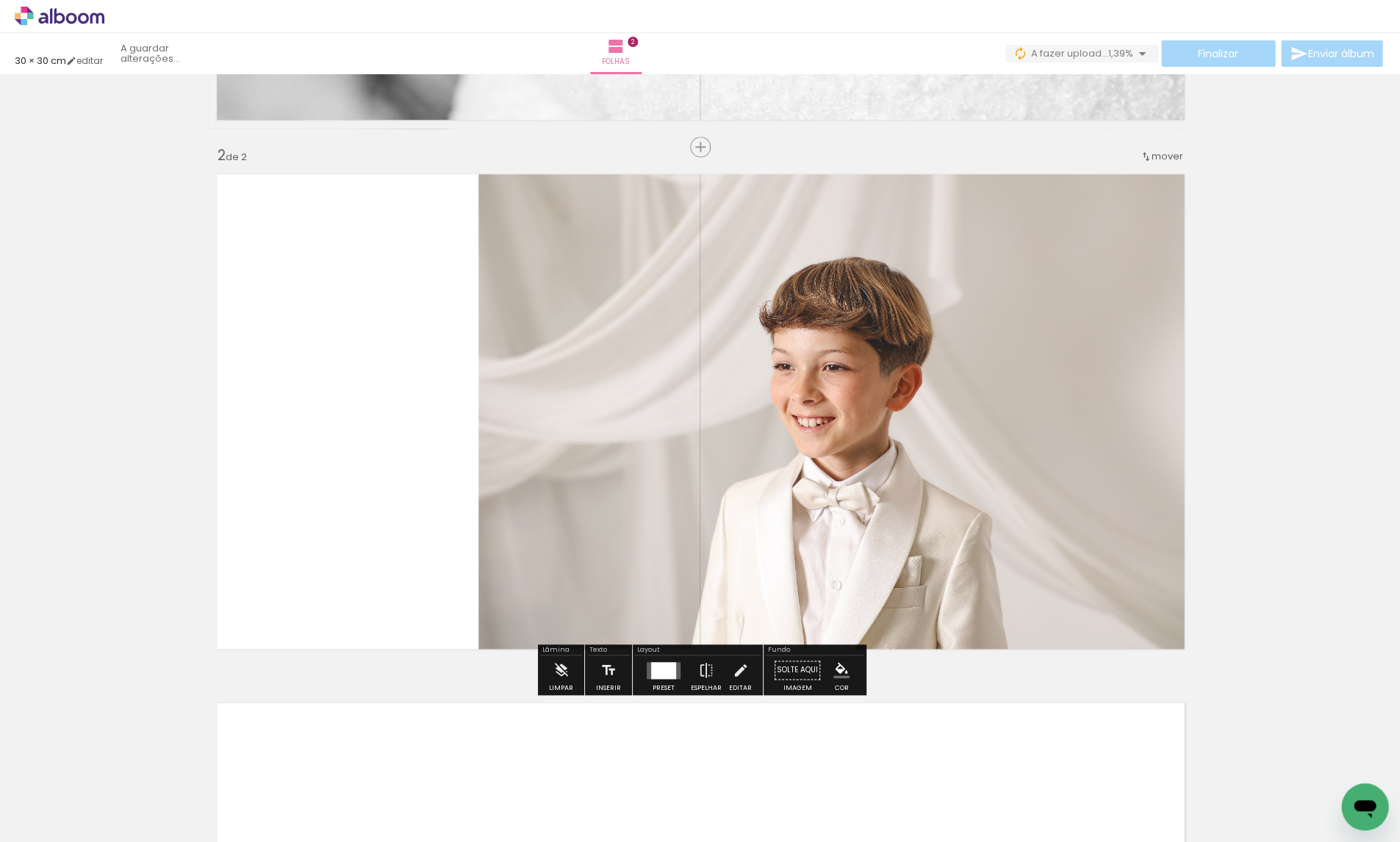
click at [1175, 153] on span "mover" at bounding box center [1167, 156] width 32 height 14
click at [1152, 149] on paper-item "antes da 1" at bounding box center [1128, 154] width 112 height 24
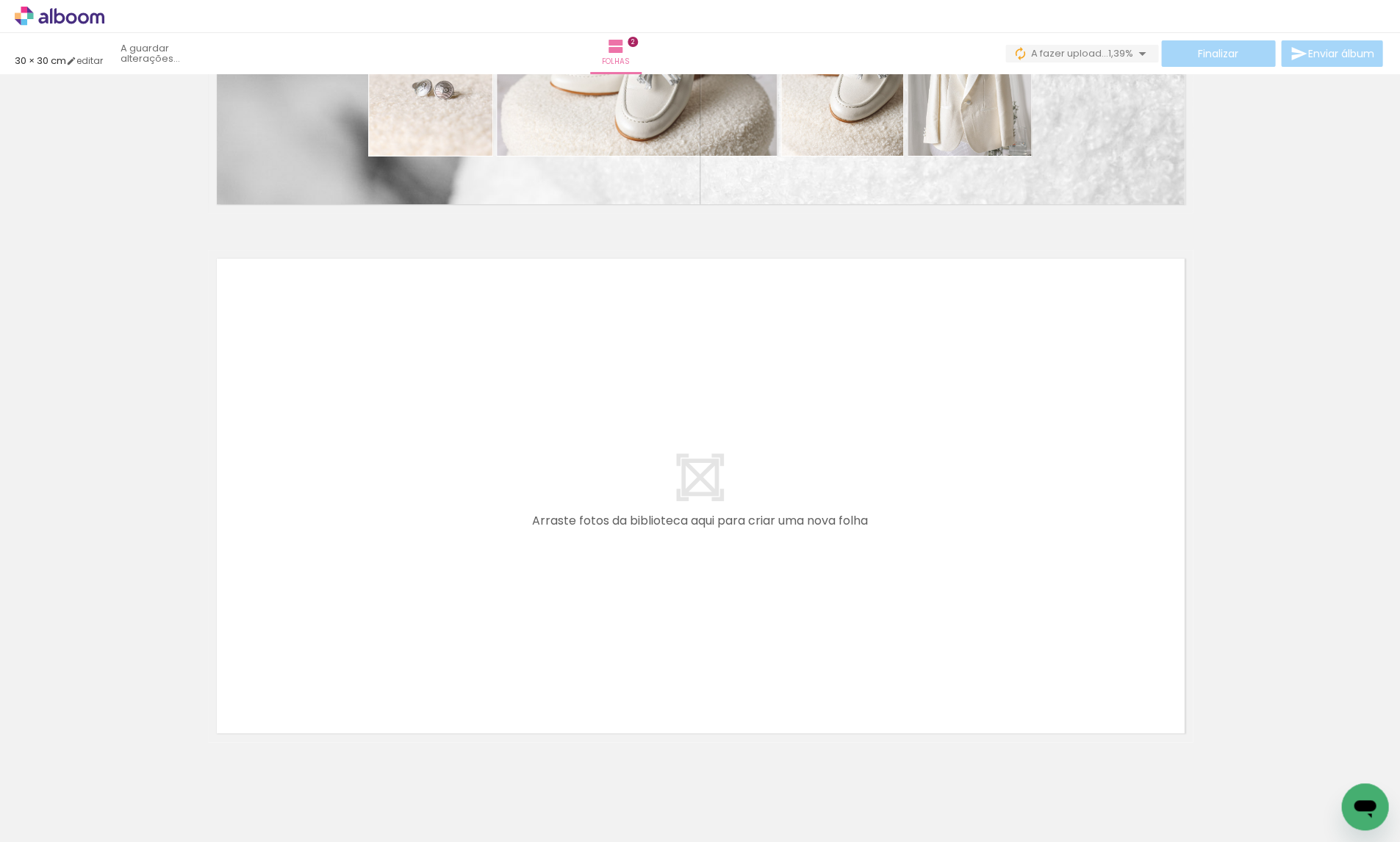
scroll to position [926, 0]
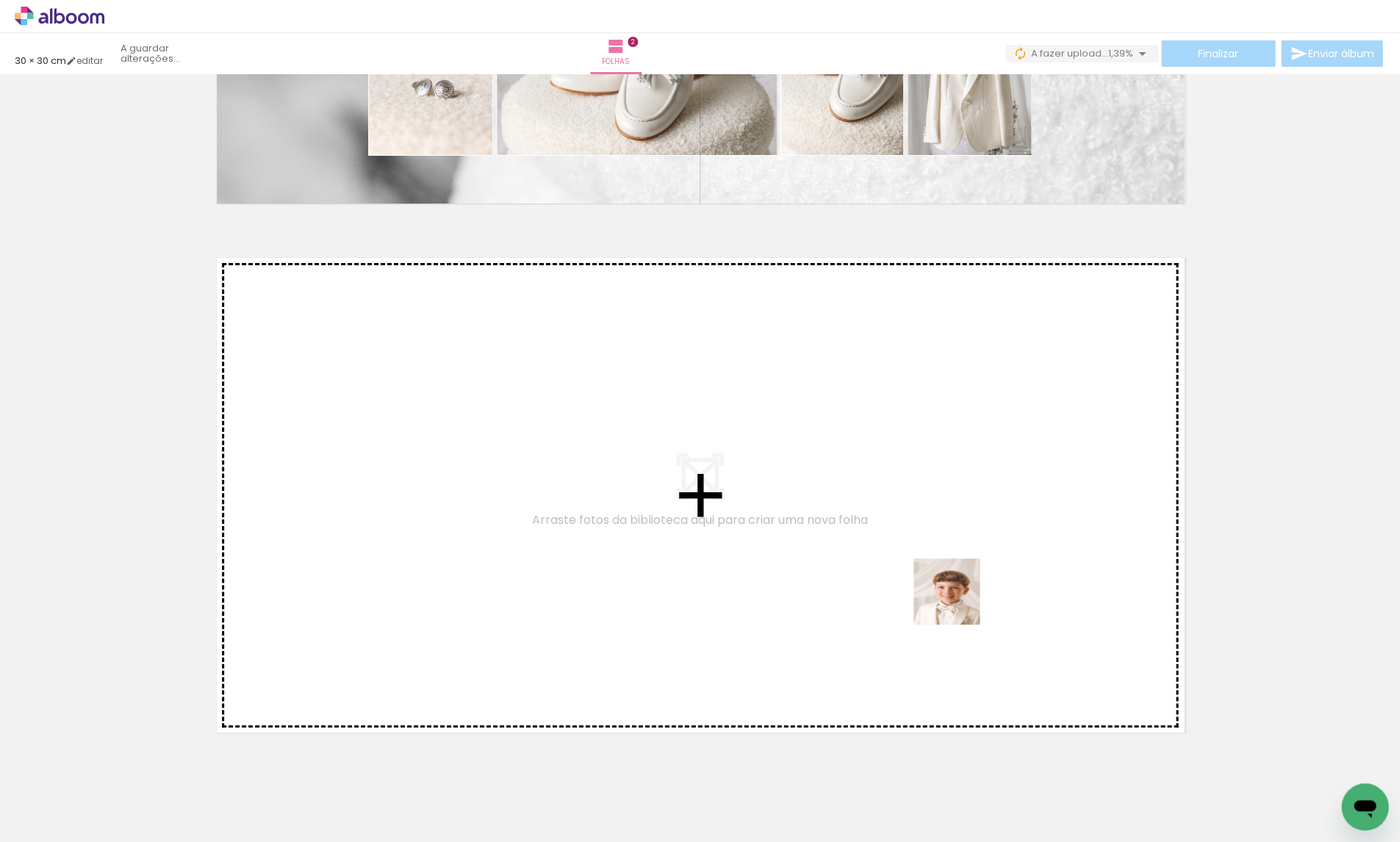
click at [957, 601] on quentale-workspace at bounding box center [700, 421] width 1400 height 842
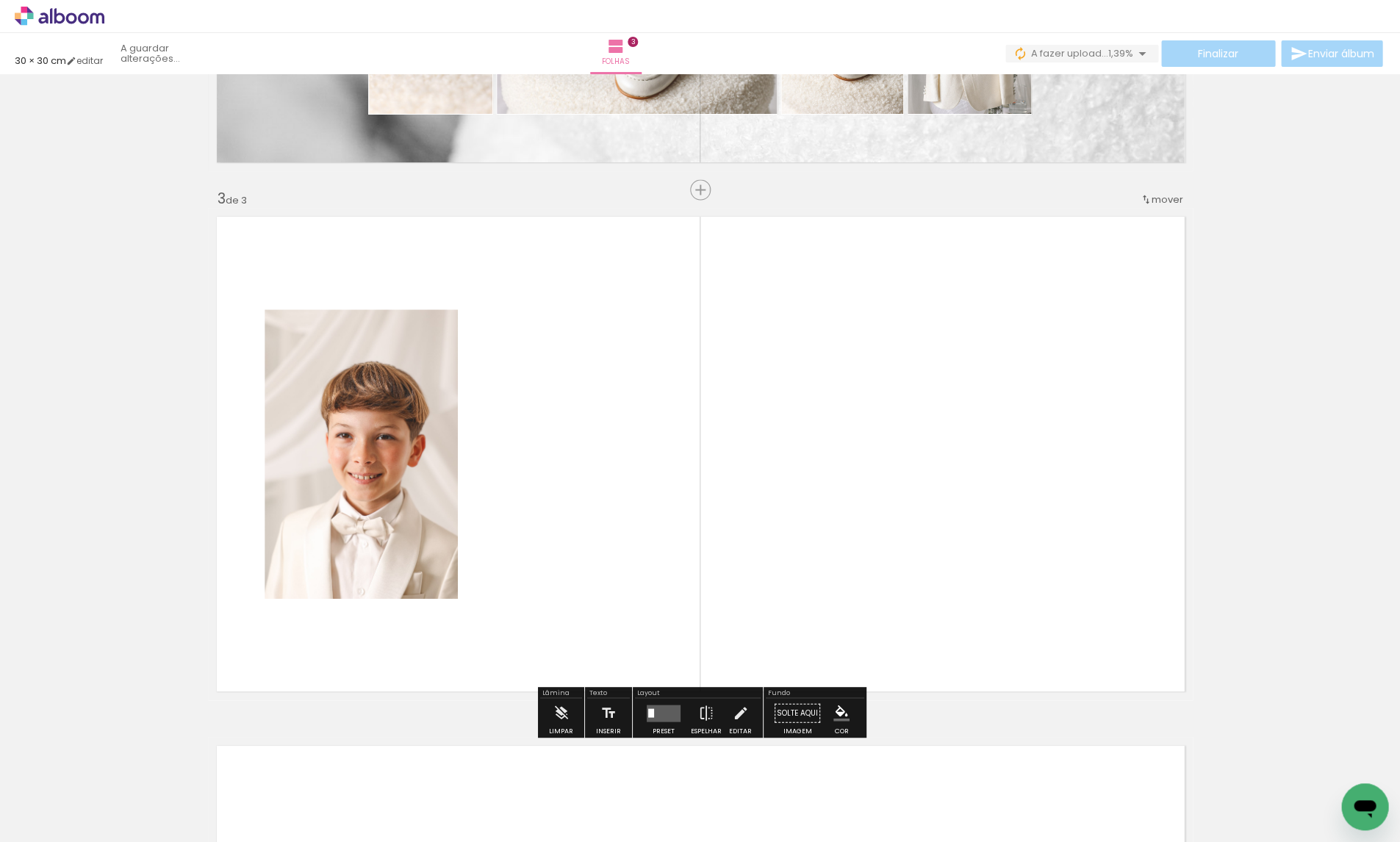
scroll to position [1010, 0]
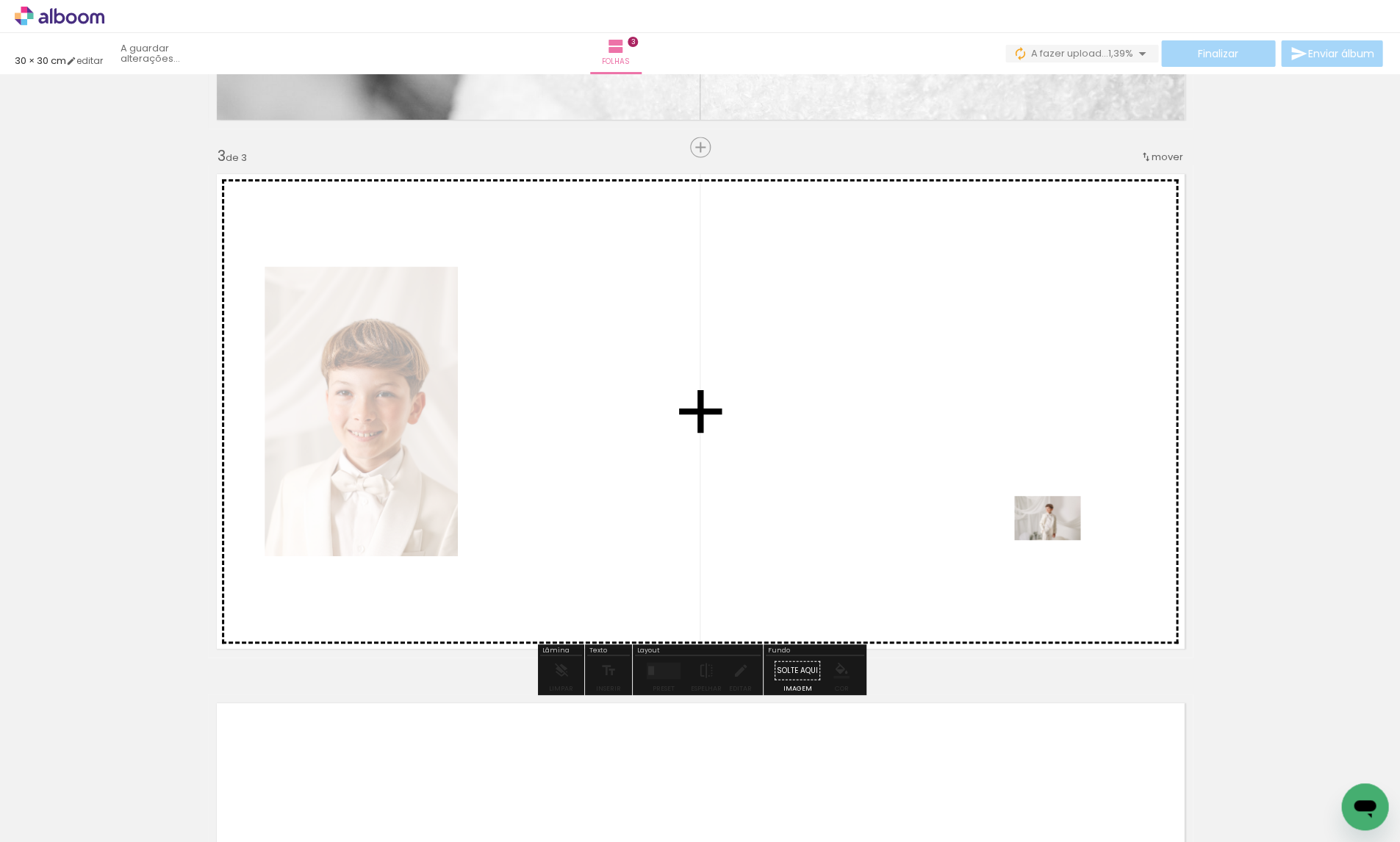
drag, startPoint x: 1118, startPoint y: 777, endPoint x: 1058, endPoint y: 539, distance: 245.4
click at [1058, 539] on quentale-workspace at bounding box center [700, 421] width 1400 height 842
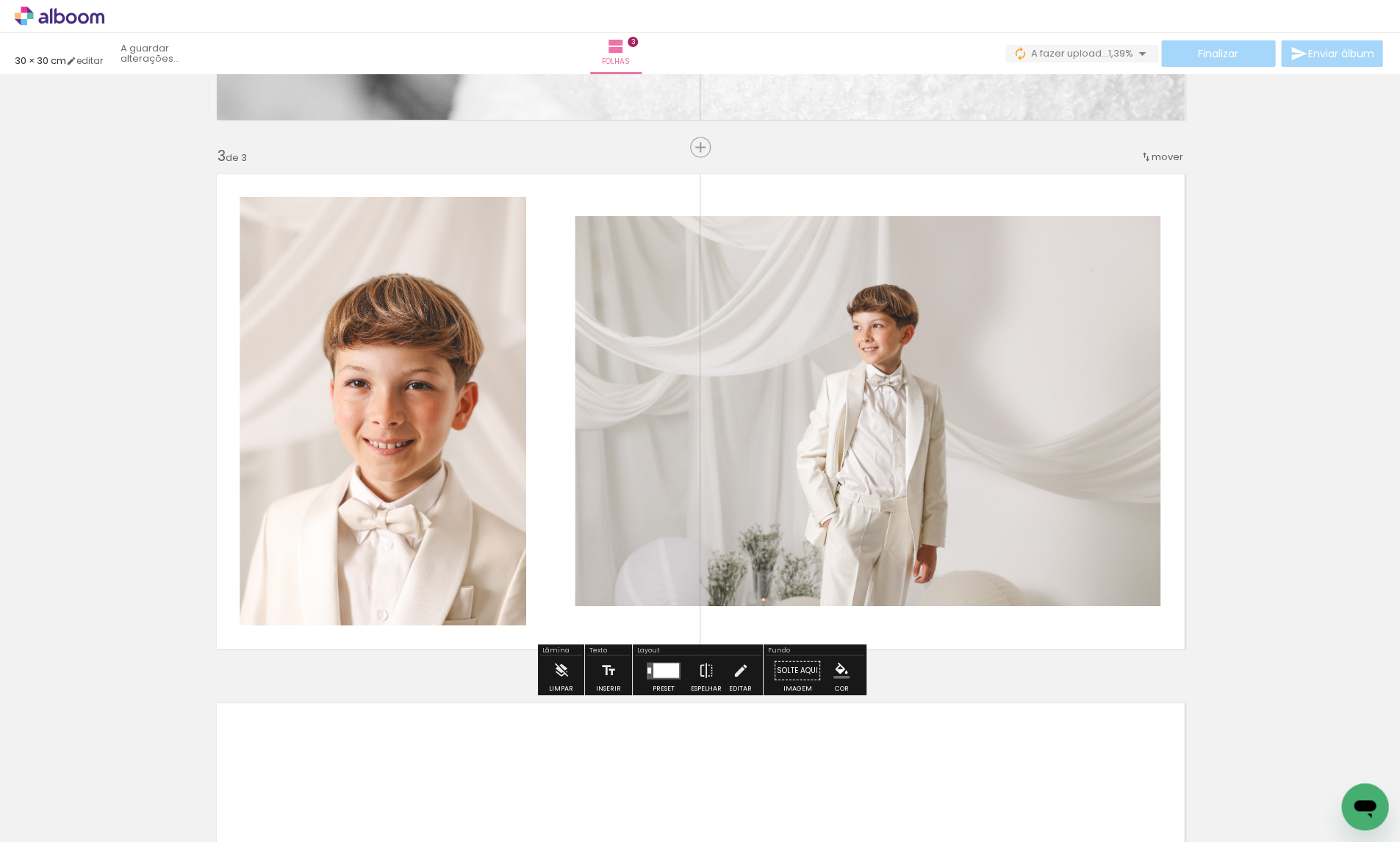
click at [662, 670] on div at bounding box center [666, 669] width 26 height 14
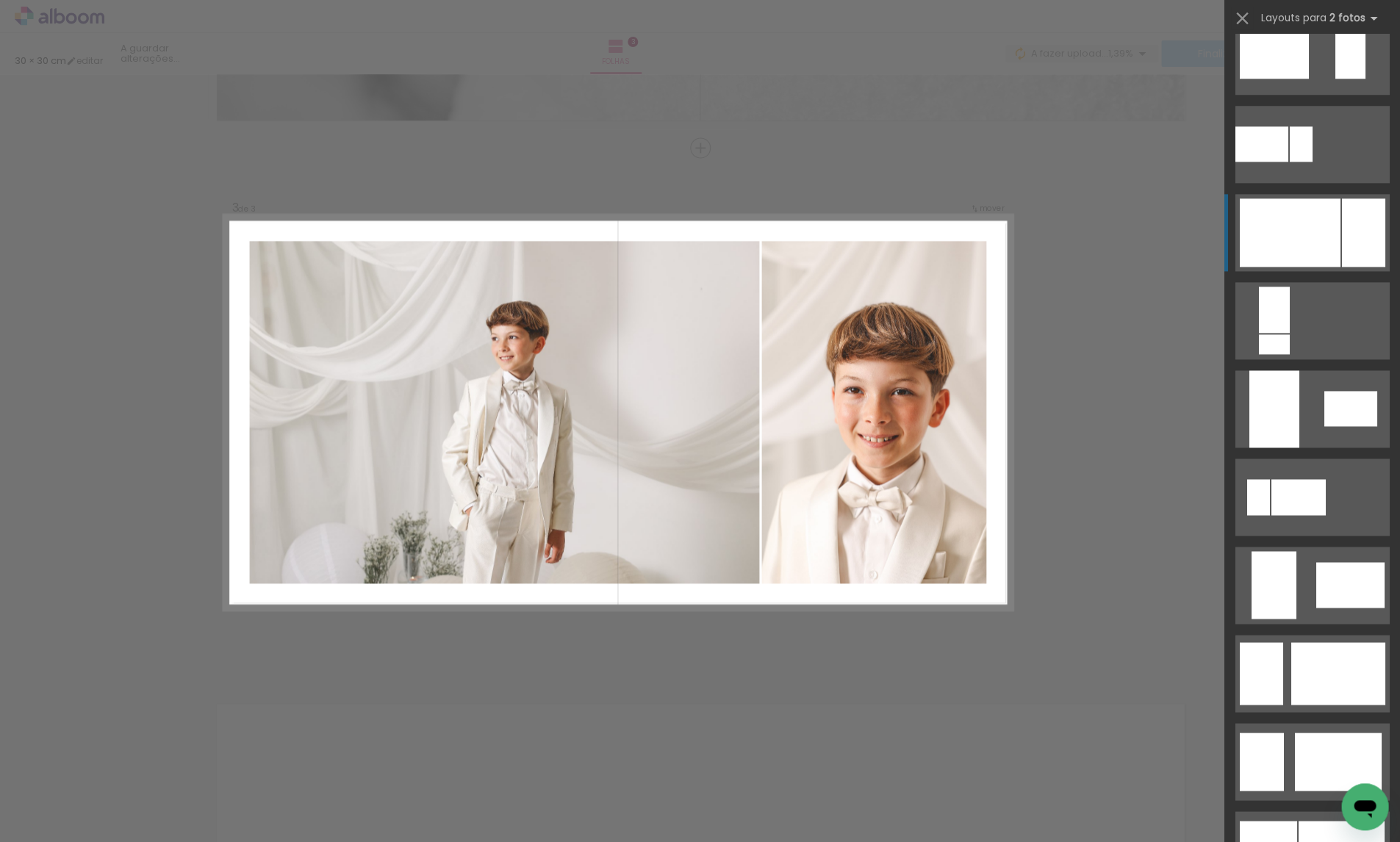
scroll to position [572, 0]
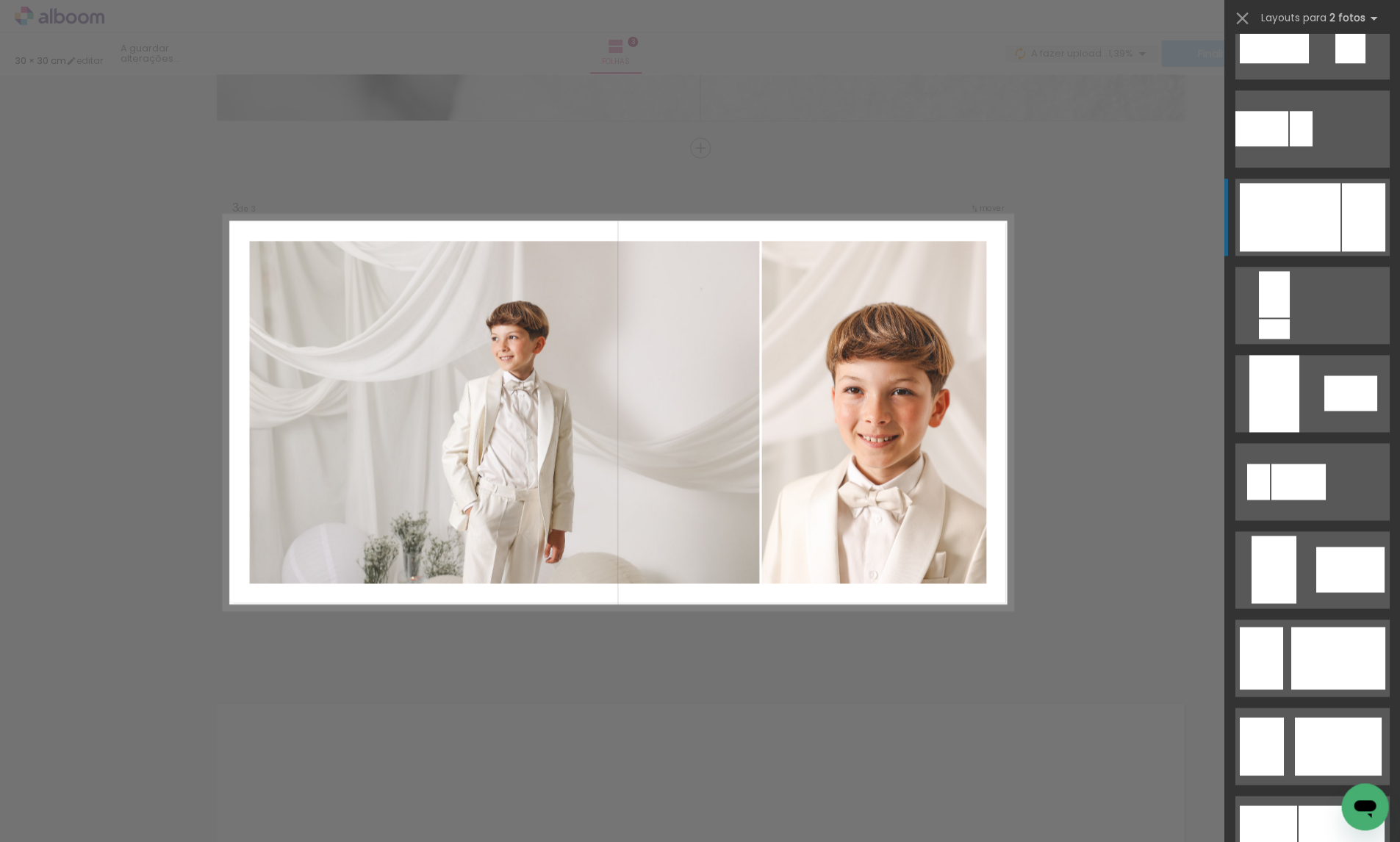
click at [1299, 212] on div at bounding box center [1289, 217] width 101 height 68
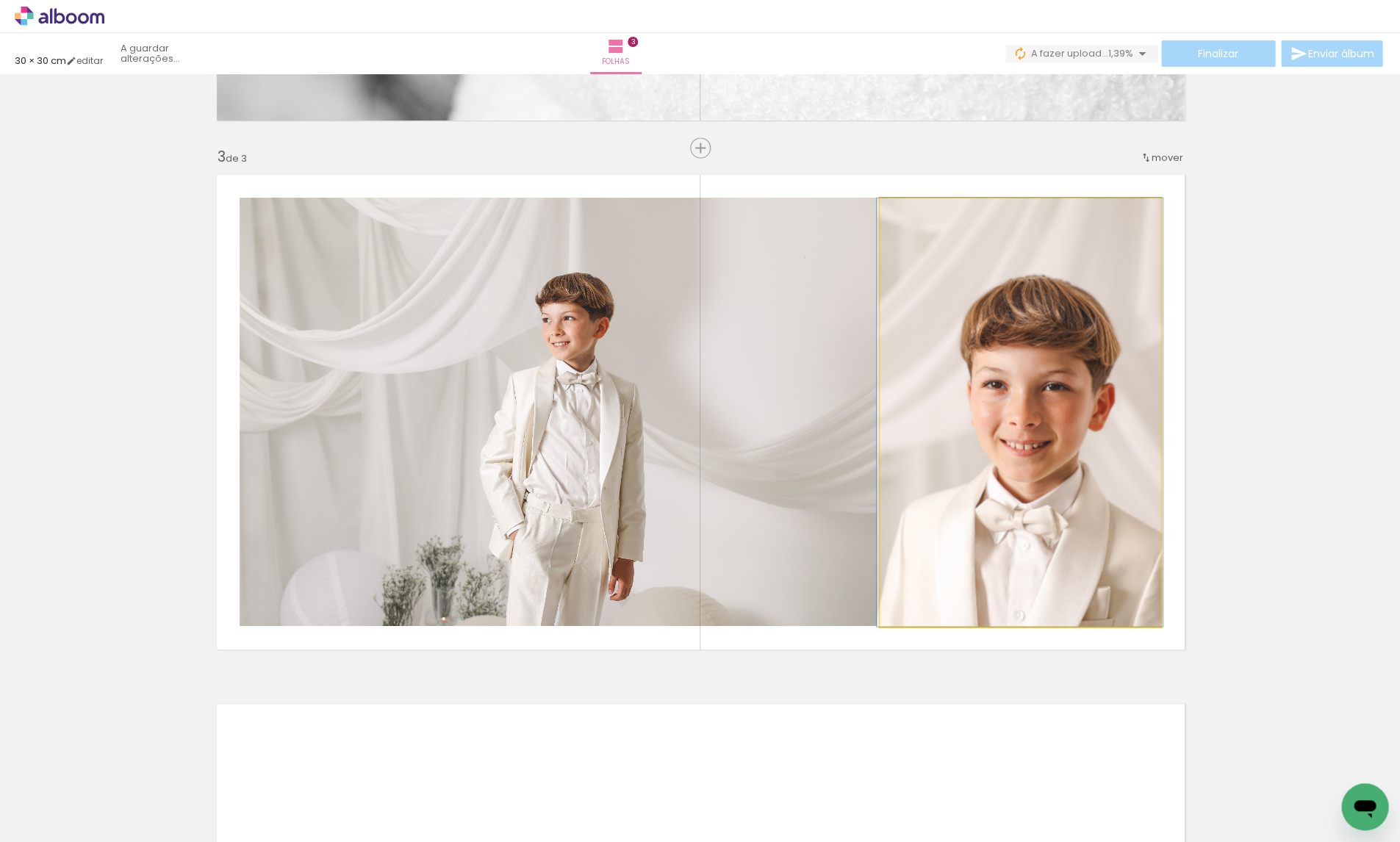
drag, startPoint x: 1097, startPoint y: 460, endPoint x: 1097, endPoint y: 436, distance: 24.0
click at [1097, 436] on div at bounding box center [1019, 411] width 286 height 428
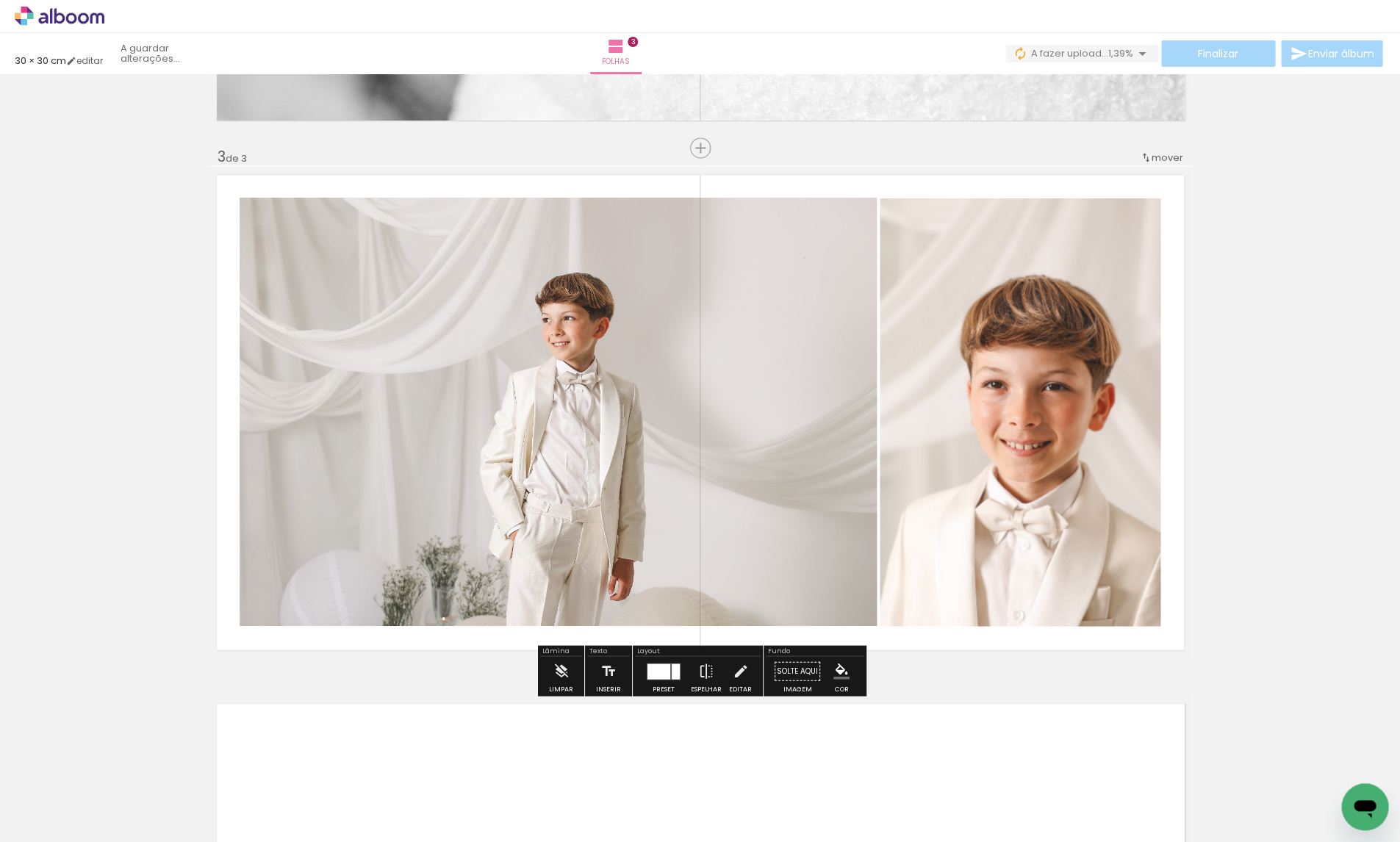
click at [1012, 210] on div "P&B" at bounding box center [1001, 213] width 29 height 22
click at [0, 0] on slot "P&B" at bounding box center [0, 0] width 0 height 0
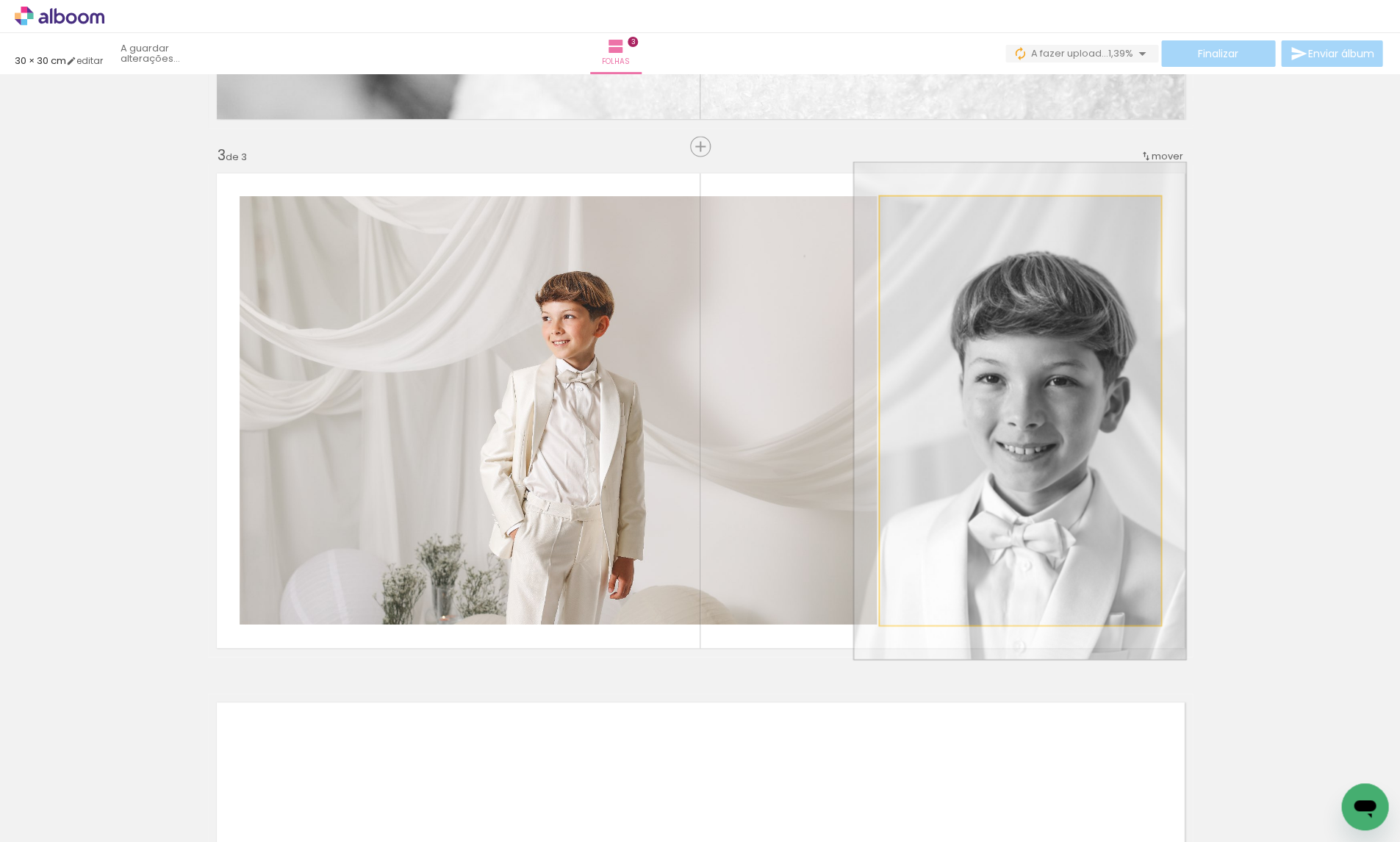
drag, startPoint x: 916, startPoint y: 215, endPoint x: 923, endPoint y: 215, distance: 7.0
type paper-slider "116"
click at [923, 215] on div at bounding box center [922, 212] width 13 height 13
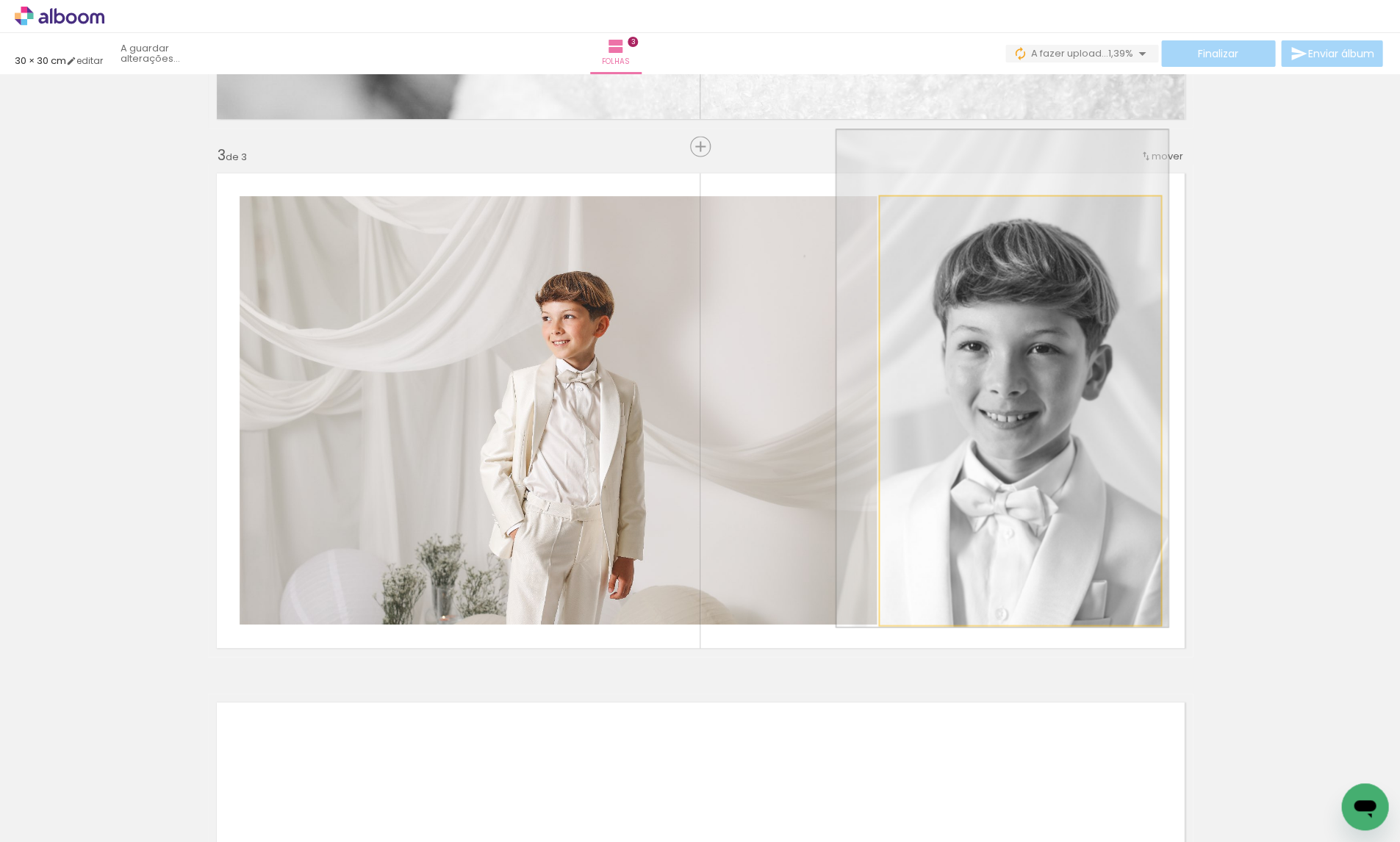
drag, startPoint x: 1053, startPoint y: 382, endPoint x: 1038, endPoint y: 352, distance: 33.5
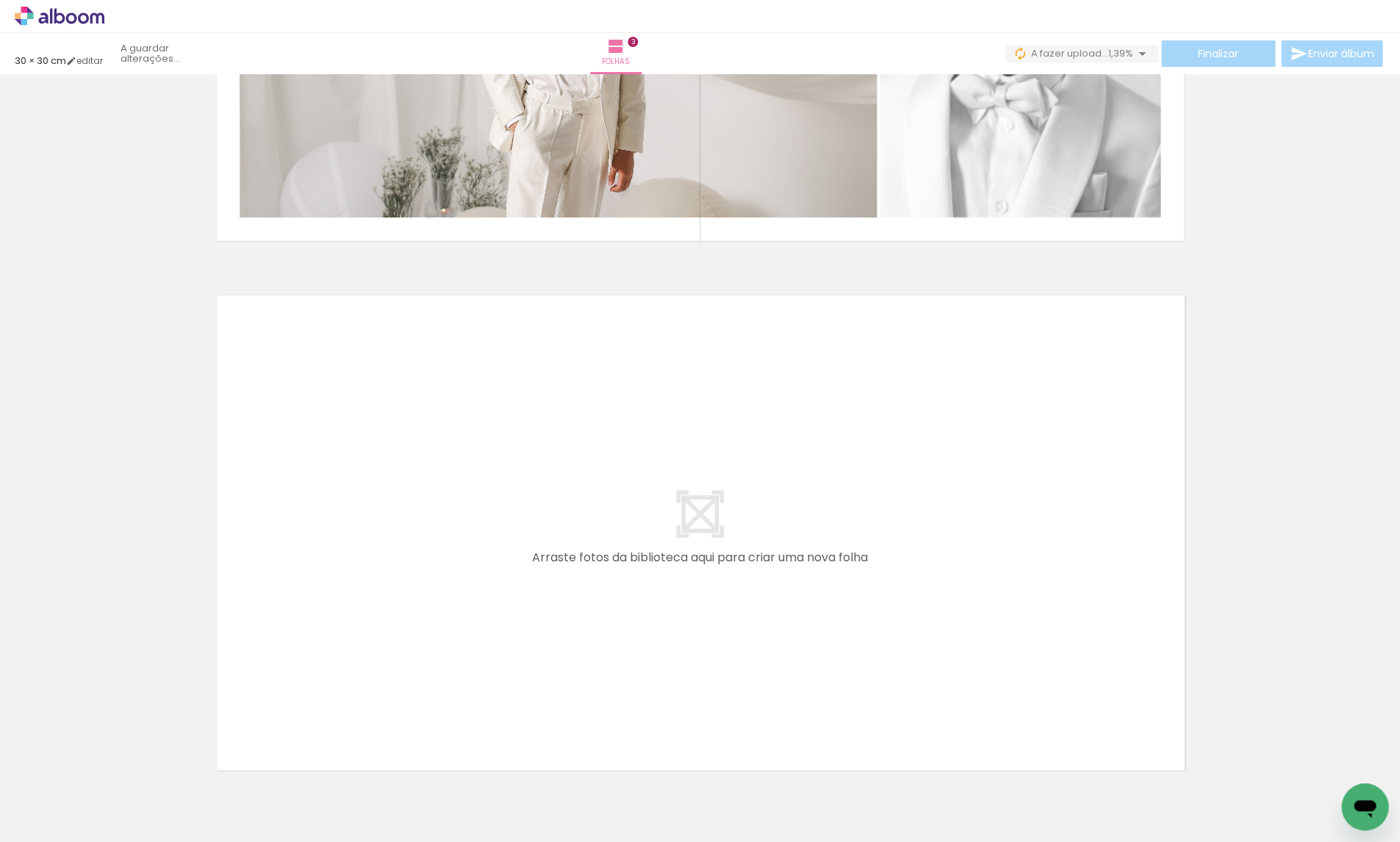
scroll to position [0, 0]
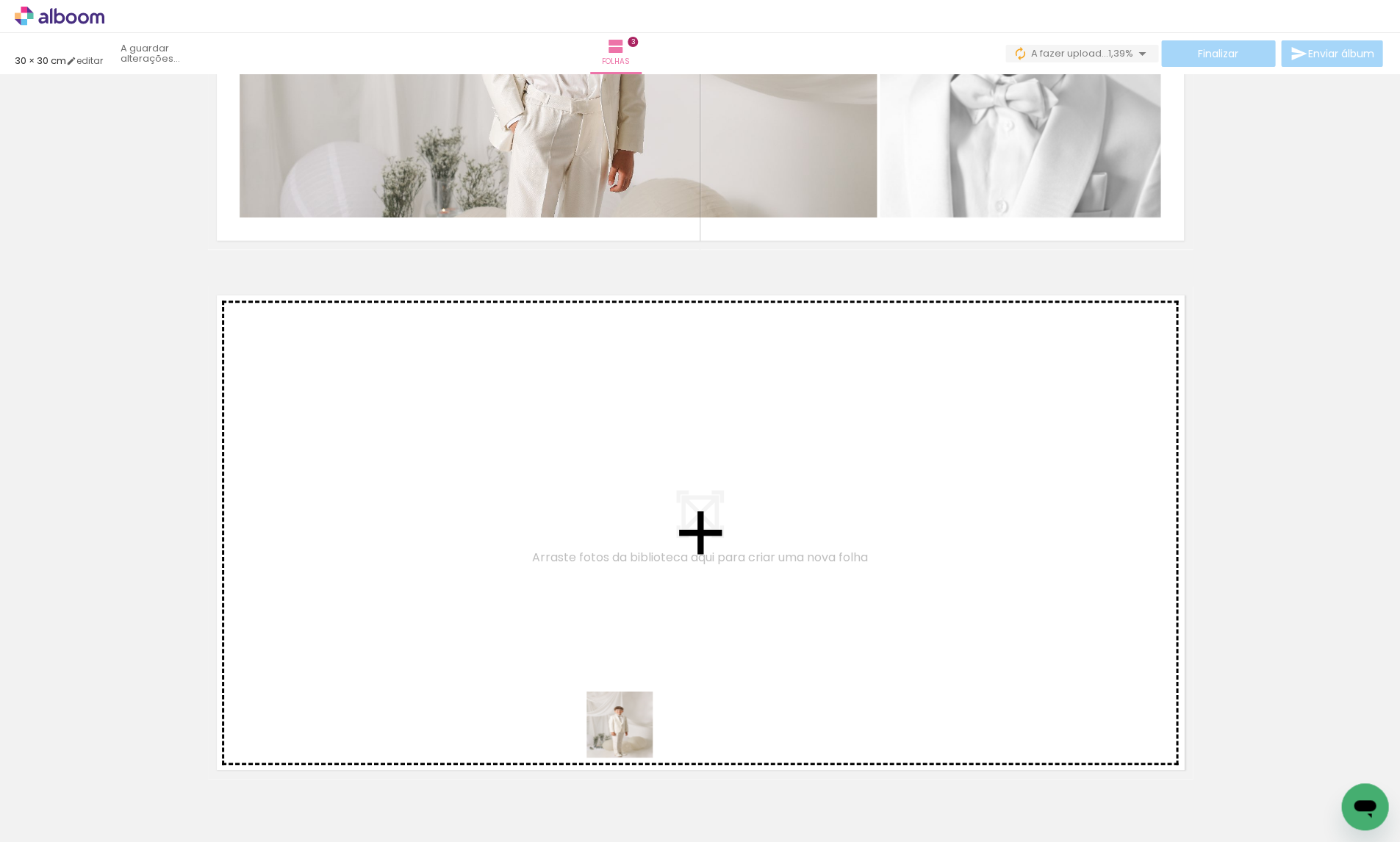
click at [626, 646] on quentale-workspace at bounding box center [700, 421] width 1400 height 842
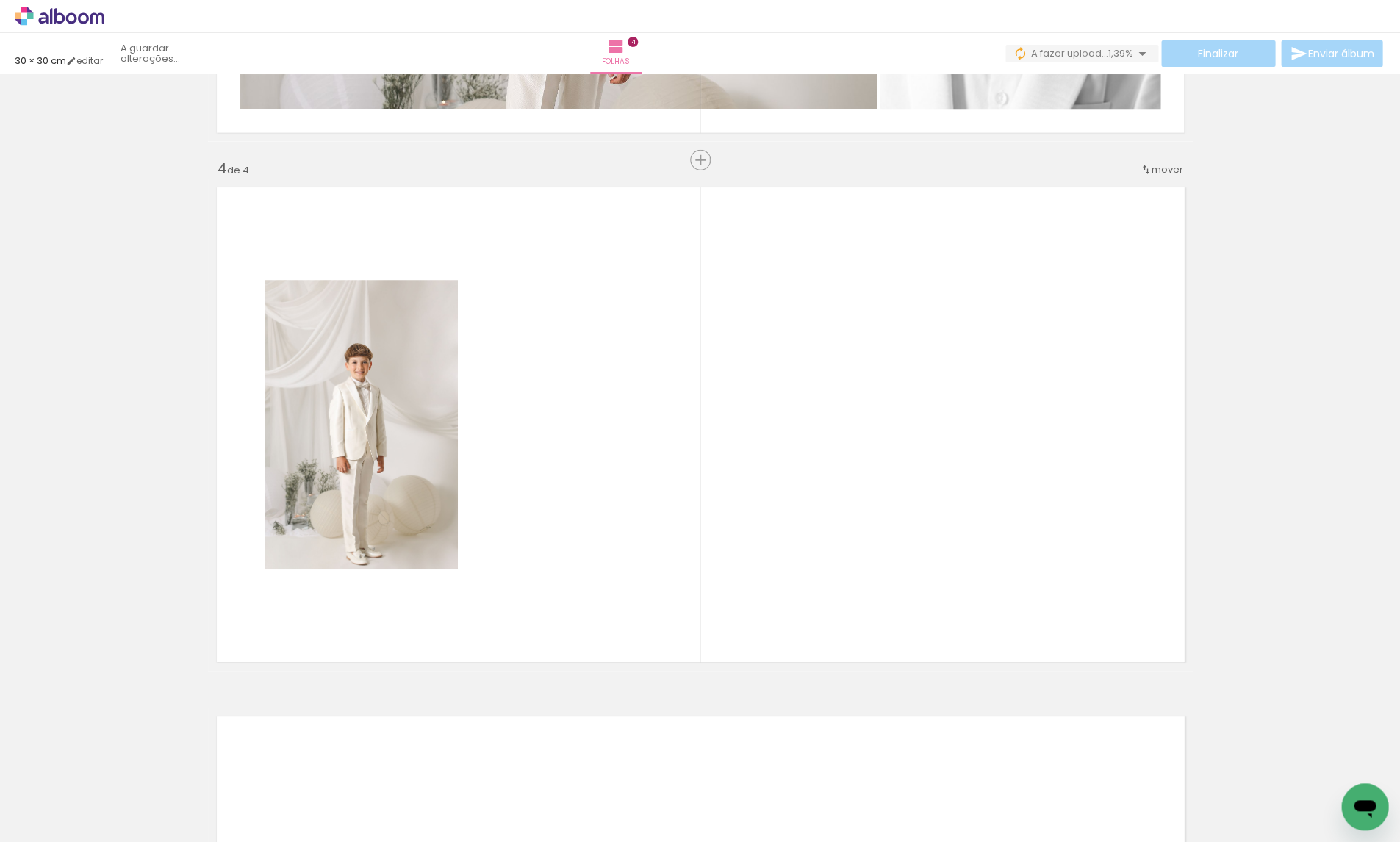
scroll to position [1538, 0]
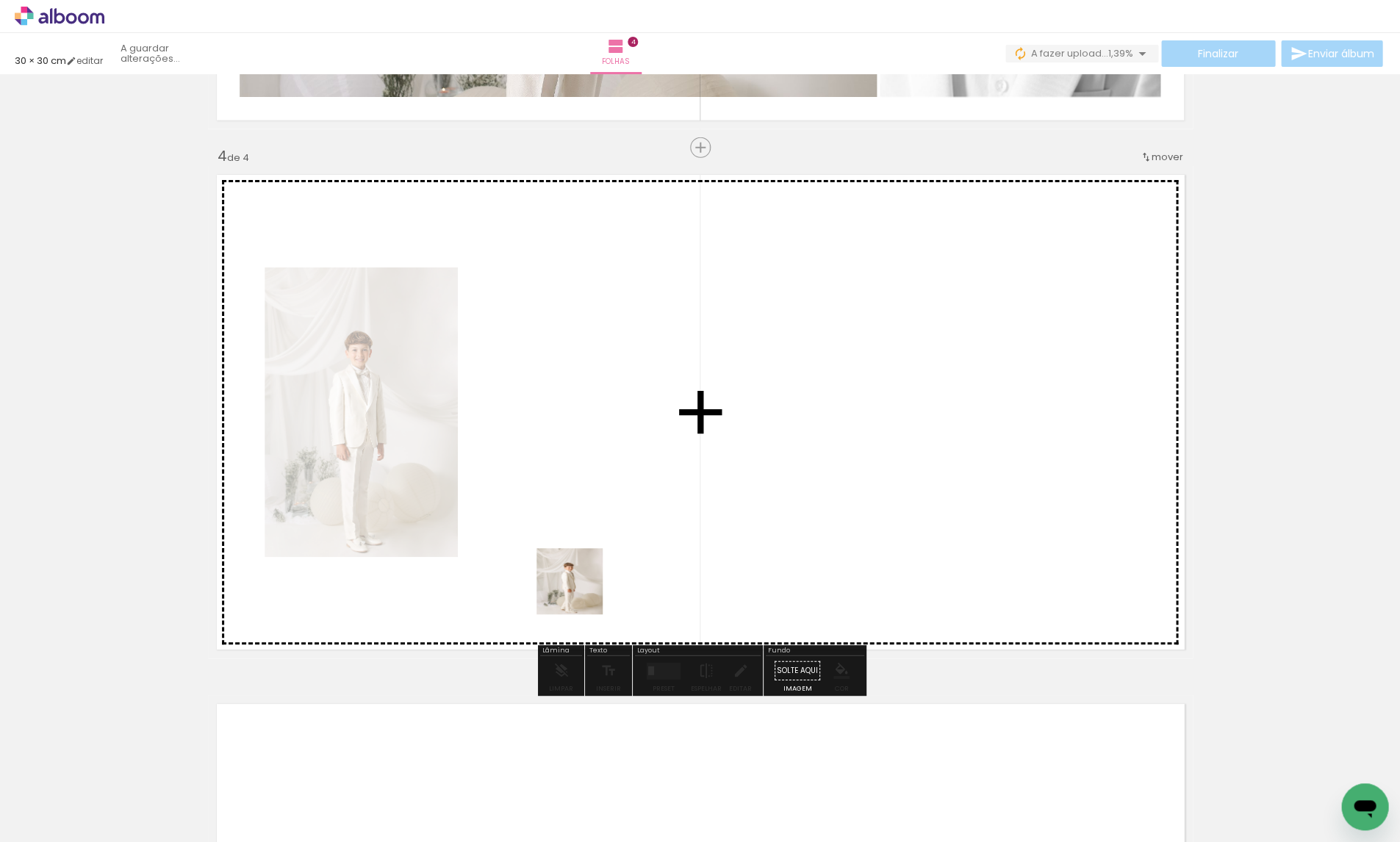
drag, startPoint x: 568, startPoint y: 721, endPoint x: 647, endPoint y: 661, distance: 99.2
click at [580, 584] on quentale-workspace at bounding box center [700, 421] width 1400 height 842
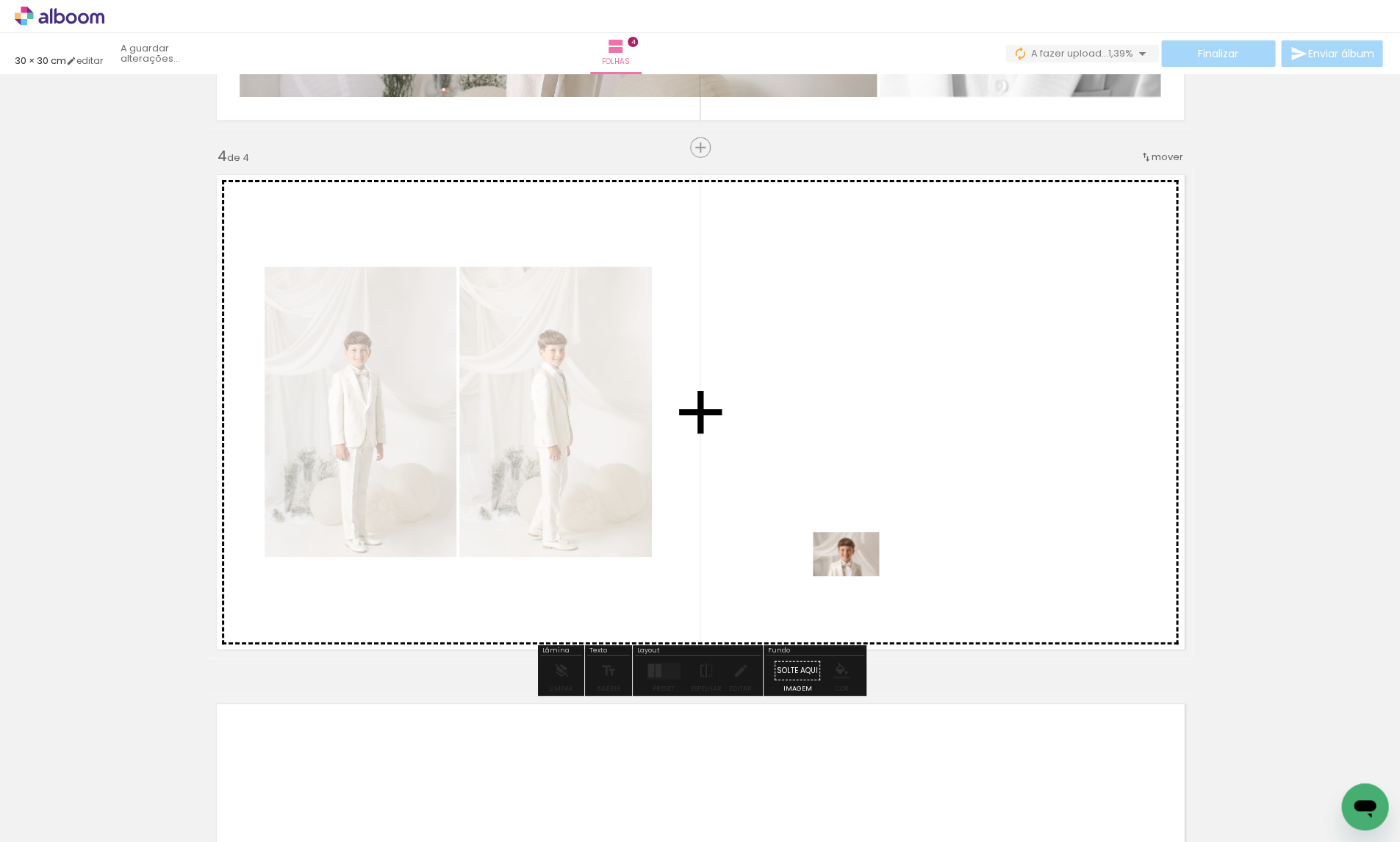
drag, startPoint x: 819, startPoint y: 800, endPoint x: 857, endPoint y: 575, distance: 228.2
click at [857, 575] on quentale-workspace at bounding box center [700, 421] width 1400 height 842
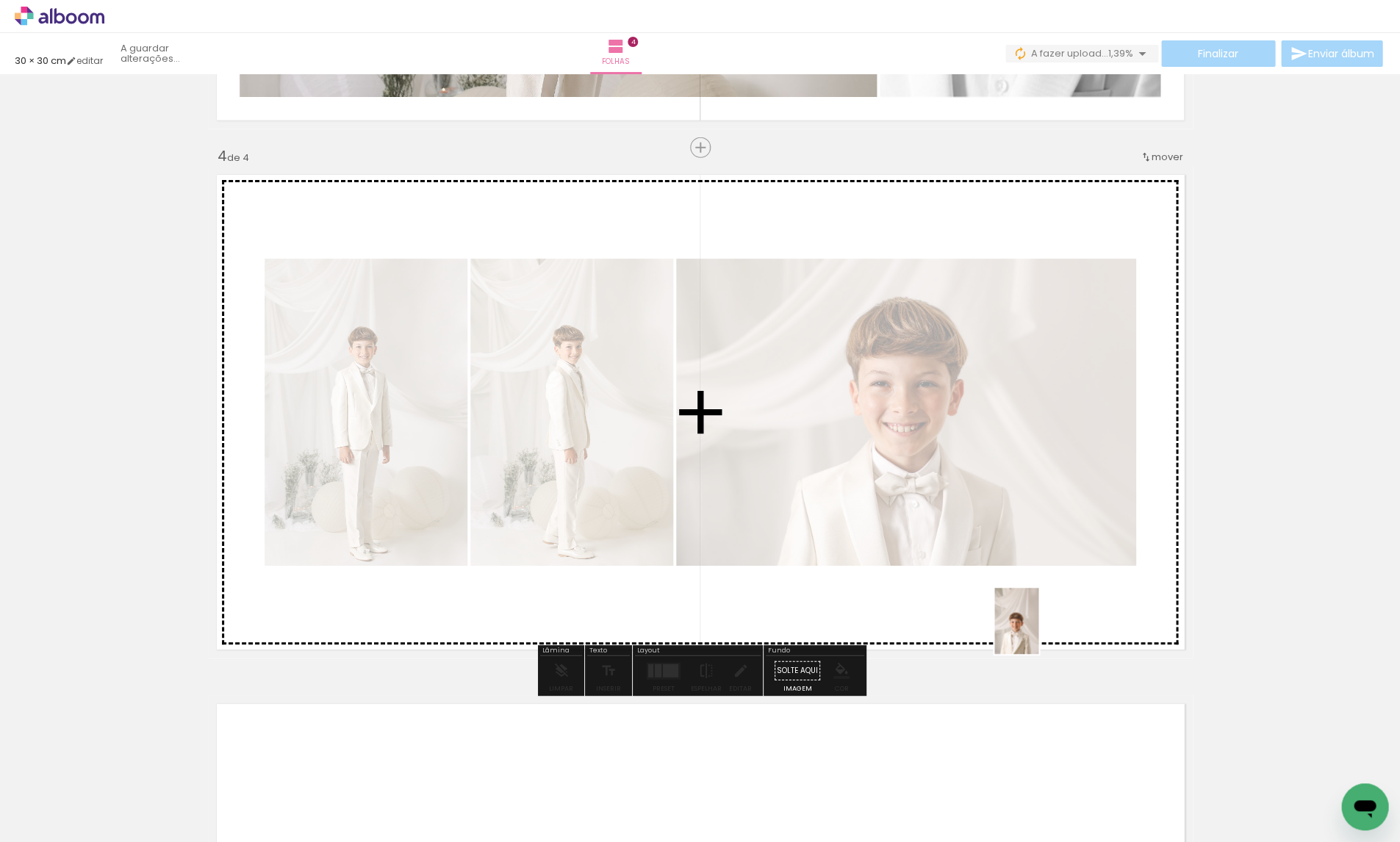
drag, startPoint x: 1045, startPoint y: 815, endPoint x: 1038, endPoint y: 628, distance: 187.1
click at [1038, 628] on quentale-workspace at bounding box center [700, 421] width 1400 height 842
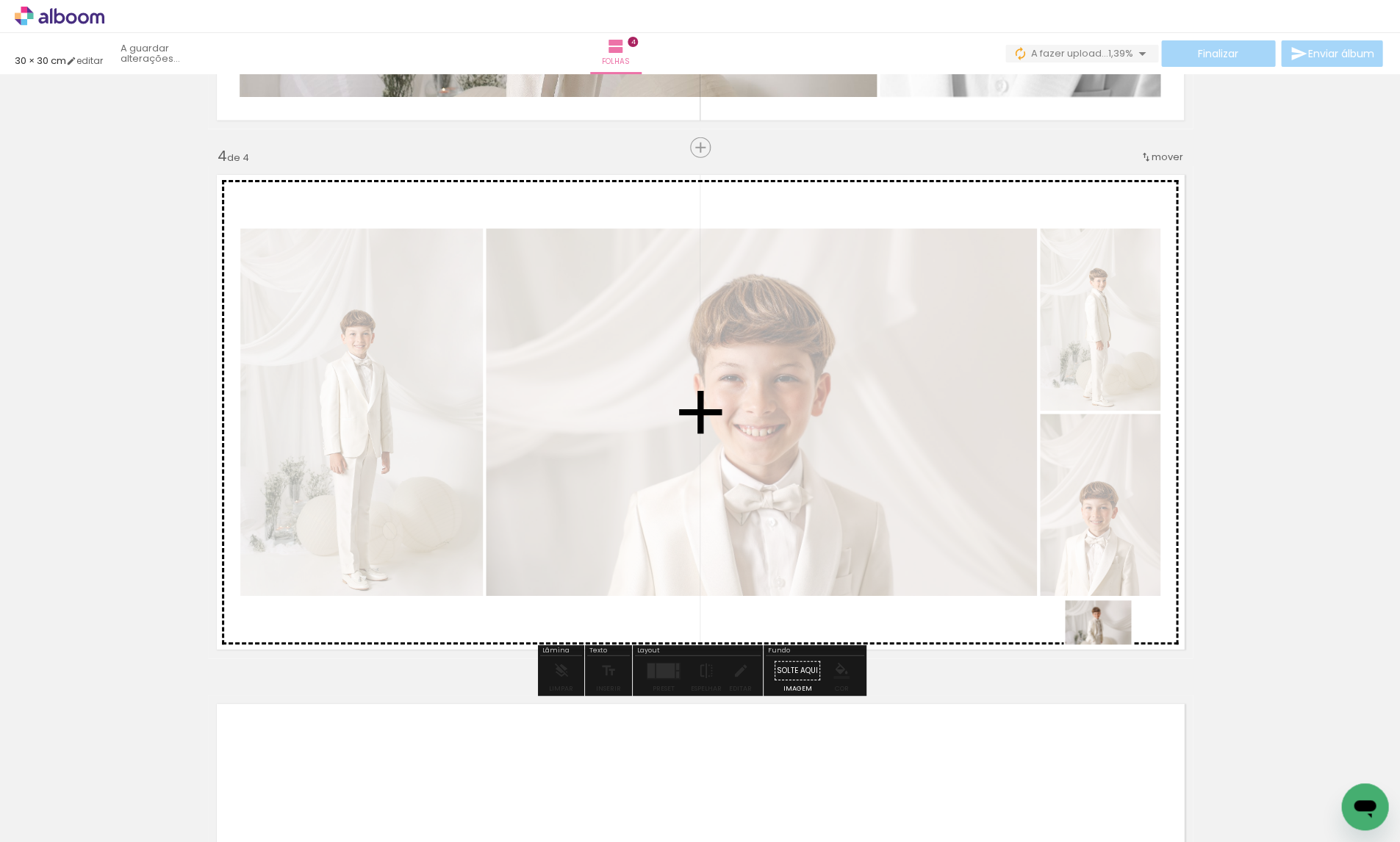
drag, startPoint x: 1197, startPoint y: 719, endPoint x: 1109, endPoint y: 644, distance: 115.6
click at [1109, 644] on quentale-workspace at bounding box center [700, 421] width 1400 height 842
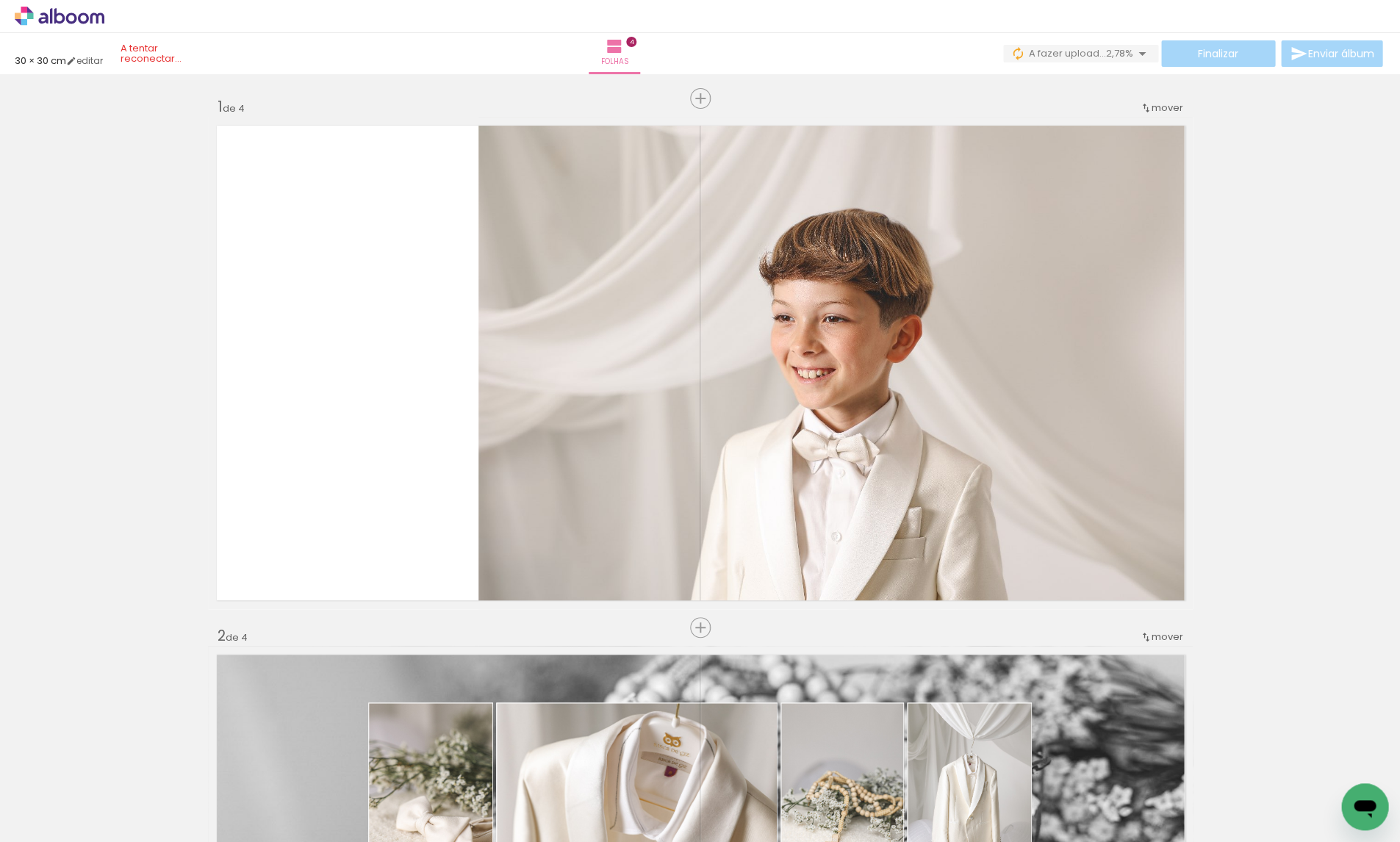
scroll to position [0, 2237]
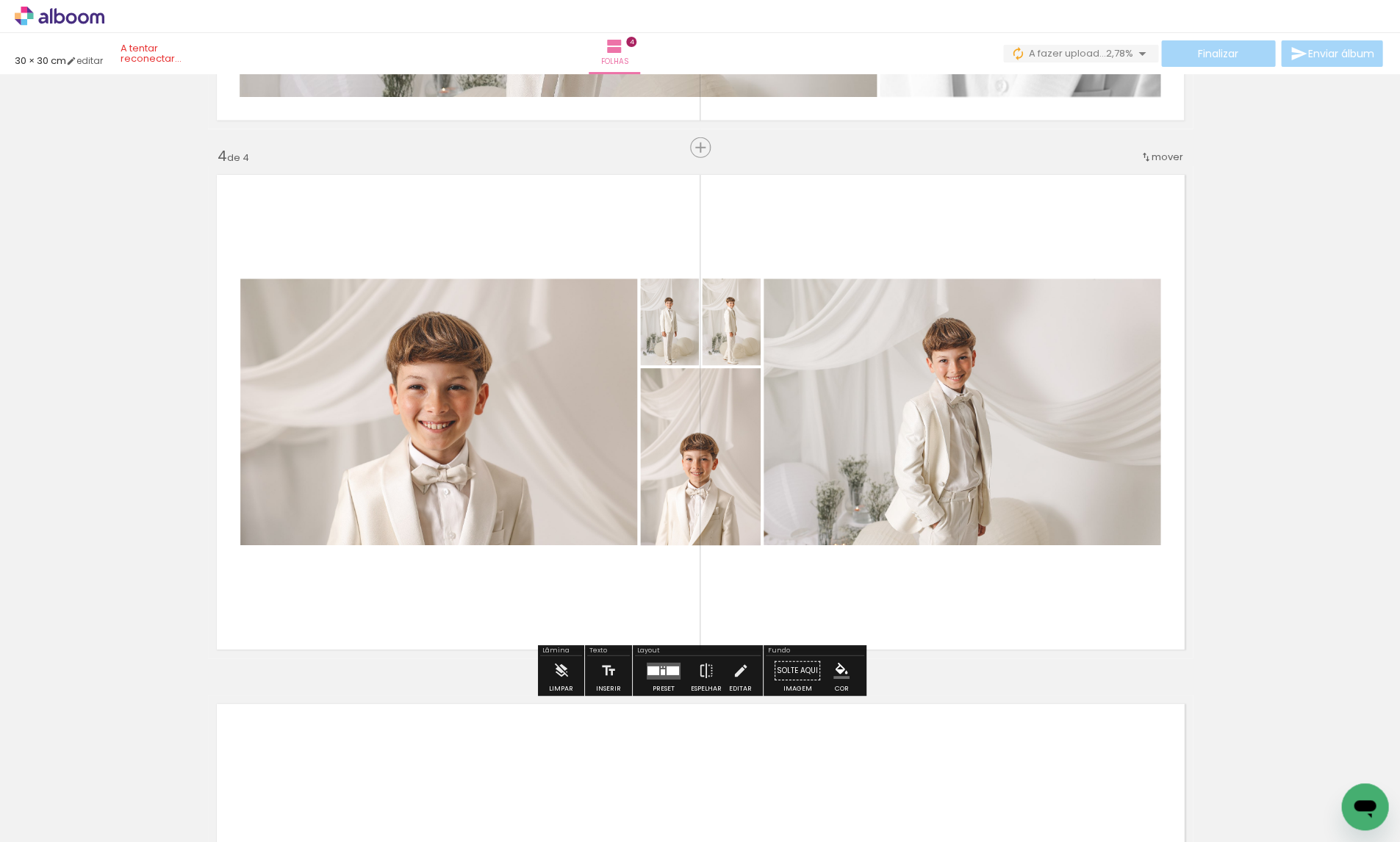
click at [664, 665] on quentale-layouter at bounding box center [663, 670] width 34 height 17
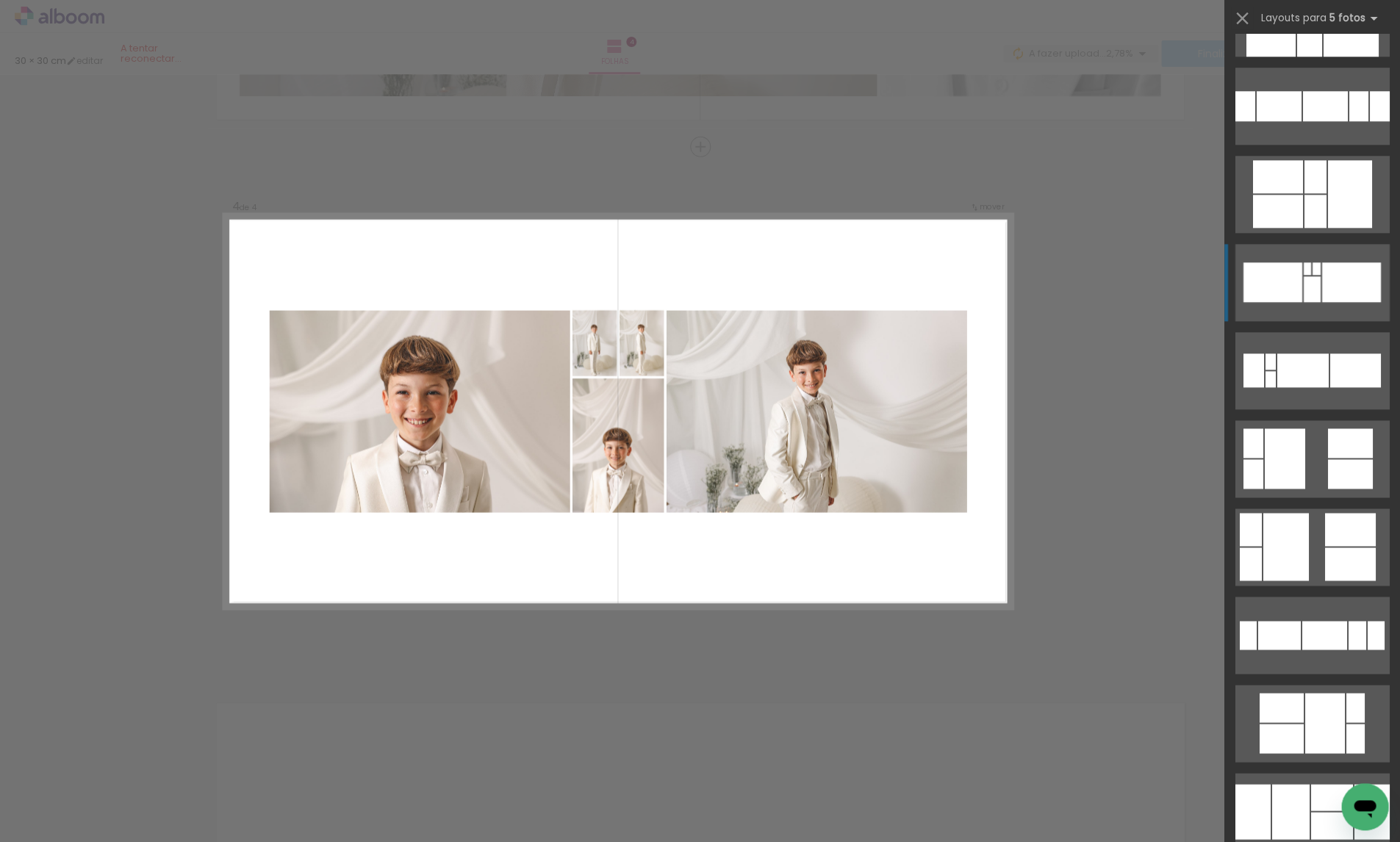
scroll to position [548, 0]
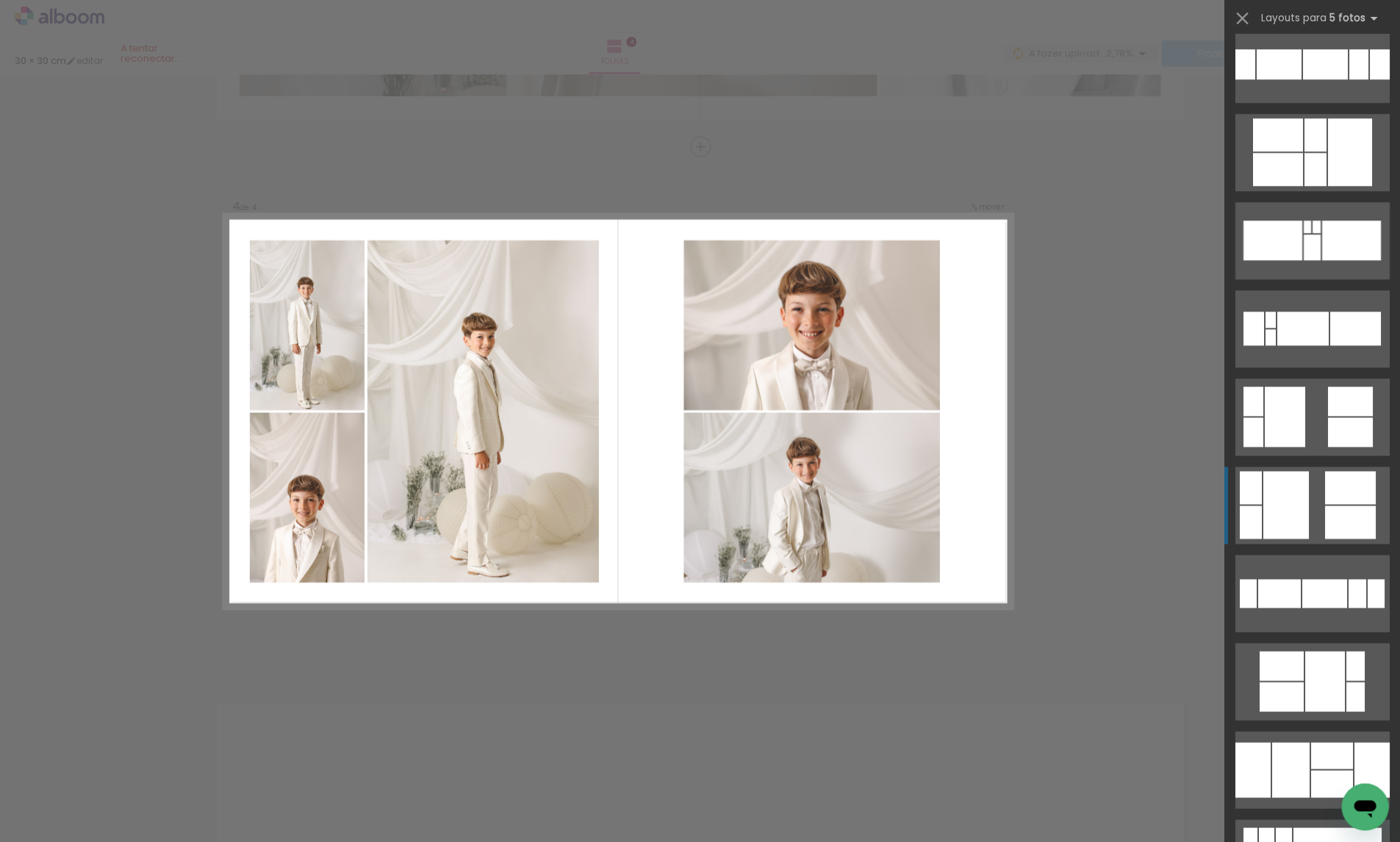
click at [1311, 513] on quentale-layouter at bounding box center [1311, 506] width 154 height 77
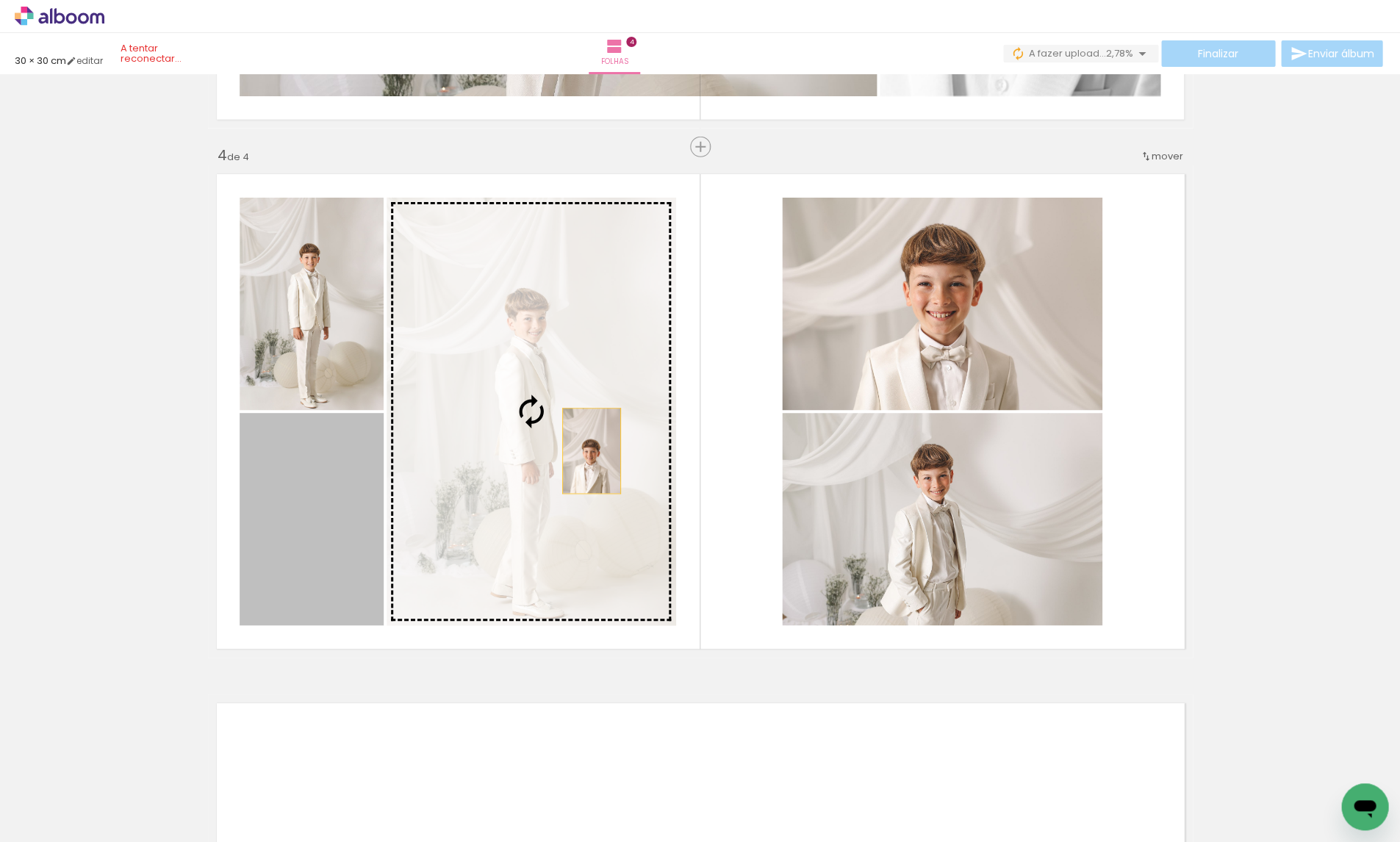
drag, startPoint x: 334, startPoint y: 519, endPoint x: 592, endPoint y: 451, distance: 266.8
click at [0, 0] on slot at bounding box center [0, 0] width 0 height 0
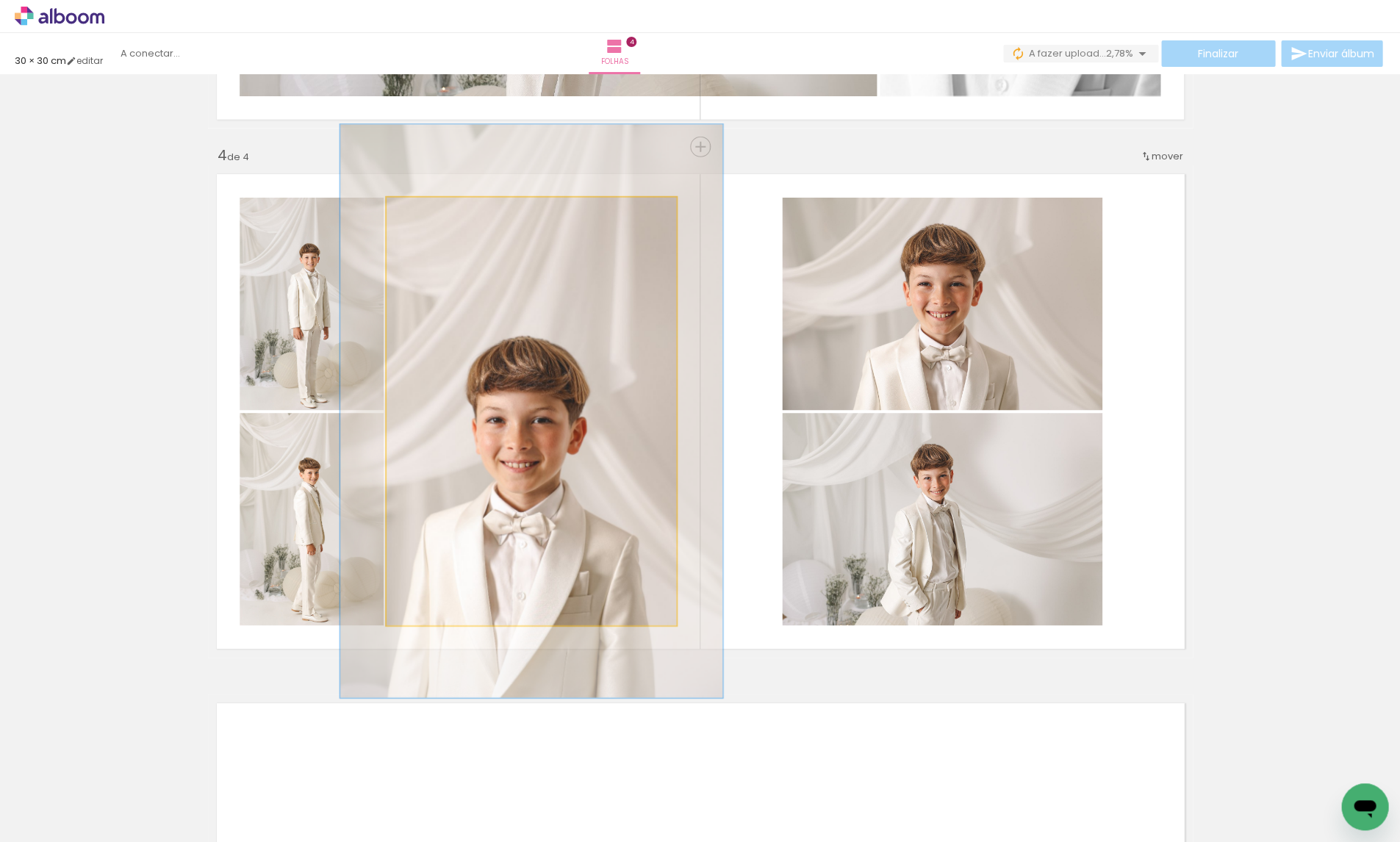
drag, startPoint x: 421, startPoint y: 211, endPoint x: 437, endPoint y: 211, distance: 16.0
click at [437, 211] on div at bounding box center [437, 214] width 13 height 13
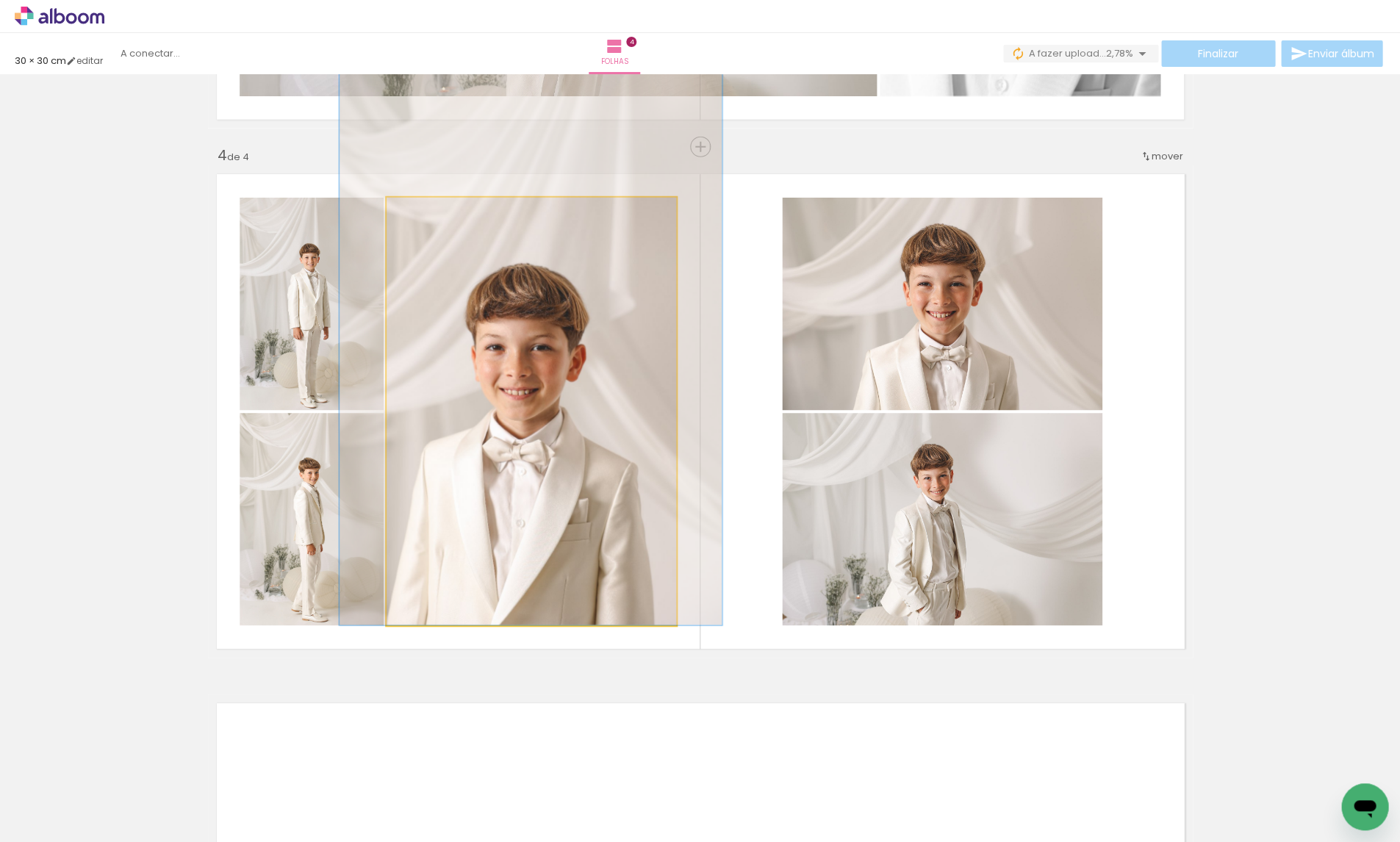
drag, startPoint x: 564, startPoint y: 436, endPoint x: 563, endPoint y: 320, distance: 116.0
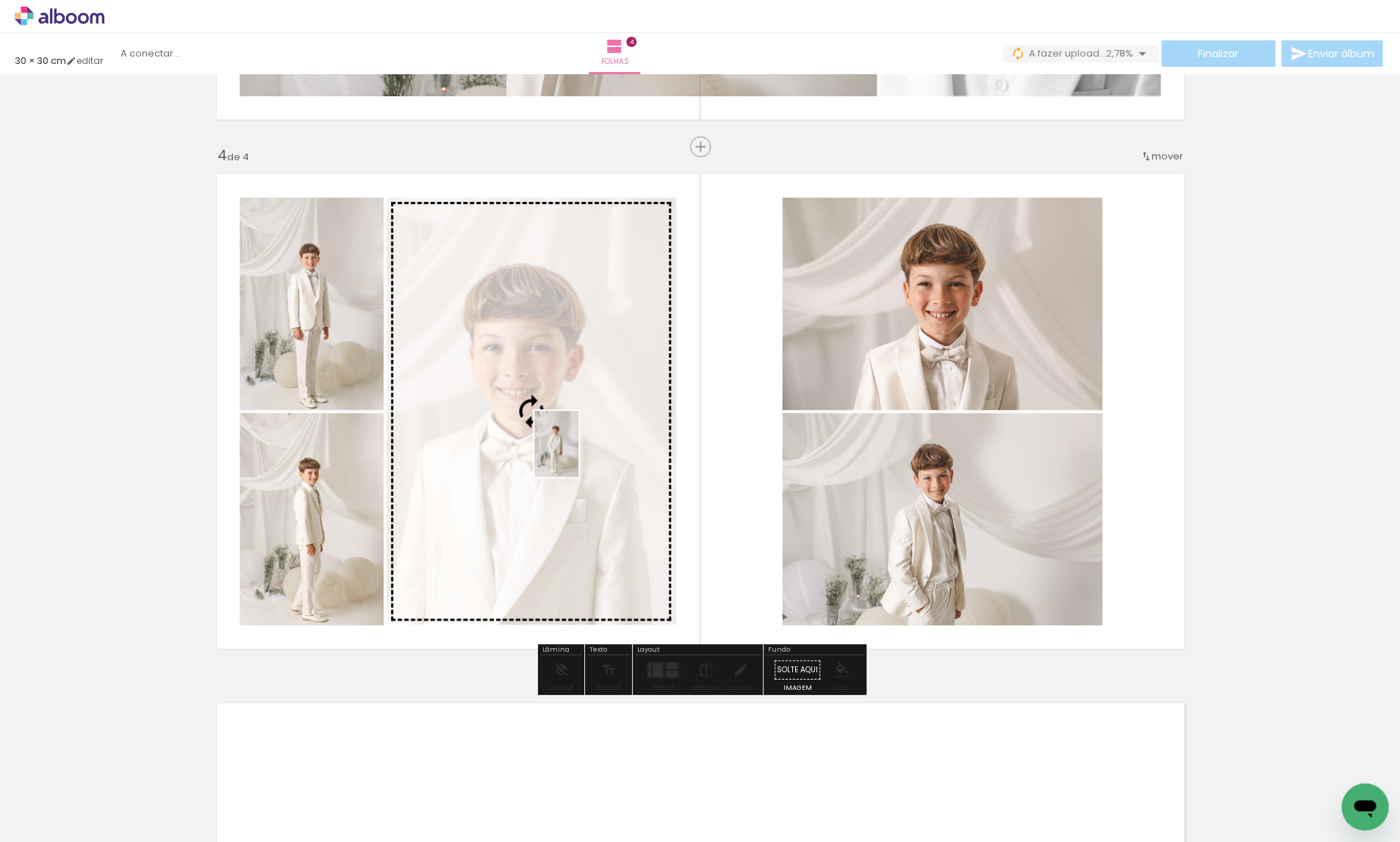
drag, startPoint x: 1067, startPoint y: 737, endPoint x: 578, endPoint y: 455, distance: 564.5
click at [578, 455] on quentale-workspace at bounding box center [700, 421] width 1400 height 842
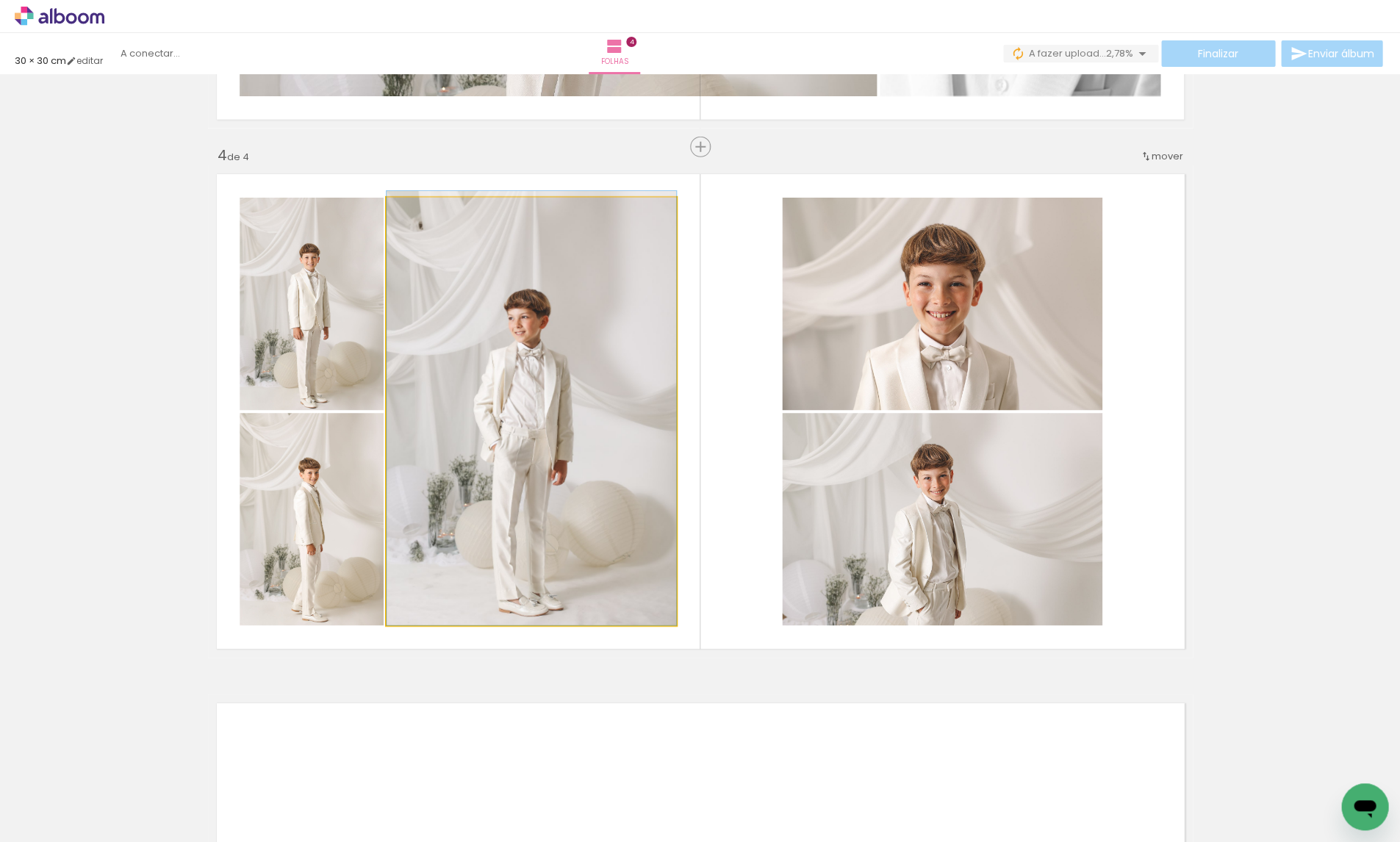
drag, startPoint x: 580, startPoint y: 494, endPoint x: 579, endPoint y: 467, distance: 27.0
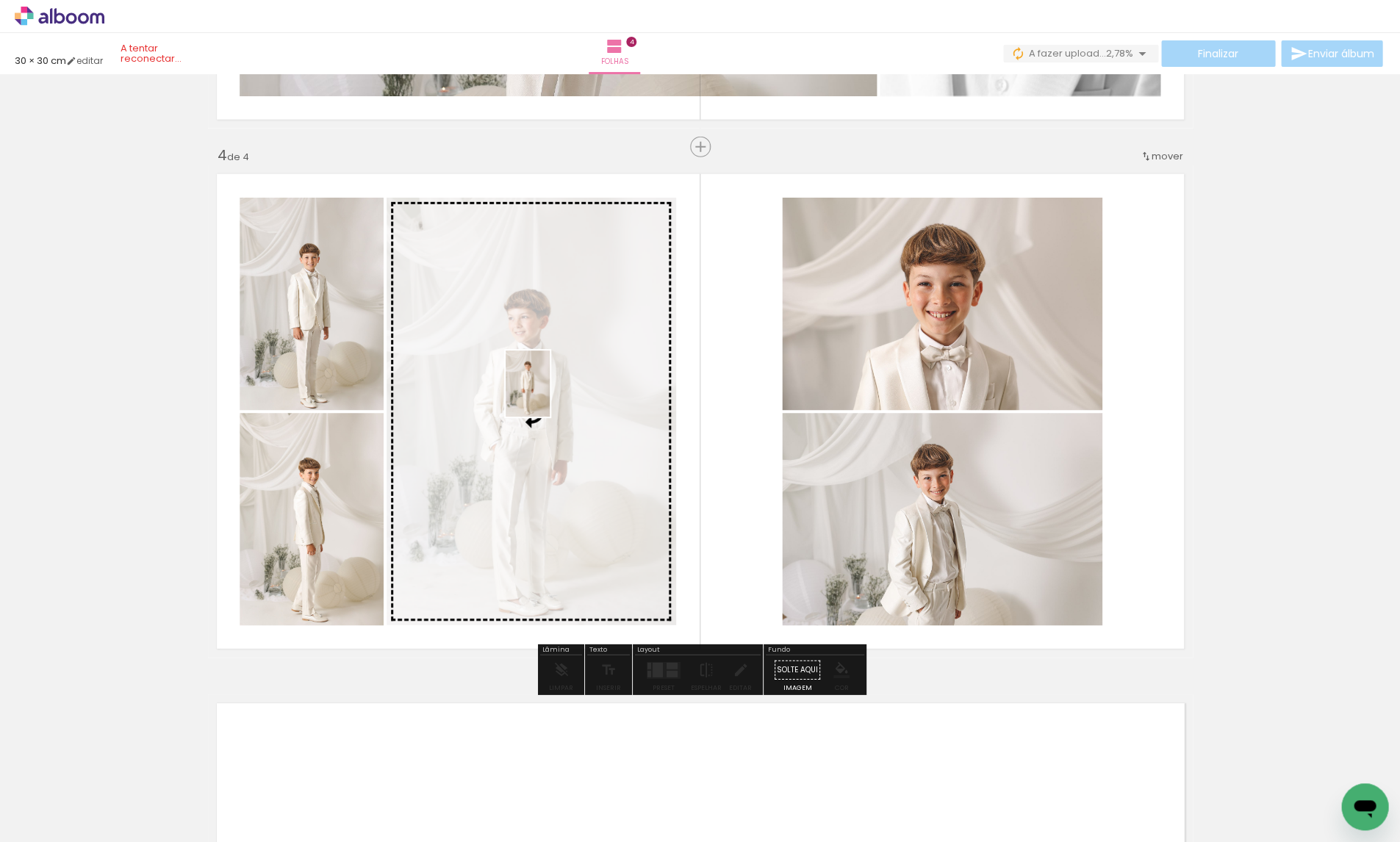
drag, startPoint x: 716, startPoint y: 801, endPoint x: 550, endPoint y: 395, distance: 438.6
click at [550, 395] on quentale-workspace at bounding box center [700, 421] width 1400 height 842
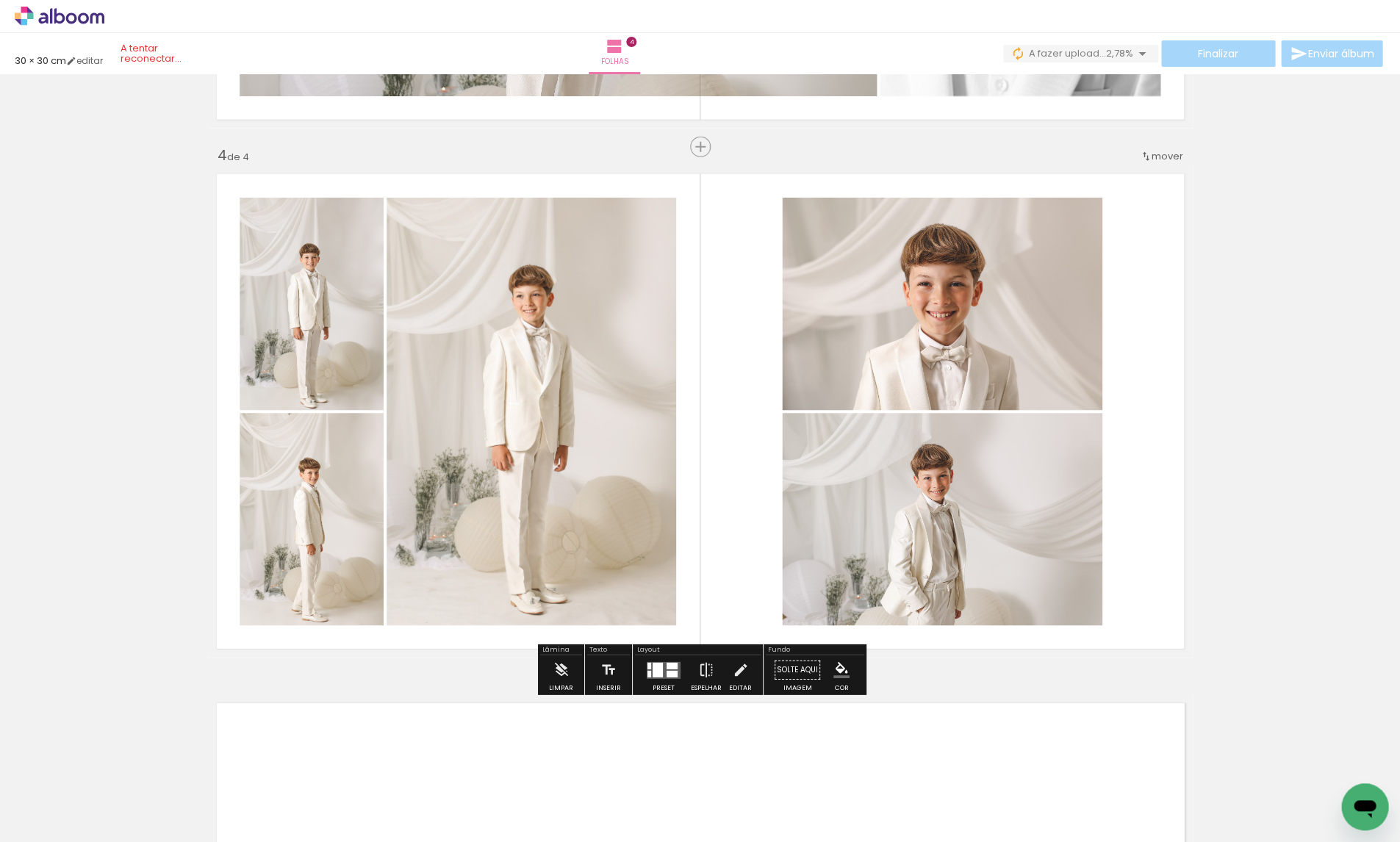
click at [484, 243] on quentale-photo at bounding box center [531, 411] width 289 height 428
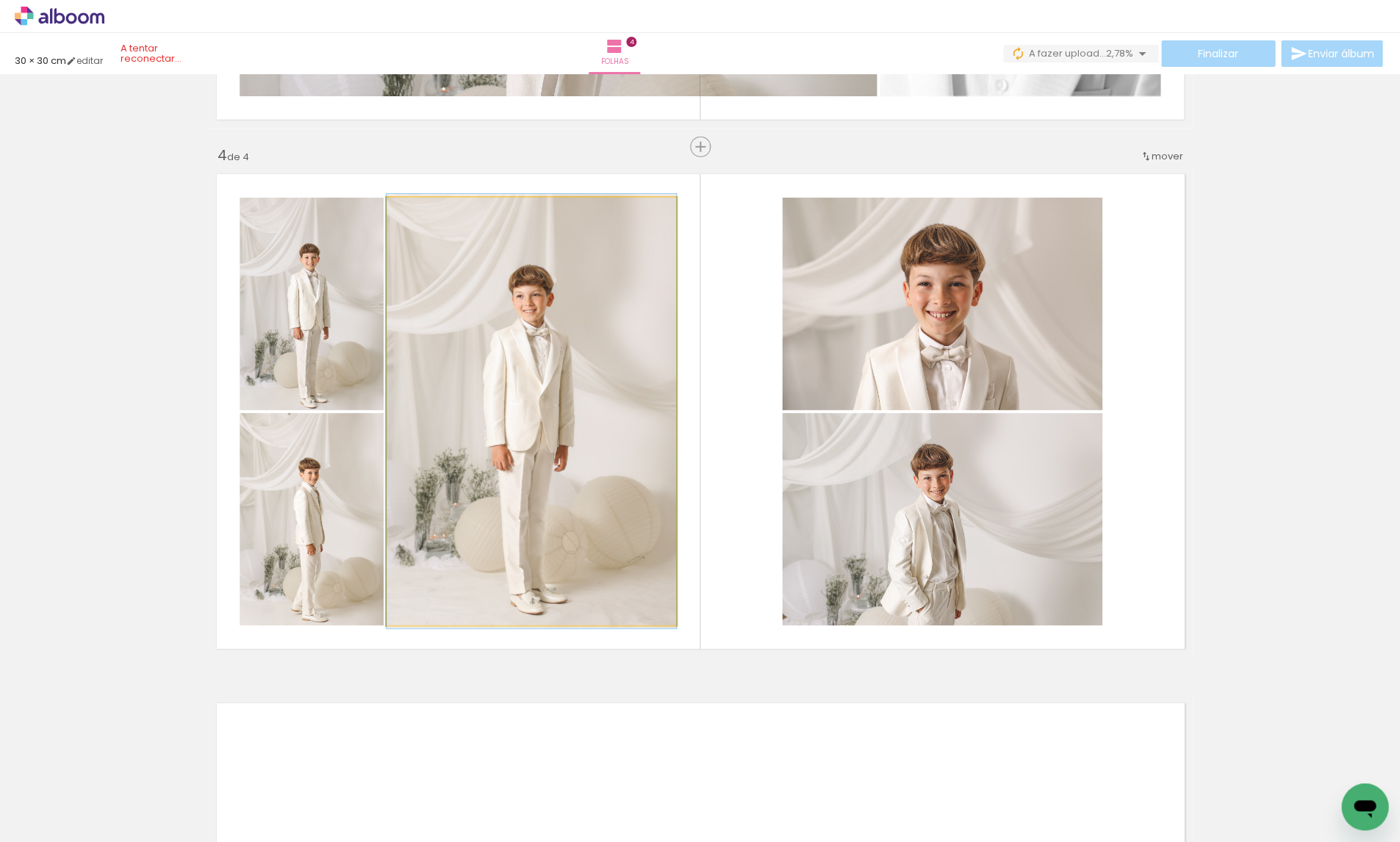
click at [471, 289] on quentale-photo at bounding box center [531, 411] width 289 height 428
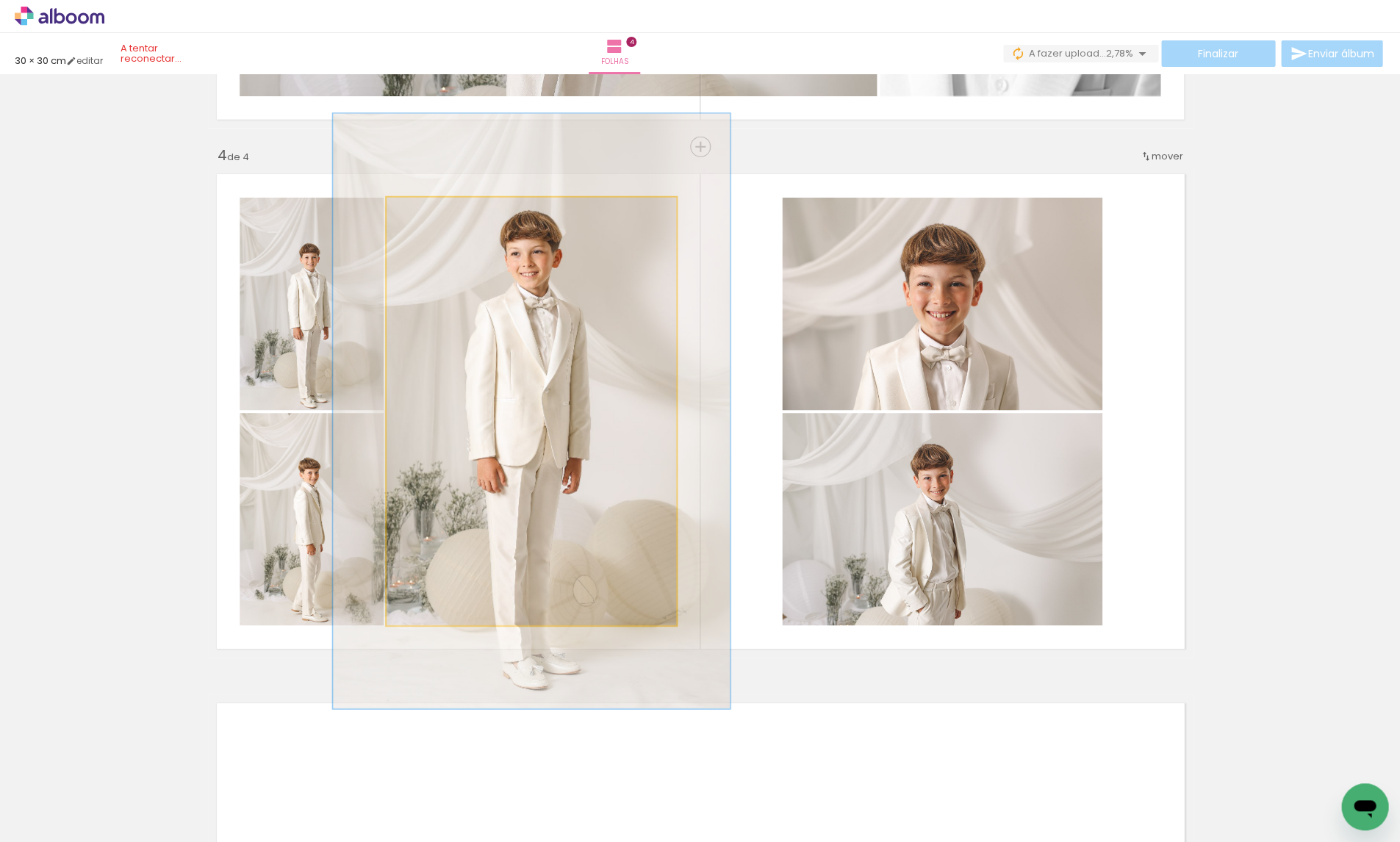
drag, startPoint x: 423, startPoint y: 214, endPoint x: 440, endPoint y: 214, distance: 17.0
type paper-slider "137"
click at [440, 214] on div at bounding box center [440, 214] width 13 height 13
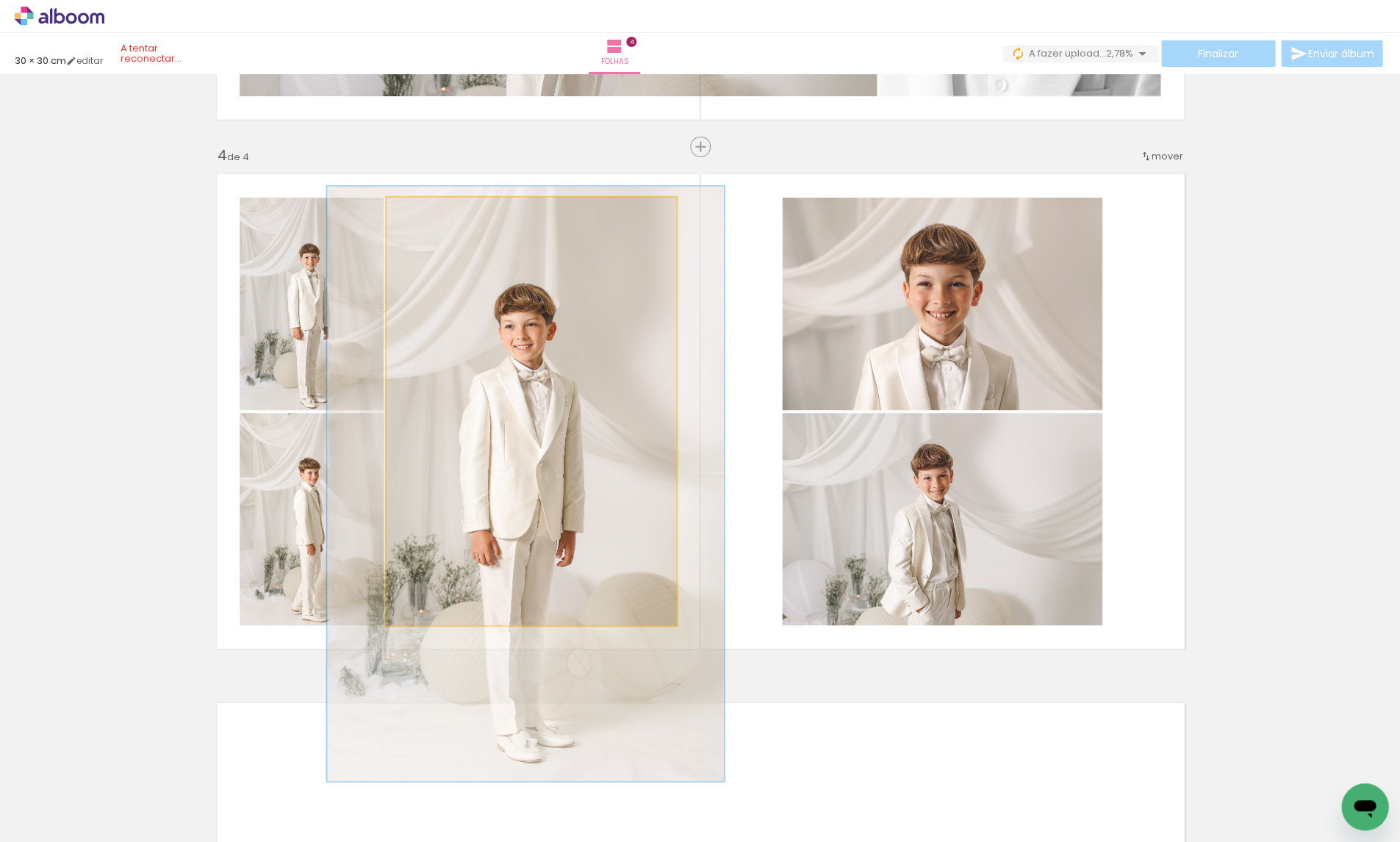
drag, startPoint x: 481, startPoint y: 324, endPoint x: 473, endPoint y: 387, distance: 63.5
click at [472, 387] on div at bounding box center [526, 485] width 397 height 596
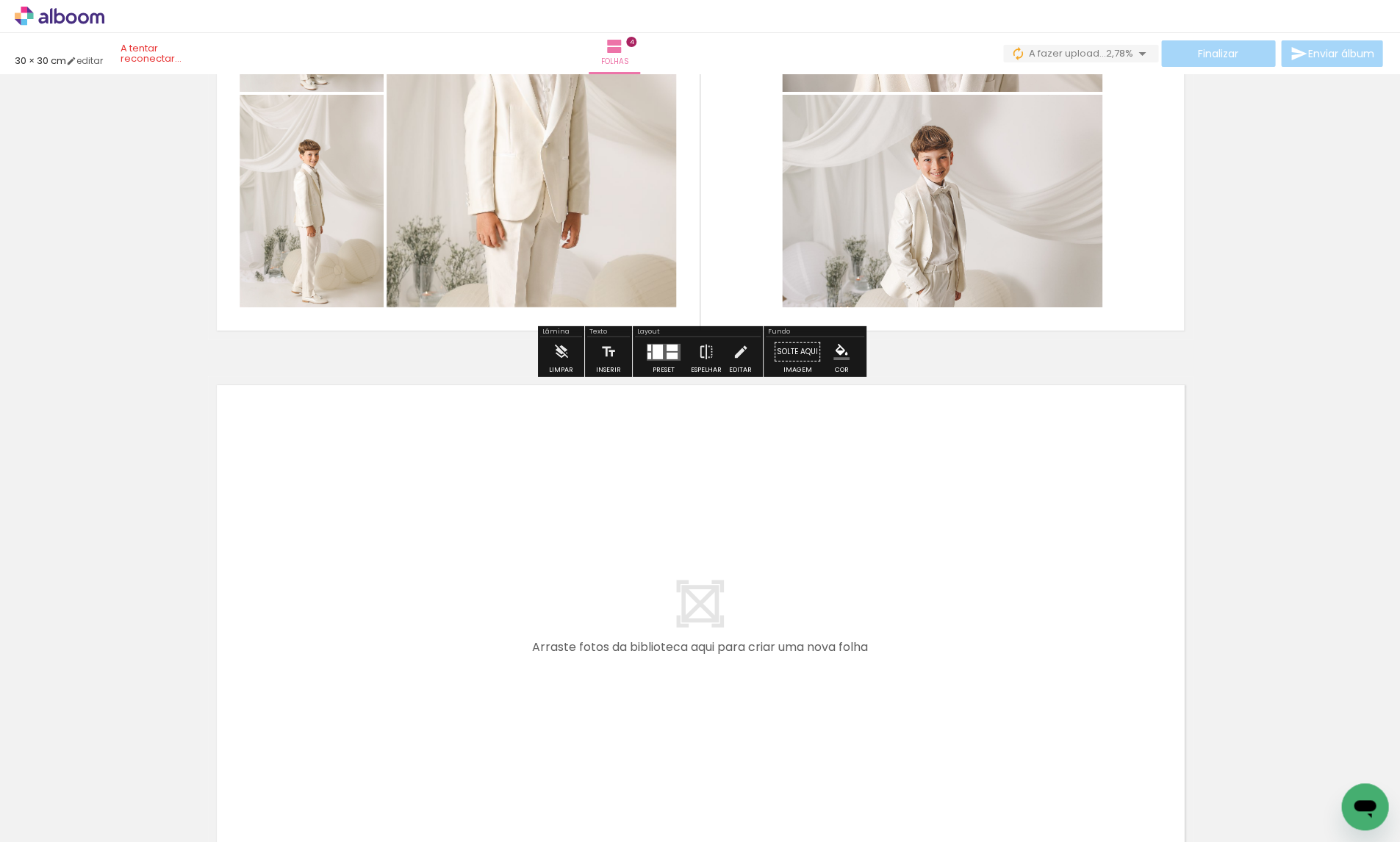
scroll to position [0, 3294]
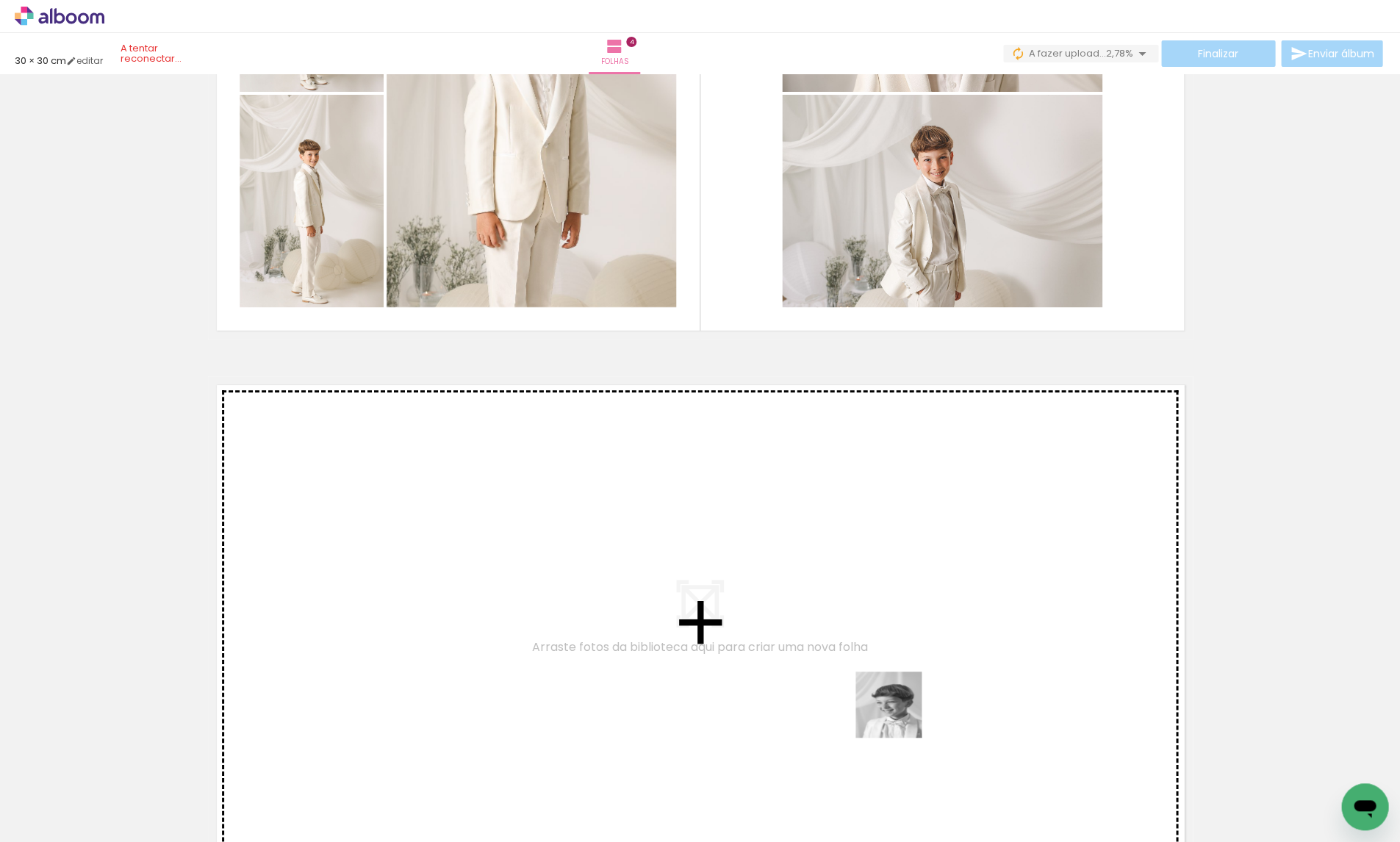
drag, startPoint x: 891, startPoint y: 779, endPoint x: 902, endPoint y: 645, distance: 134.5
click at [902, 645] on quentale-workspace at bounding box center [700, 421] width 1400 height 842
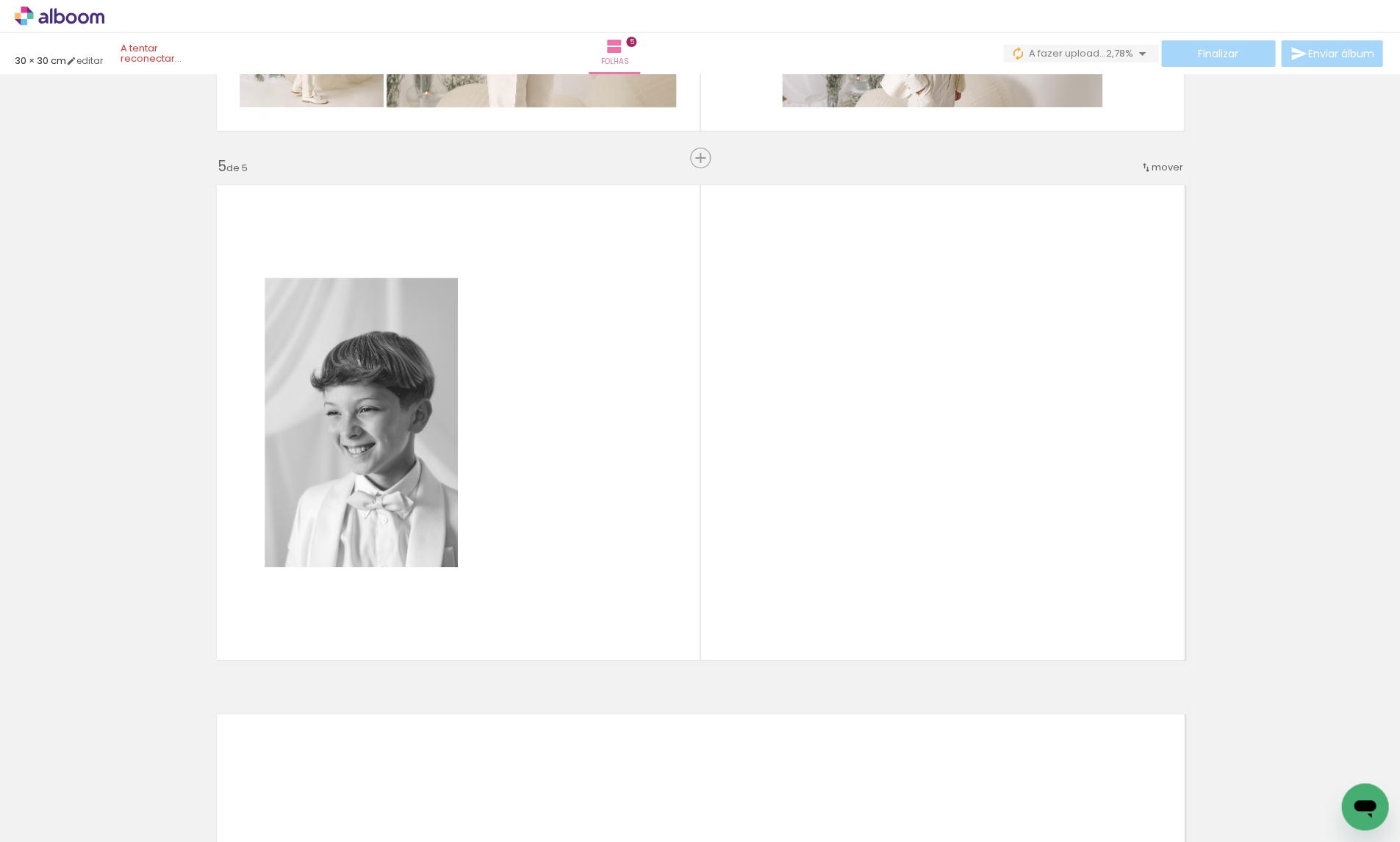
scroll to position [2068, 0]
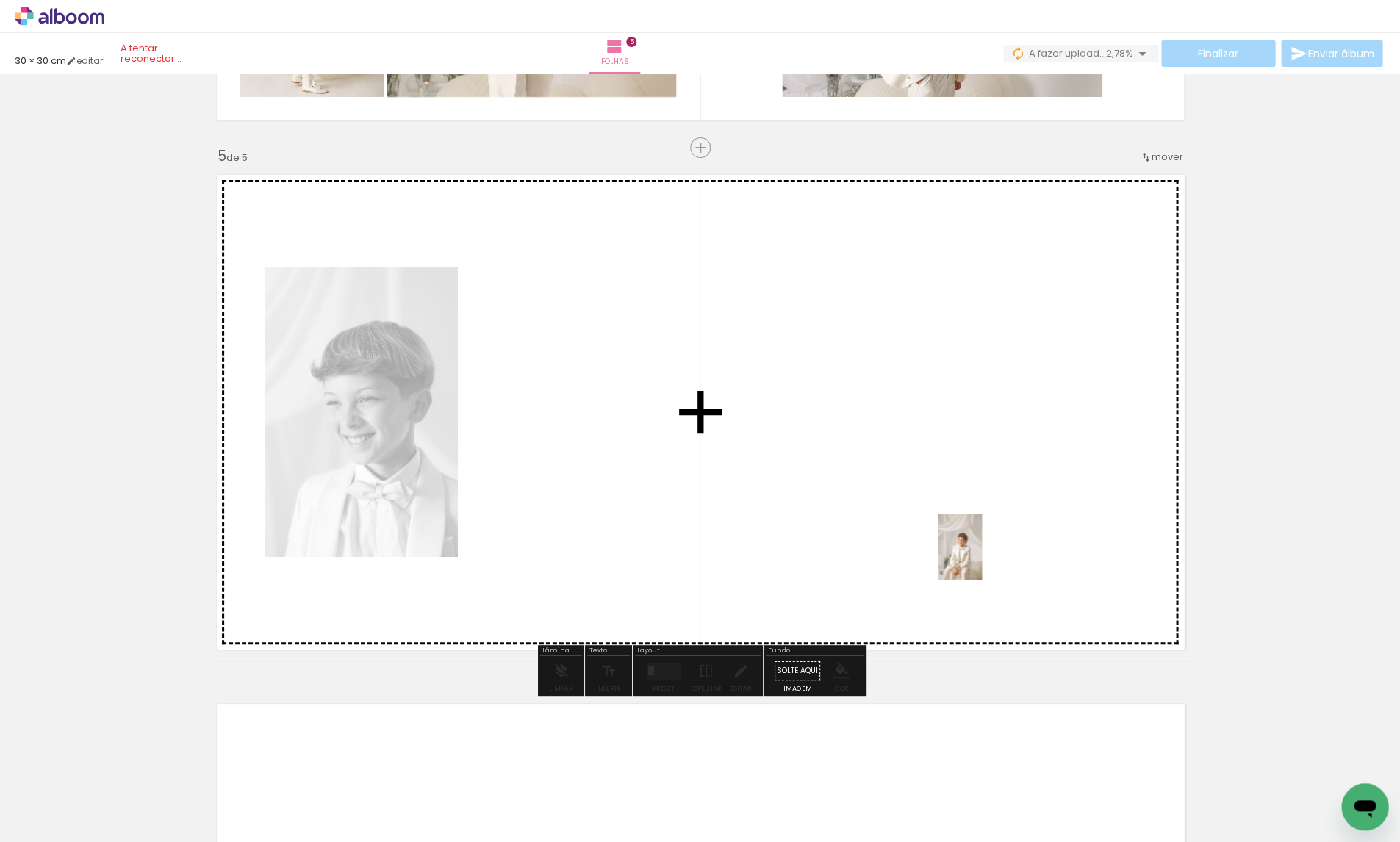
drag, startPoint x: 1038, startPoint y: 739, endPoint x: 981, endPoint y: 558, distance: 189.8
click at [981, 558] on quentale-workspace at bounding box center [700, 421] width 1400 height 842
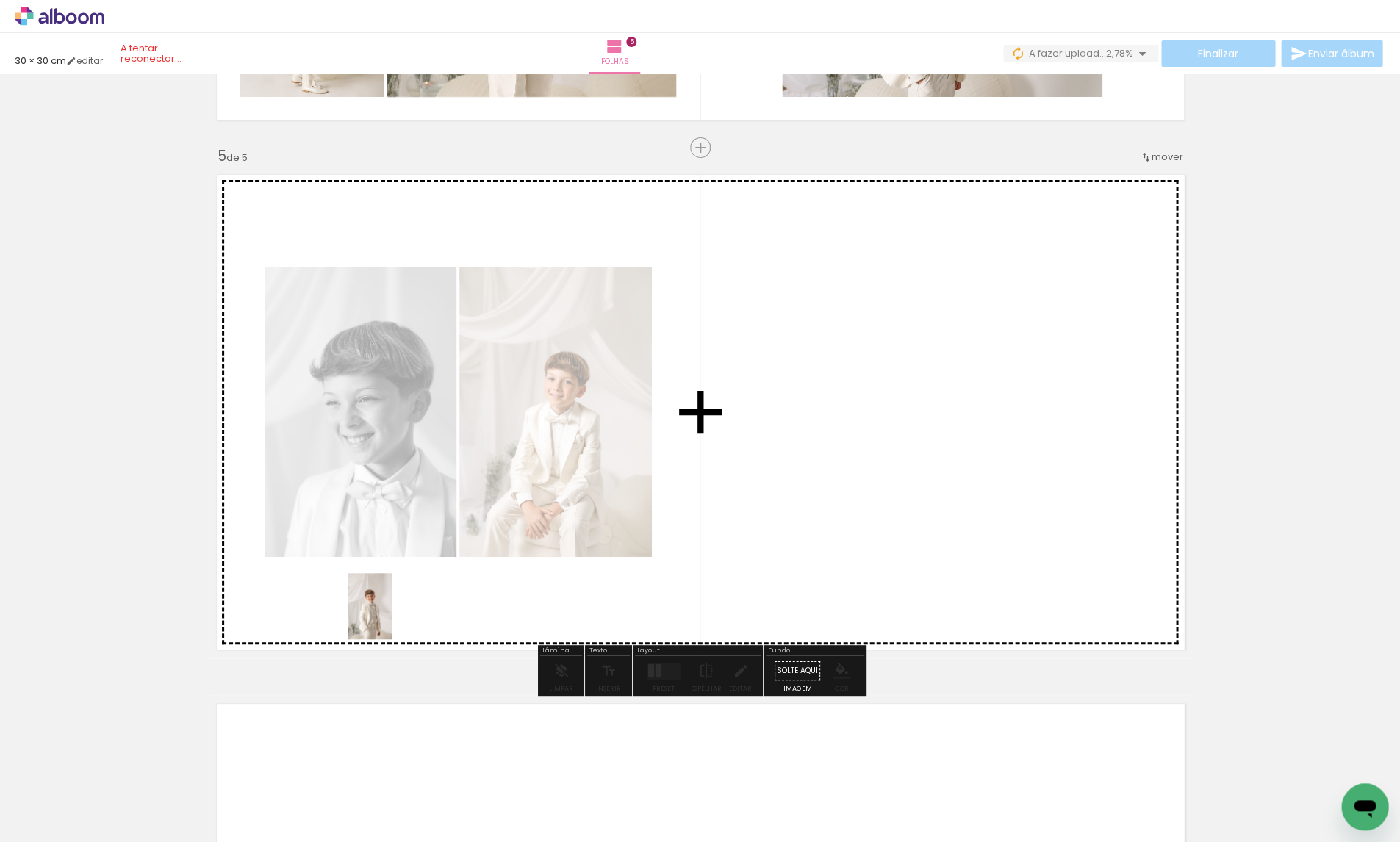
drag, startPoint x: 398, startPoint y: 692, endPoint x: 392, endPoint y: 617, distance: 75.2
click at [392, 617] on quentale-workspace at bounding box center [700, 421] width 1400 height 842
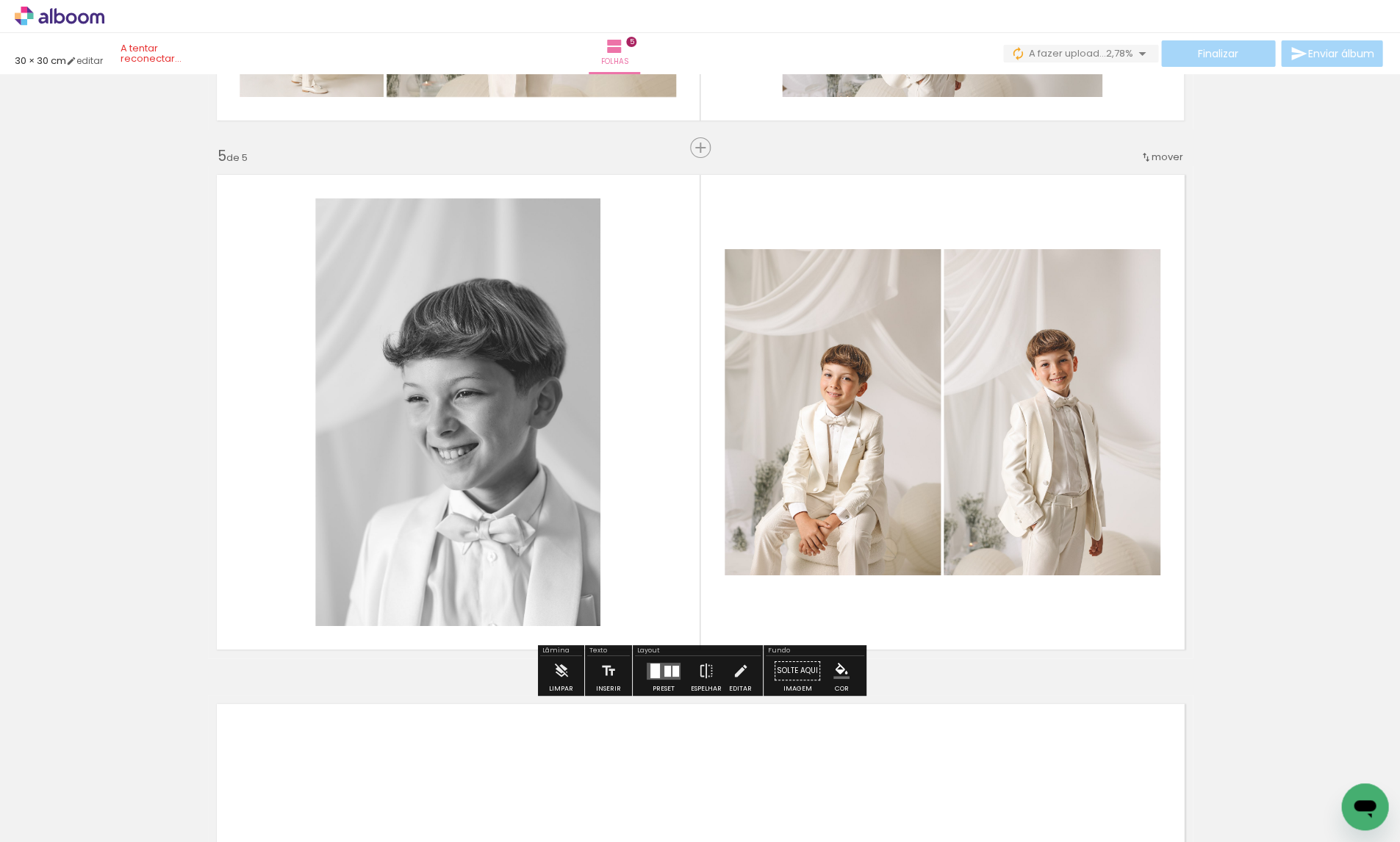
scroll to position [0, 3588]
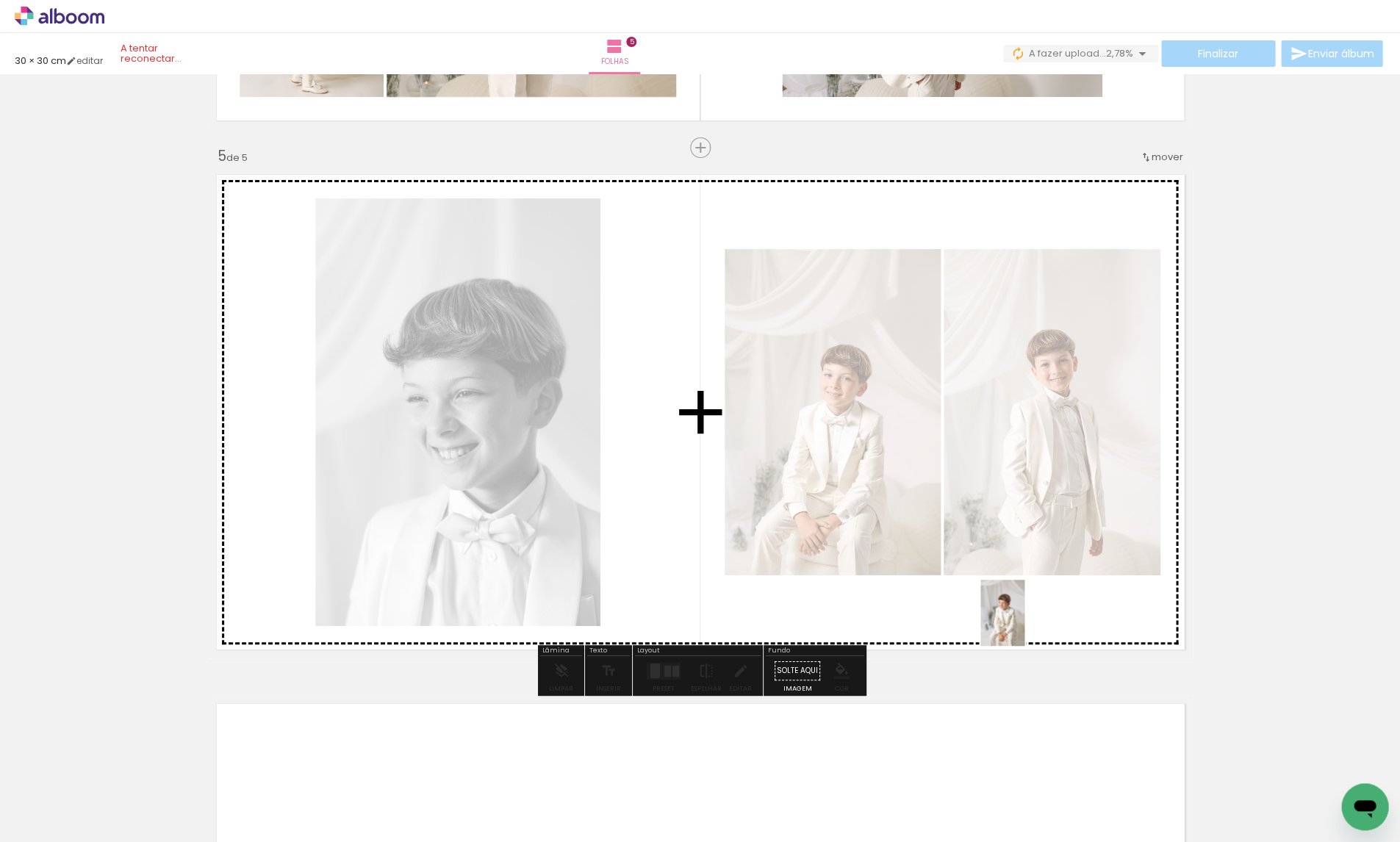
drag, startPoint x: 1011, startPoint y: 806, endPoint x: 1024, endPoint y: 624, distance: 182.5
click at [1024, 624] on quentale-workspace at bounding box center [700, 421] width 1400 height 842
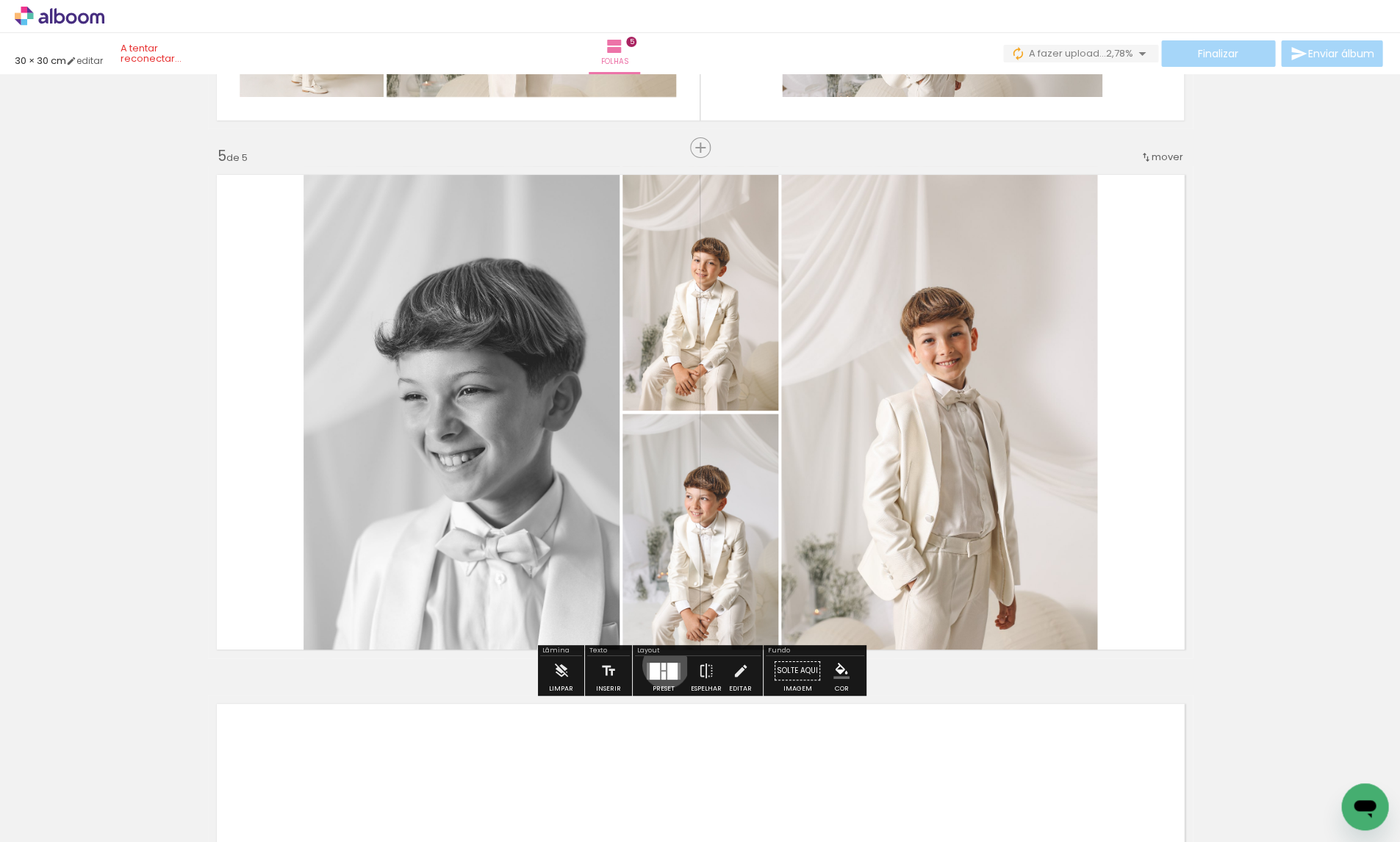
click at [662, 666] on quentale-layouter at bounding box center [663, 670] width 34 height 17
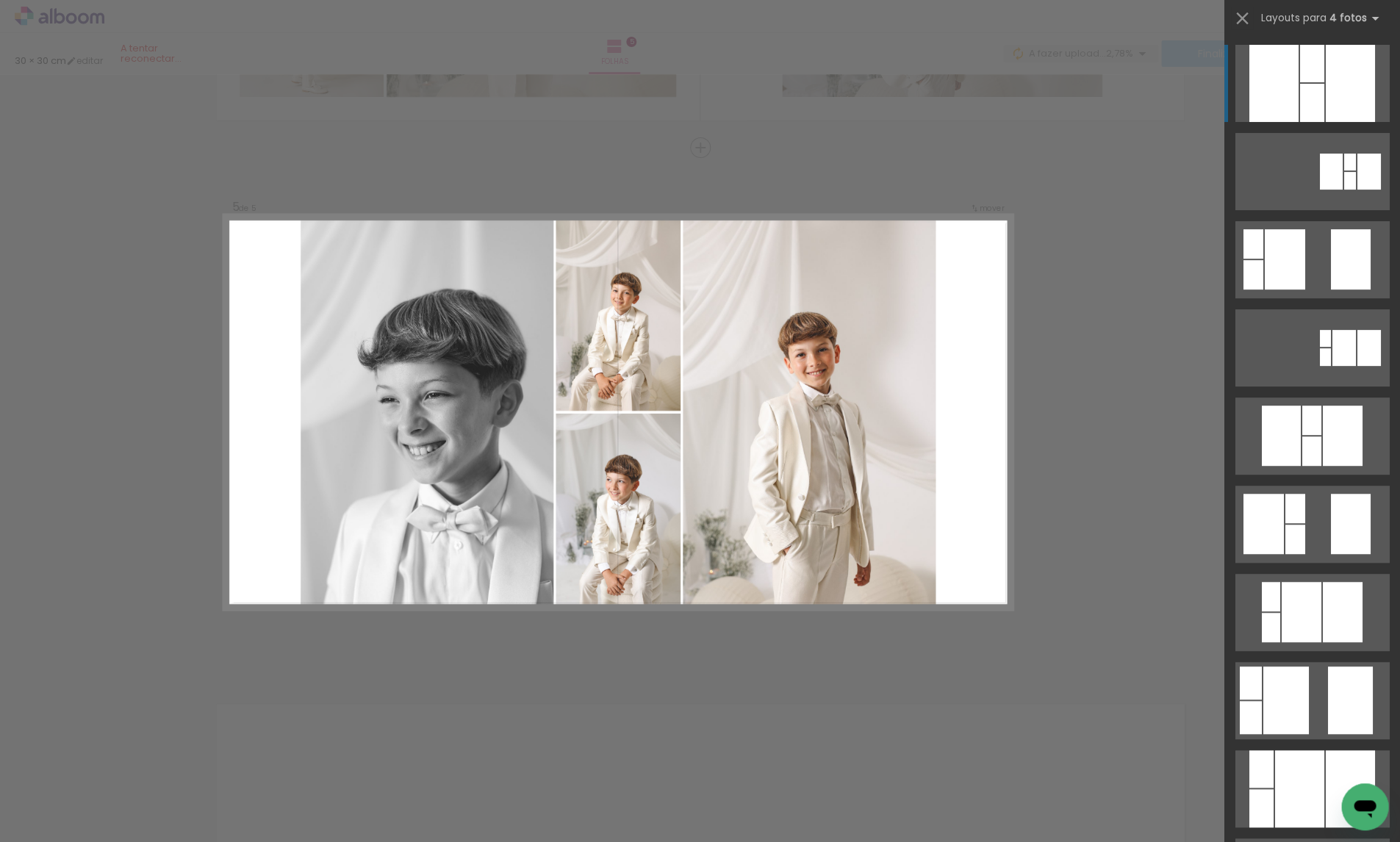
scroll to position [2068, 0]
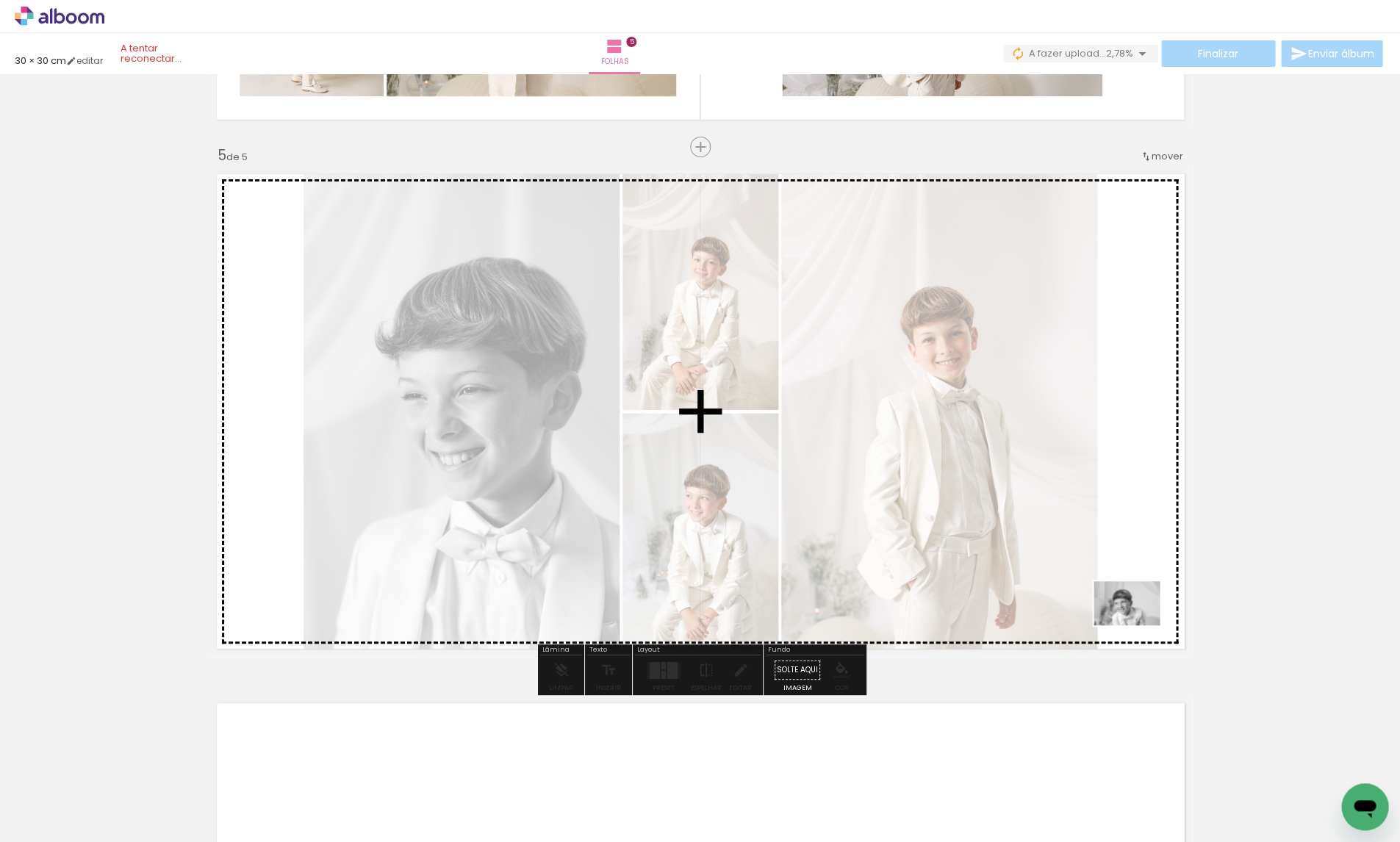
drag, startPoint x: 1177, startPoint y: 808, endPoint x: 1138, endPoint y: 626, distance: 186.1
click at [1138, 626] on quentale-workspace at bounding box center [700, 421] width 1400 height 842
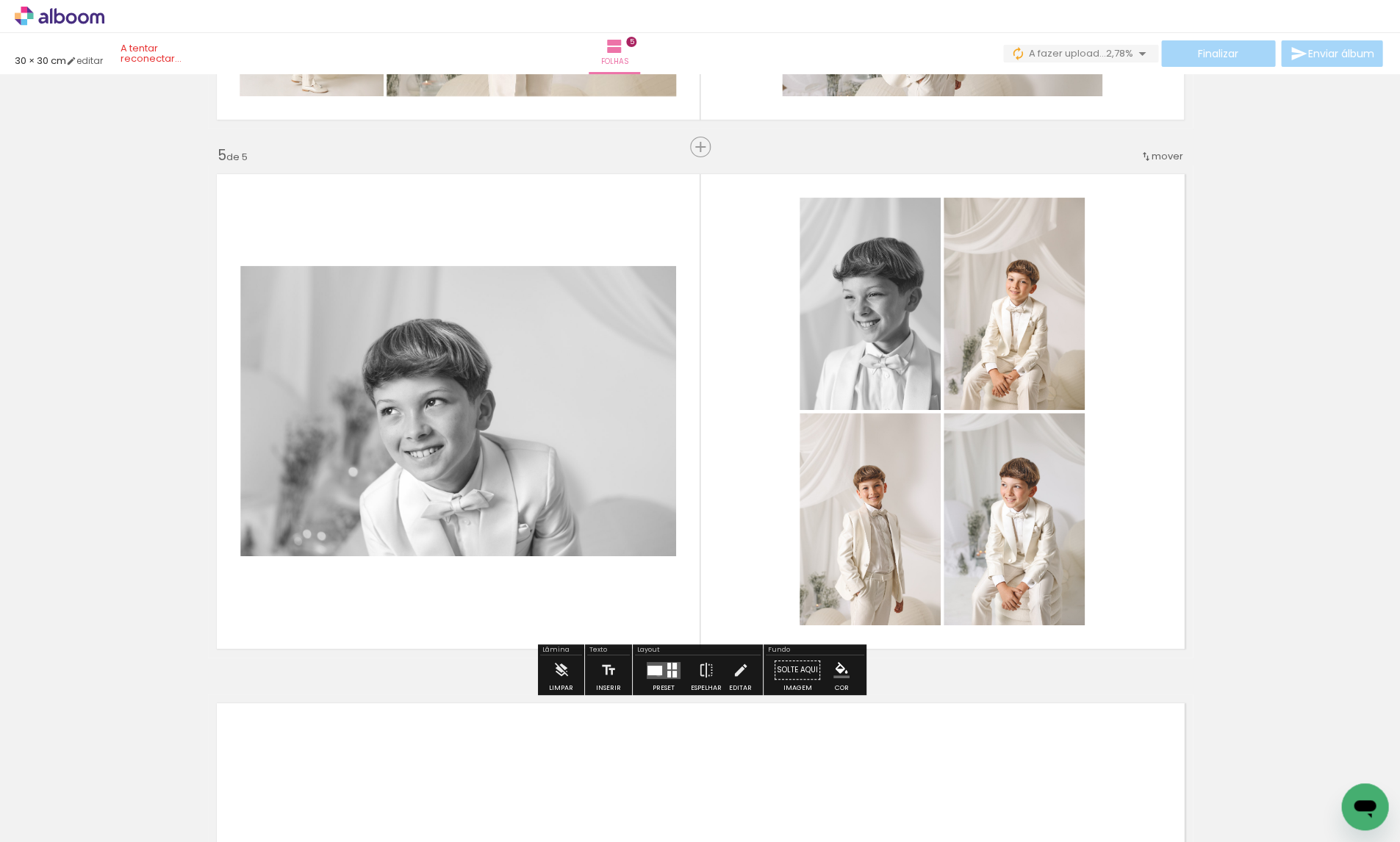
click at [655, 674] on div at bounding box center [654, 670] width 14 height 9
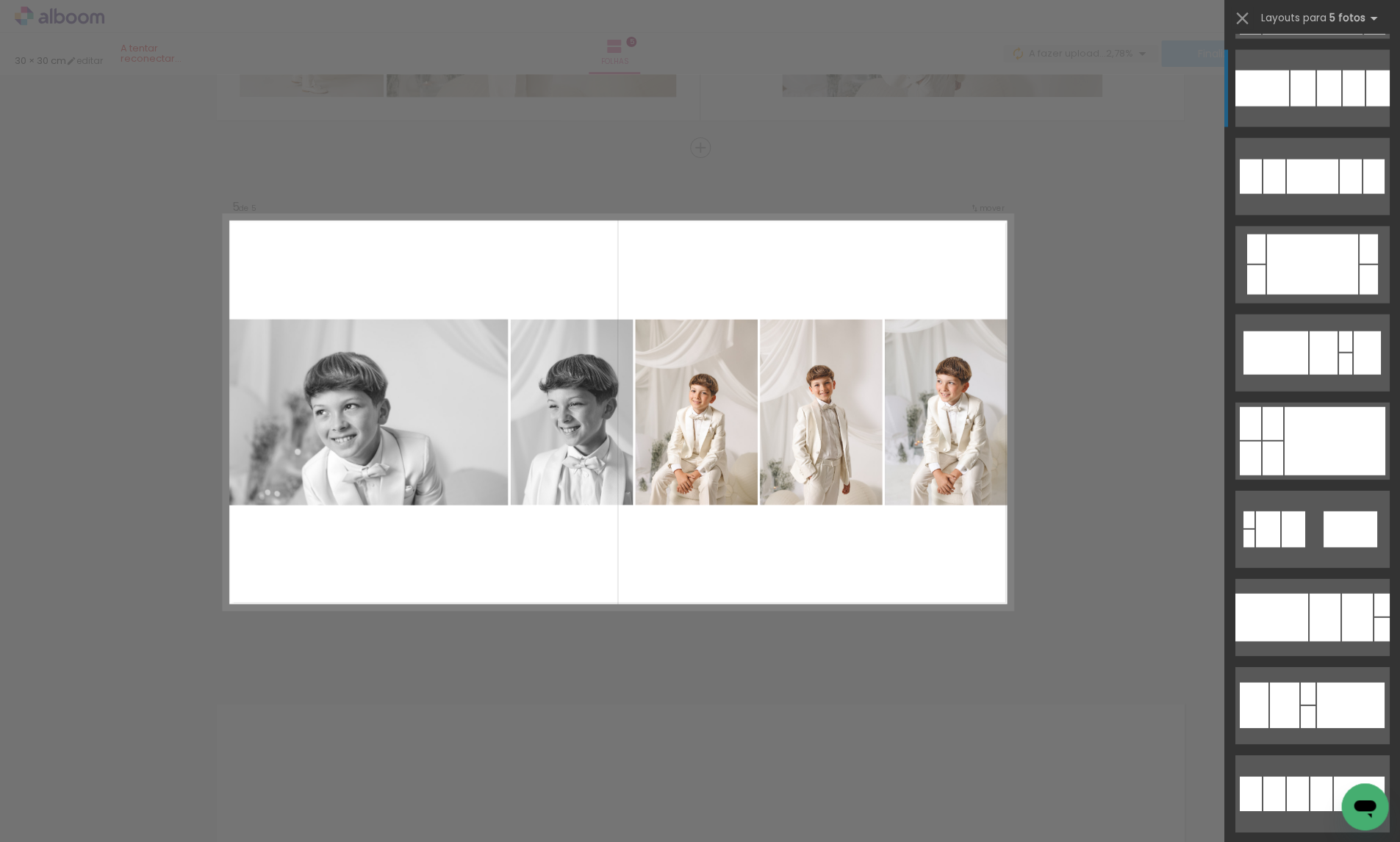
scroll to position [1357, 0]
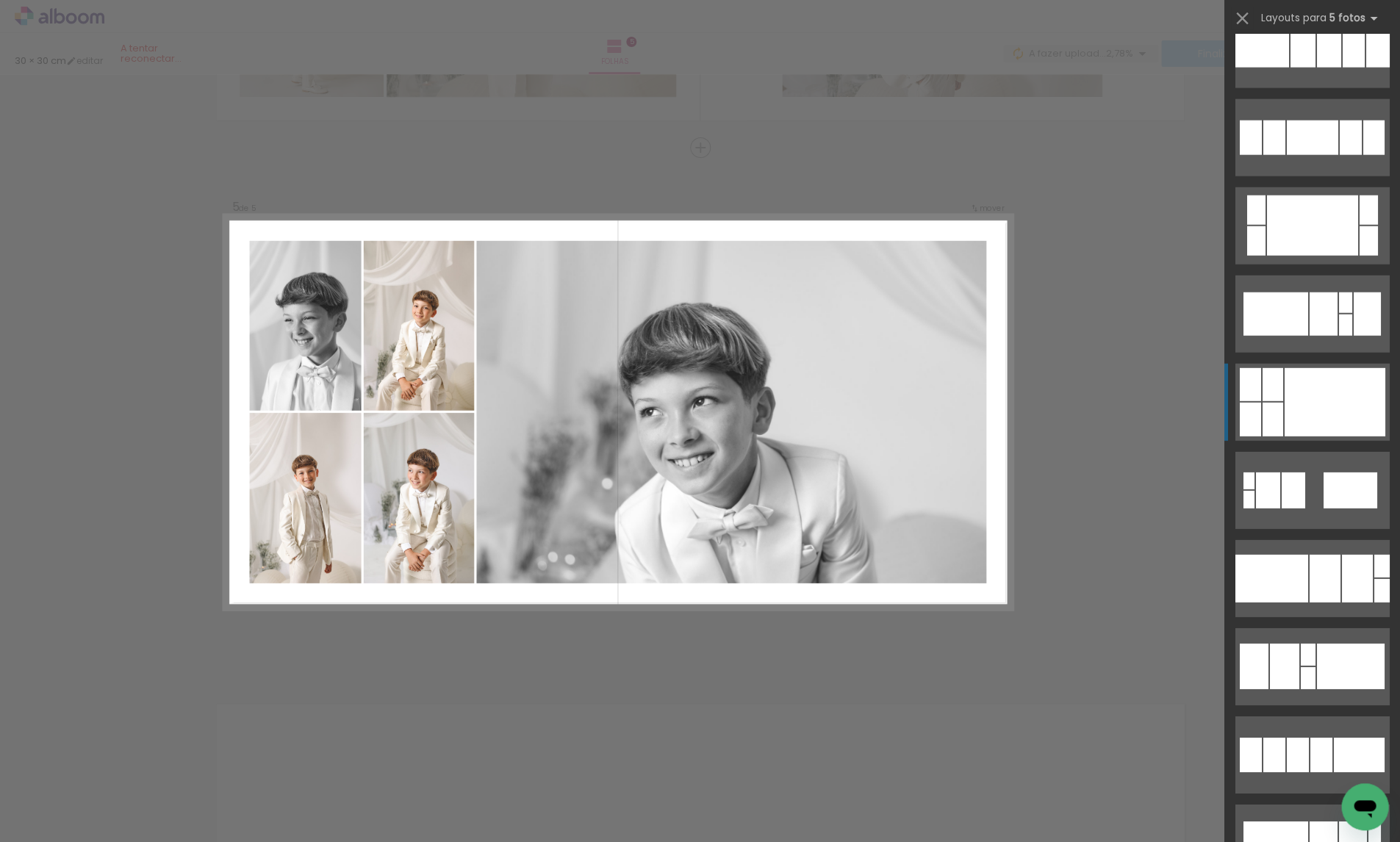
click at [1312, 392] on div at bounding box center [1334, 402] width 101 height 68
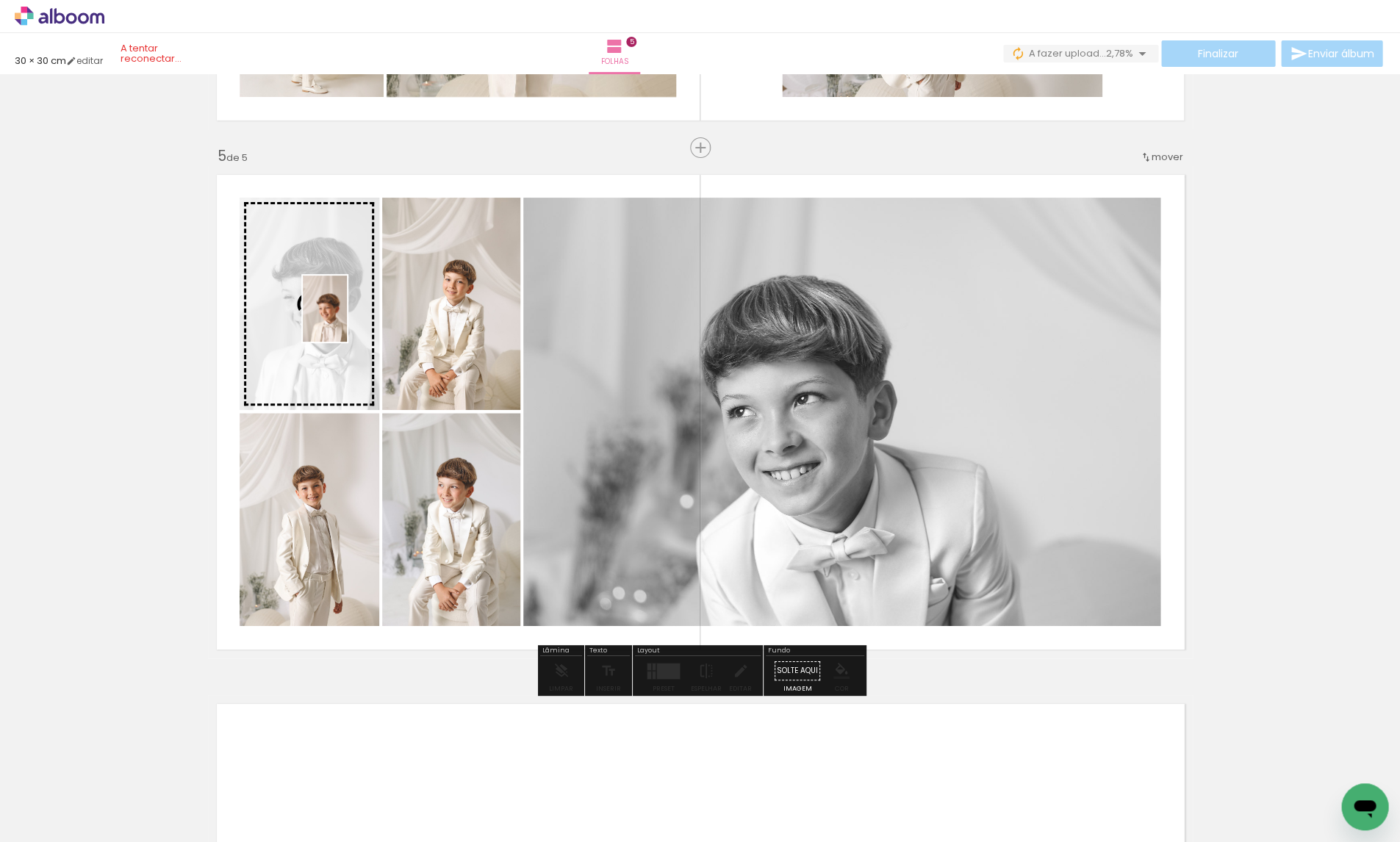
drag, startPoint x: 662, startPoint y: 771, endPoint x: 346, endPoint y: 320, distance: 550.7
click at [346, 320] on quentale-workspace at bounding box center [700, 421] width 1400 height 842
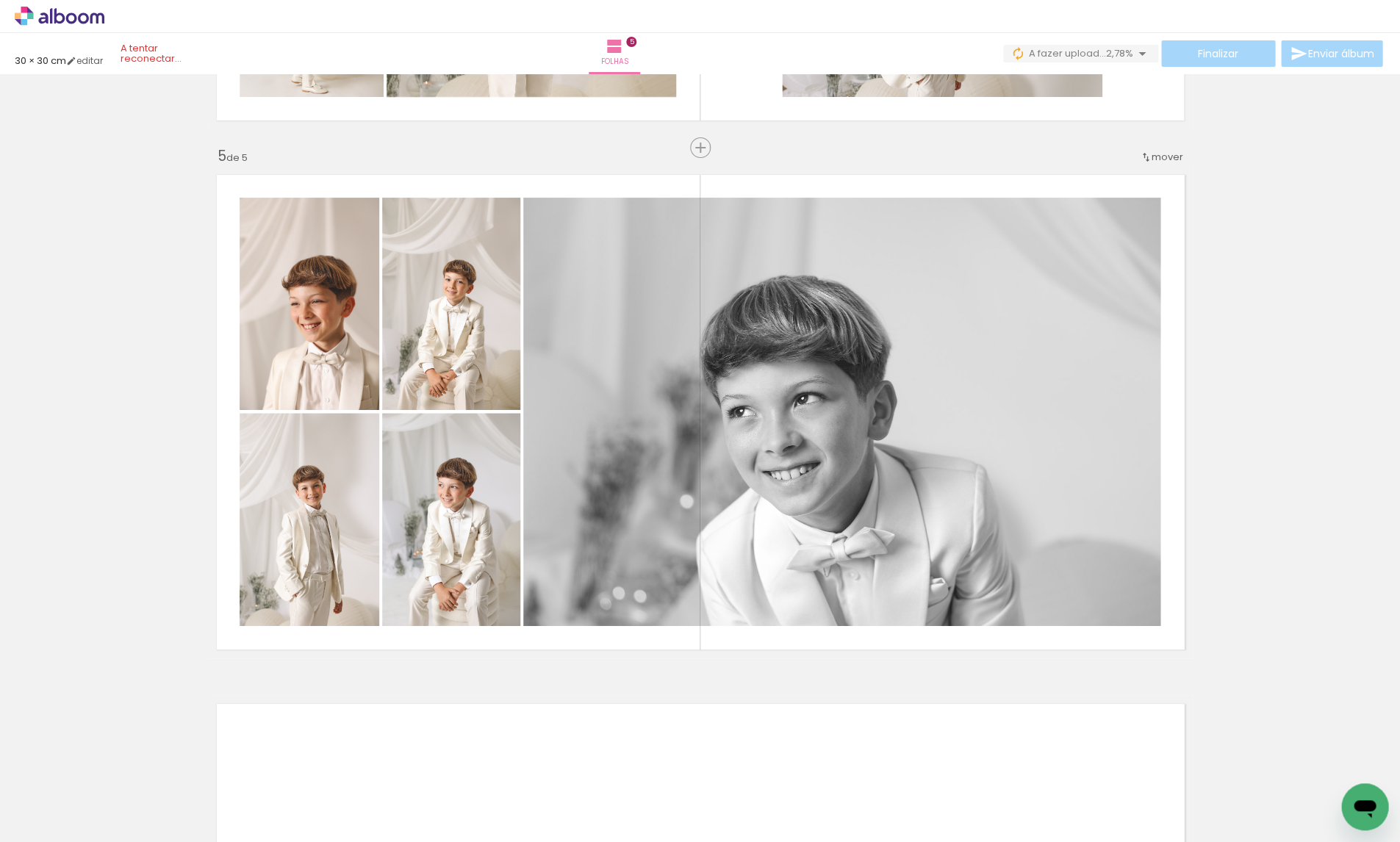
scroll to position [0, 3221]
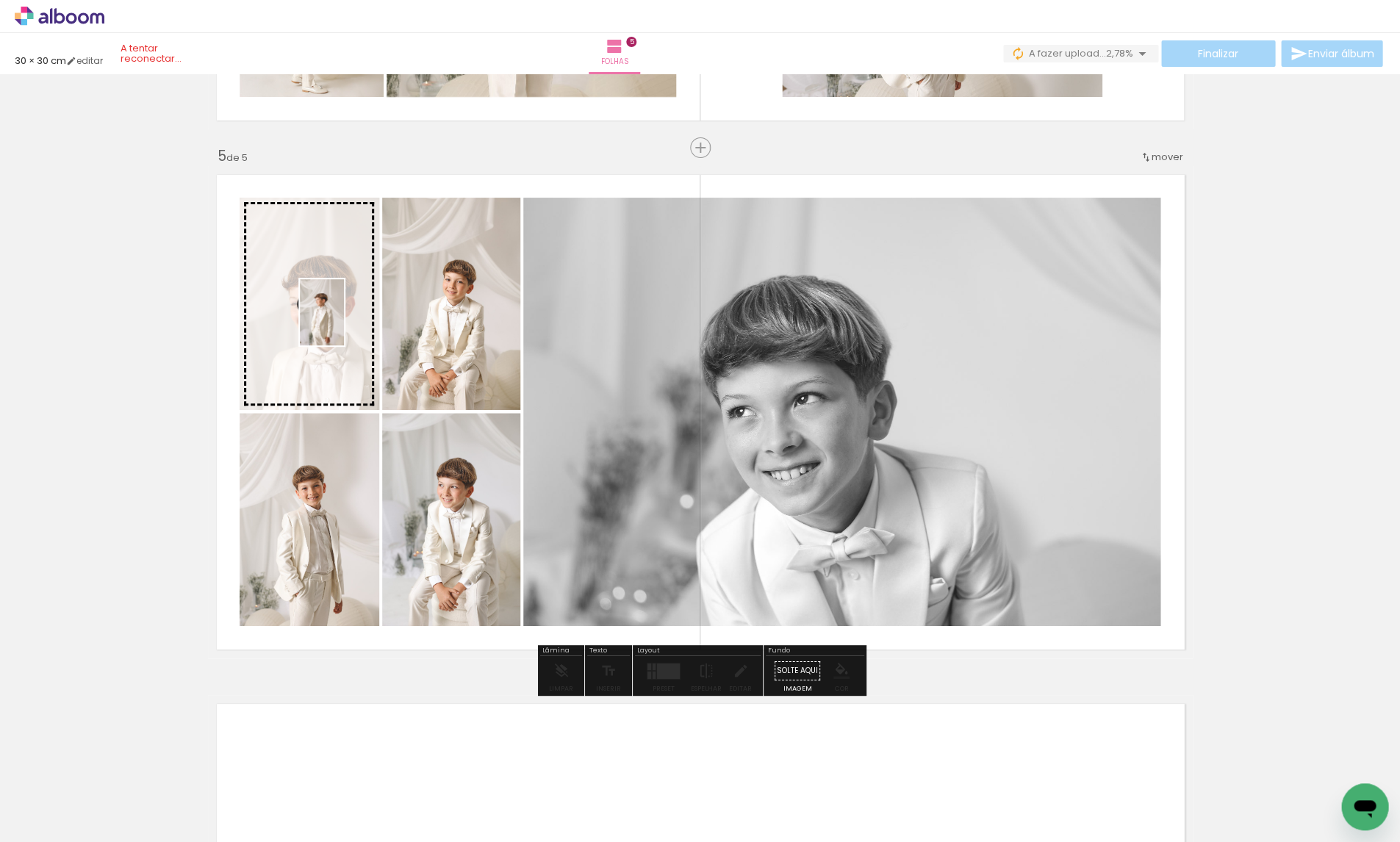
drag, startPoint x: 536, startPoint y: 750, endPoint x: 344, endPoint y: 323, distance: 468.2
click at [344, 323] on quentale-workspace at bounding box center [700, 421] width 1400 height 842
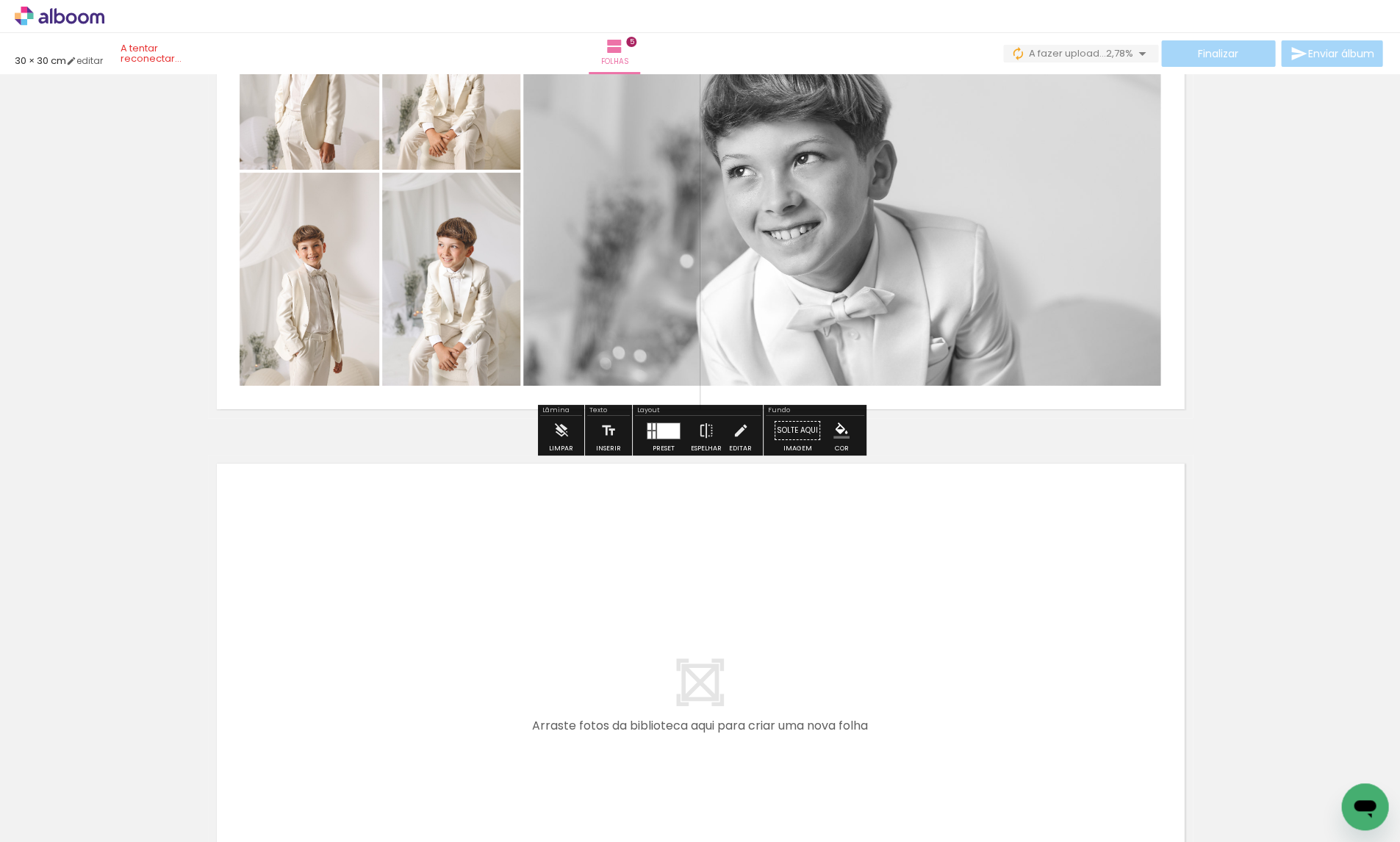
scroll to position [2359, 0]
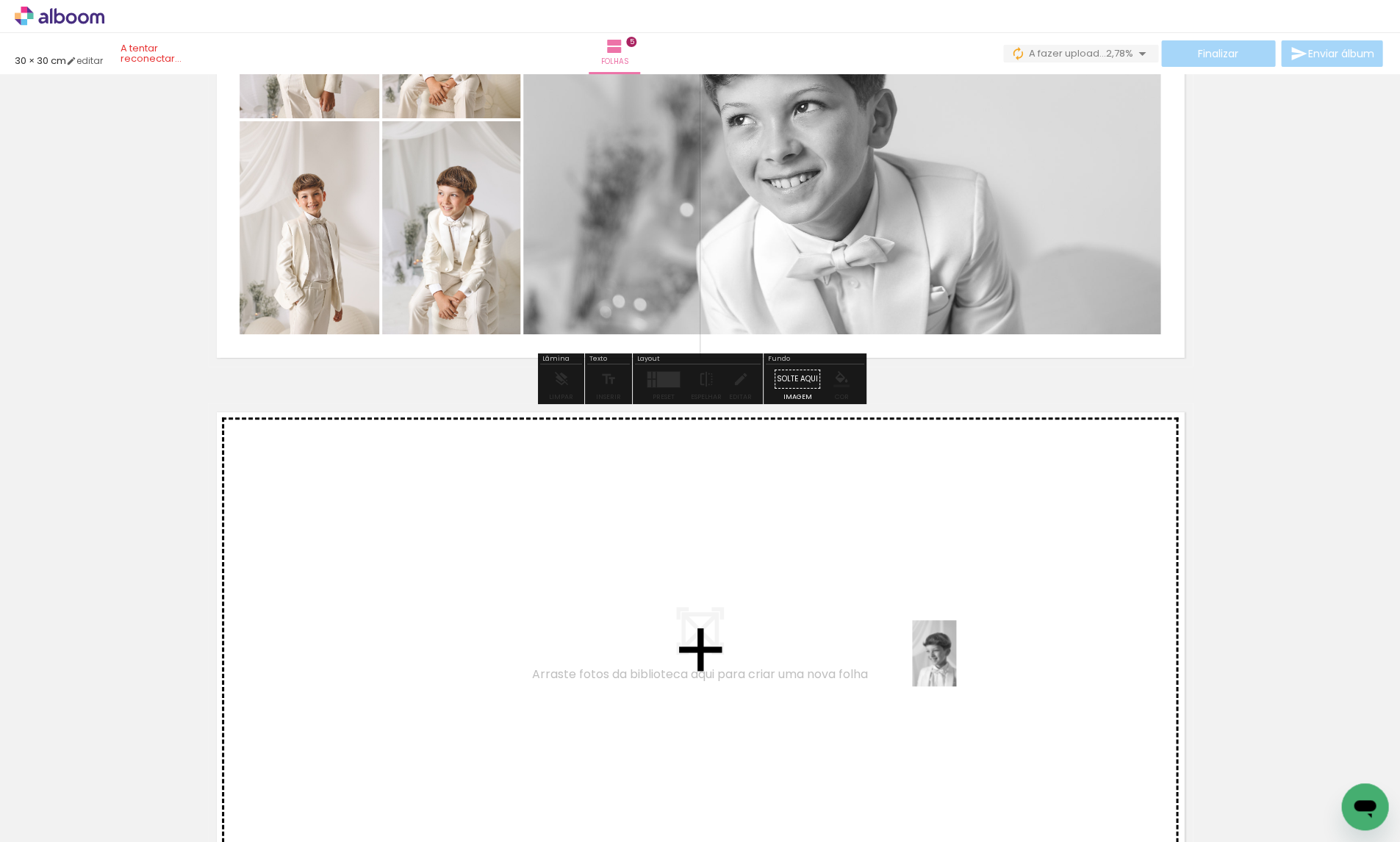
click at [955, 665] on quentale-workspace at bounding box center [700, 421] width 1400 height 842
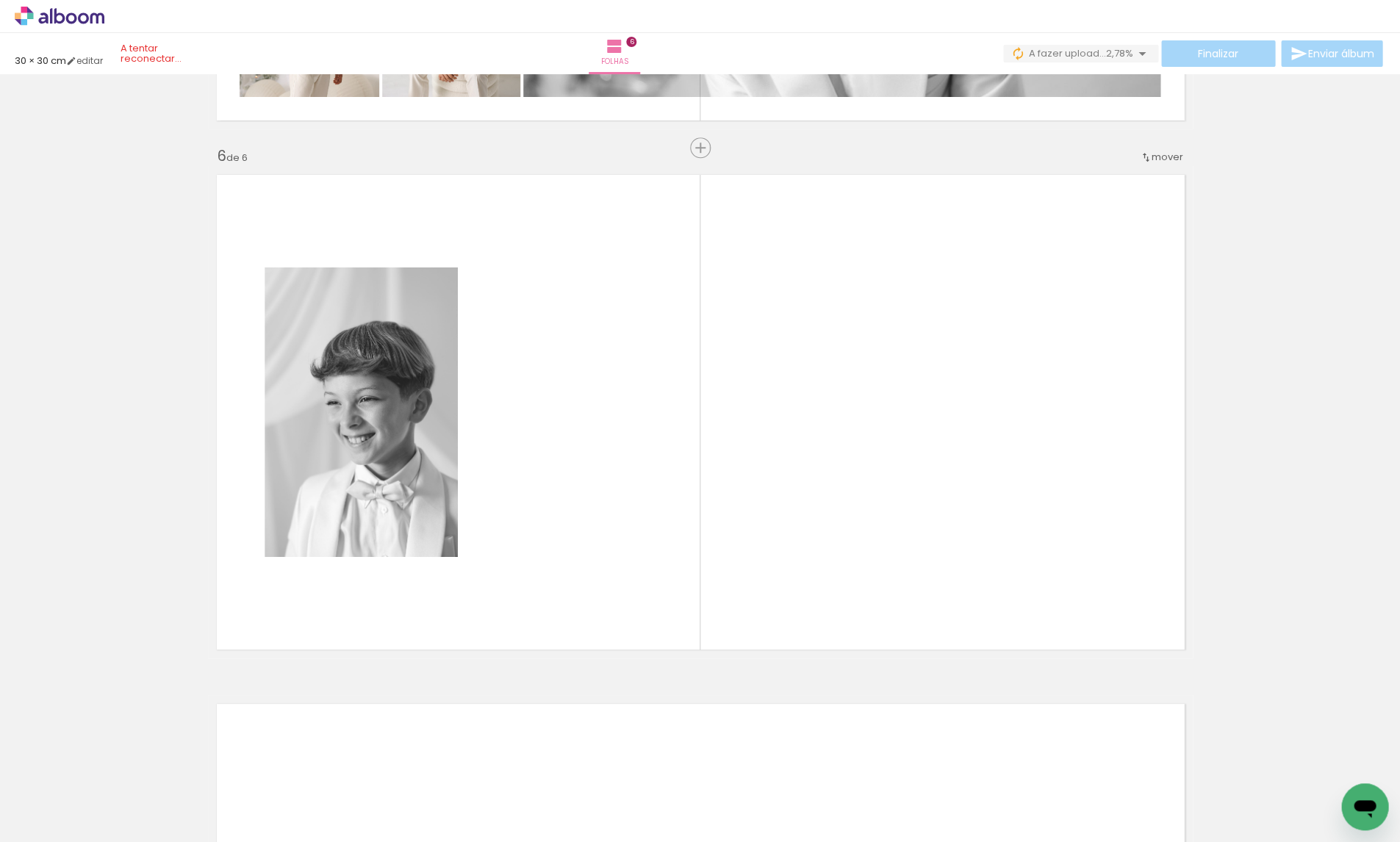
scroll to position [0, 3925]
drag, startPoint x: 765, startPoint y: 790, endPoint x: 755, endPoint y: 783, distance: 12.2
click at [755, 783] on div at bounding box center [748, 793] width 73 height 49
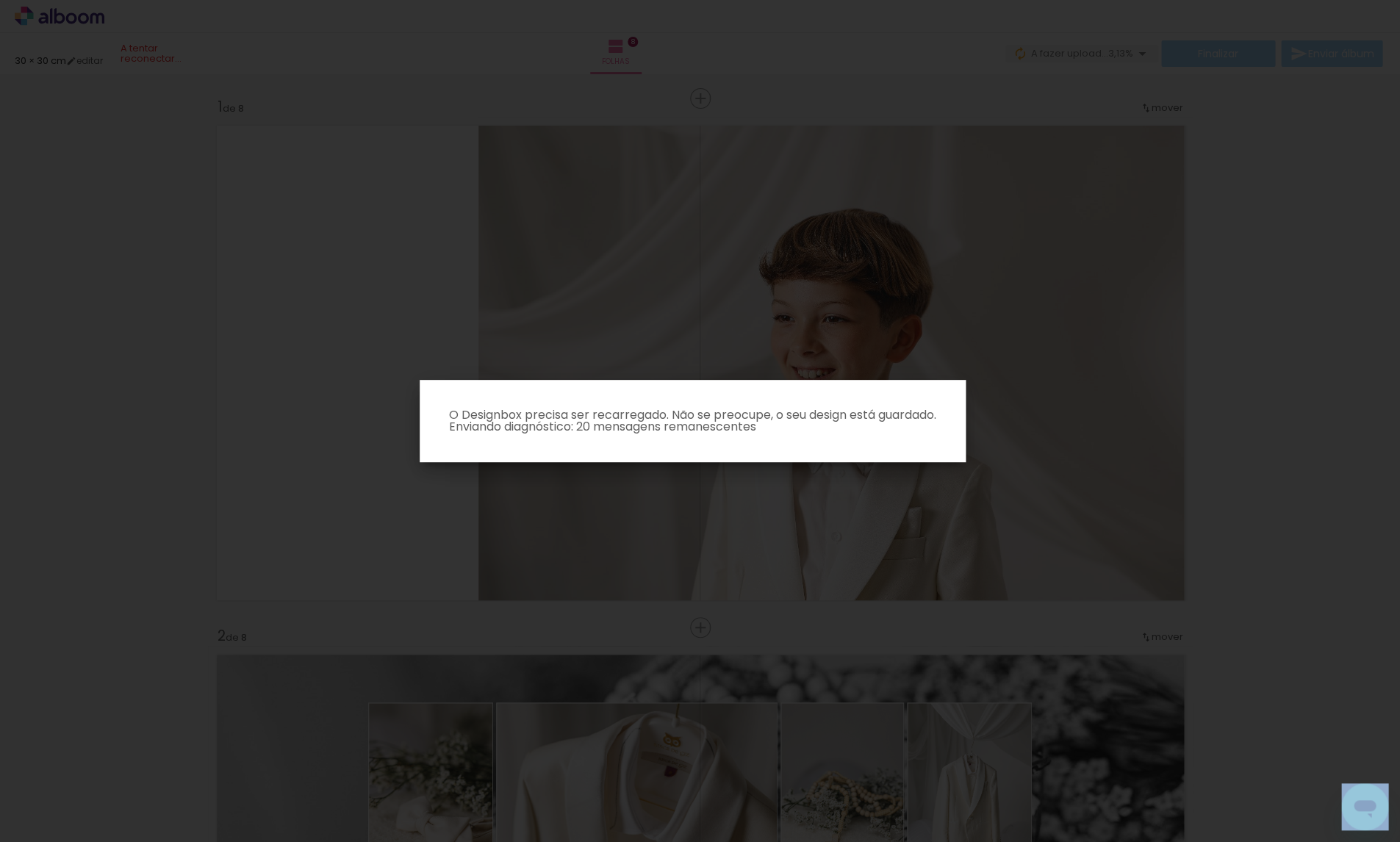
scroll to position [4144, 0]
